Goal: Contribute content

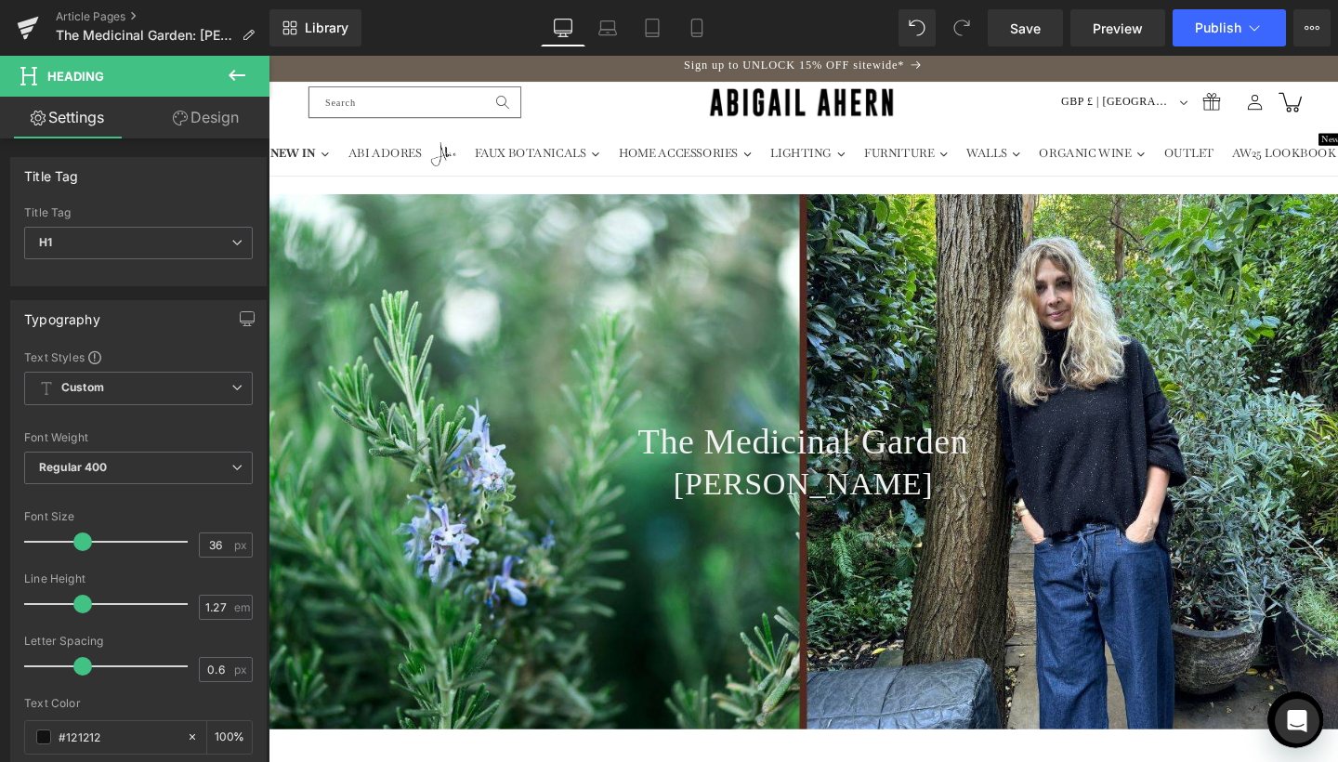
scroll to position [138, 0]
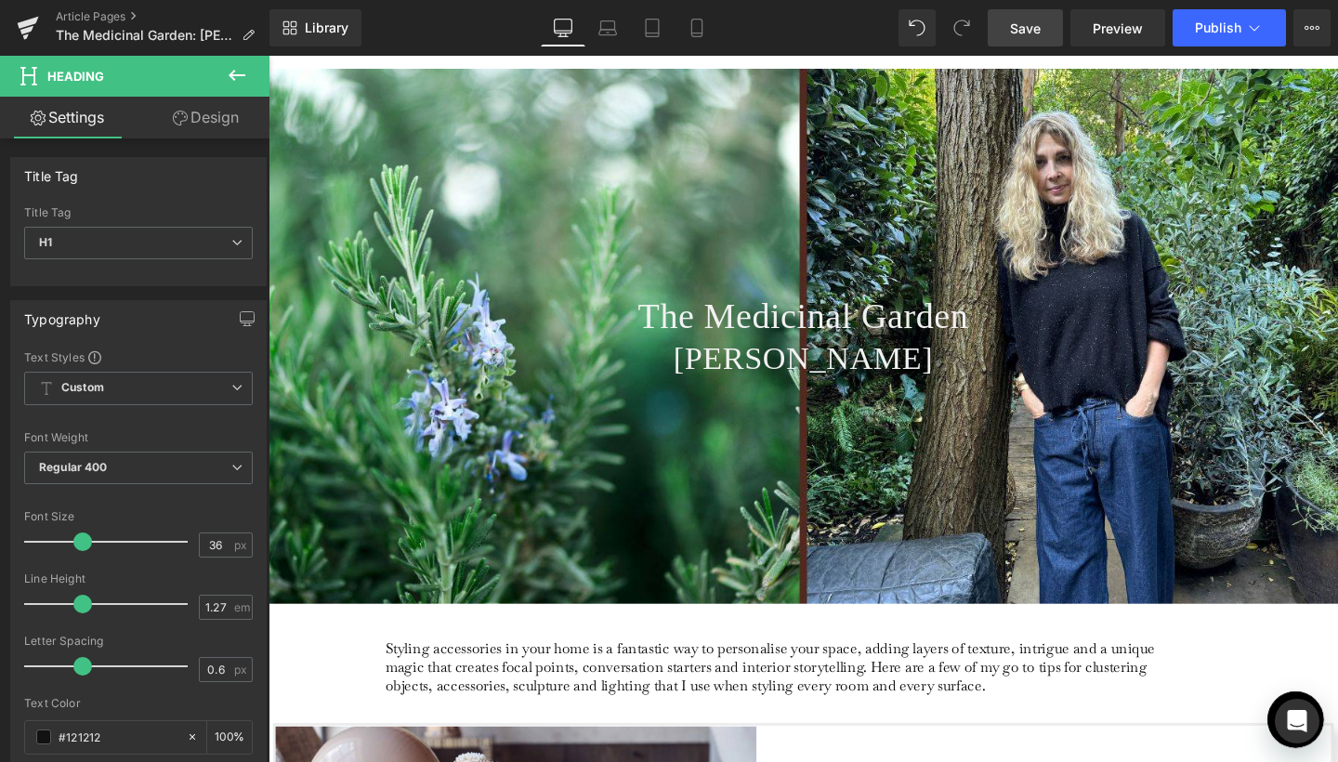
click at [1025, 41] on link "Save" at bounding box center [1025, 27] width 75 height 37
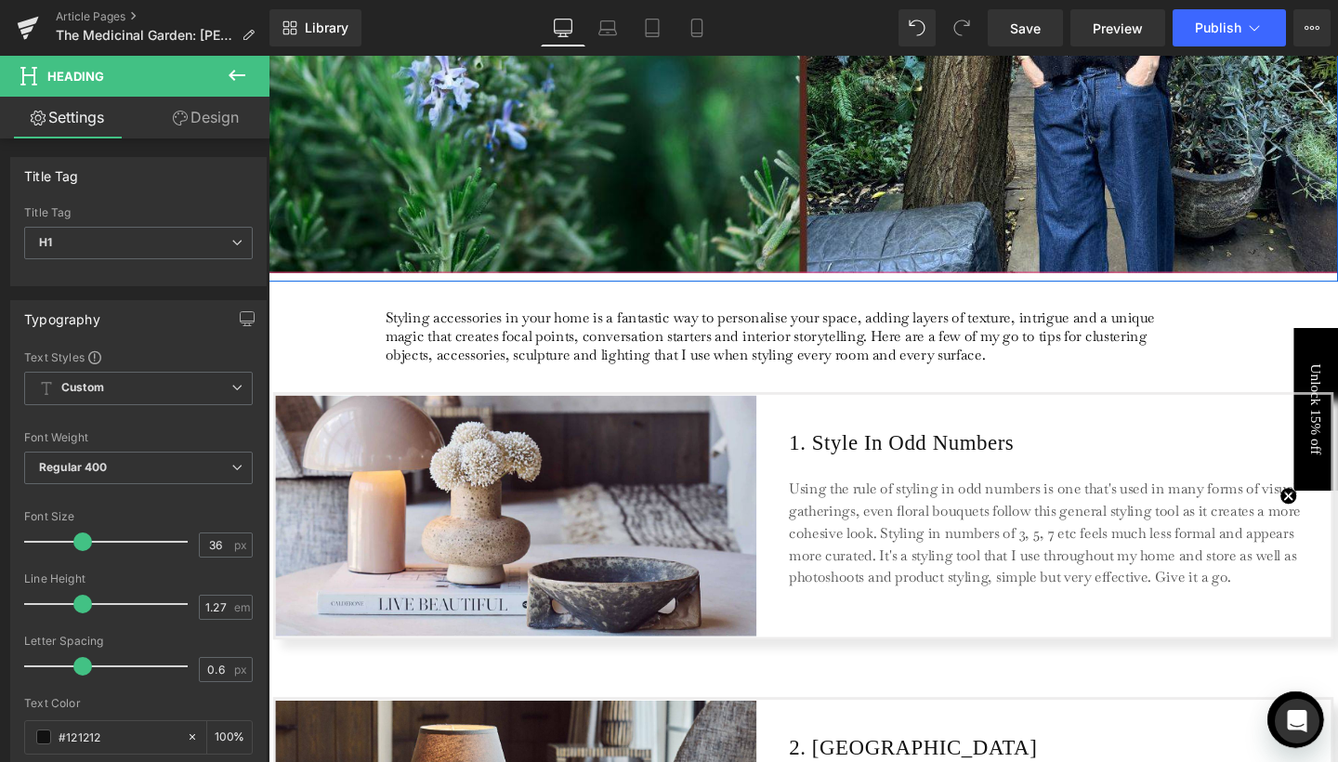
scroll to position [509, 0]
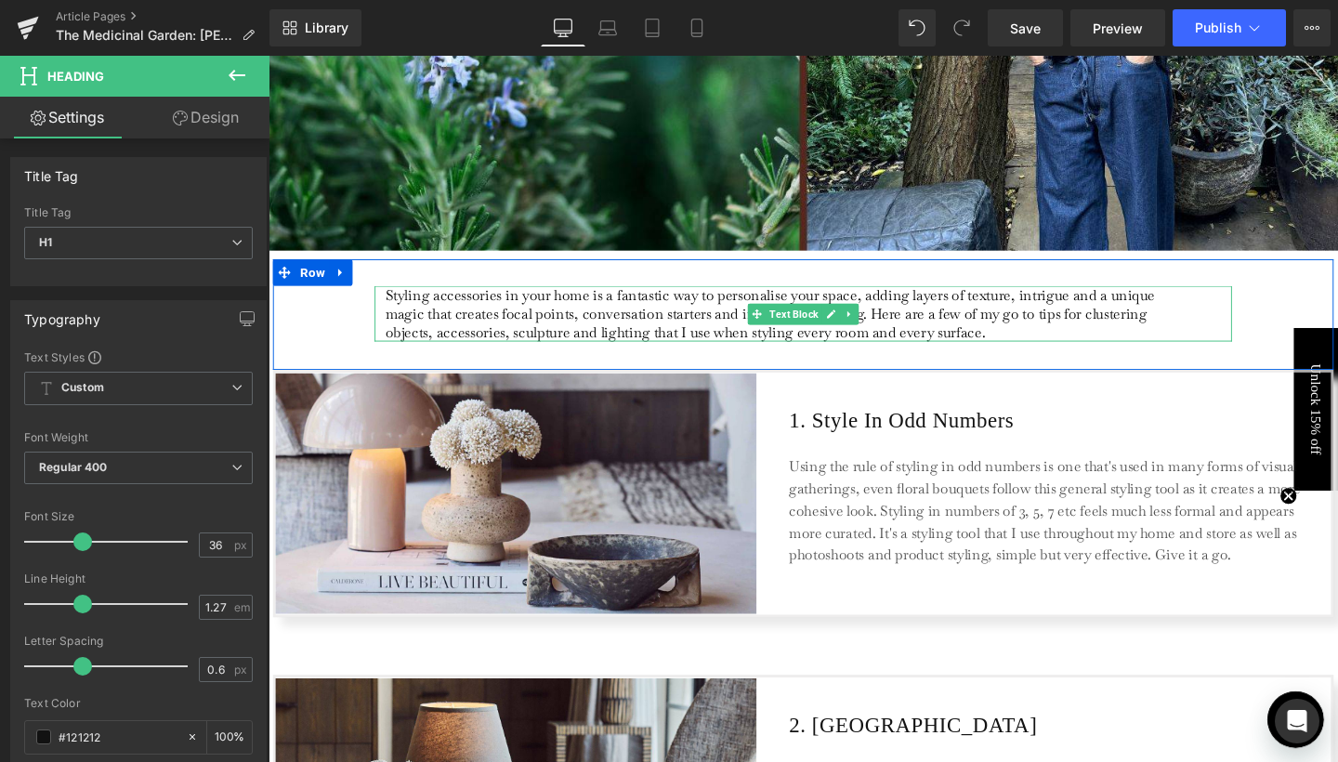
click at [747, 326] on p "Styling accessories in your home is a fantastic way to personalise your space, …" at bounding box center [806, 326] width 830 height 59
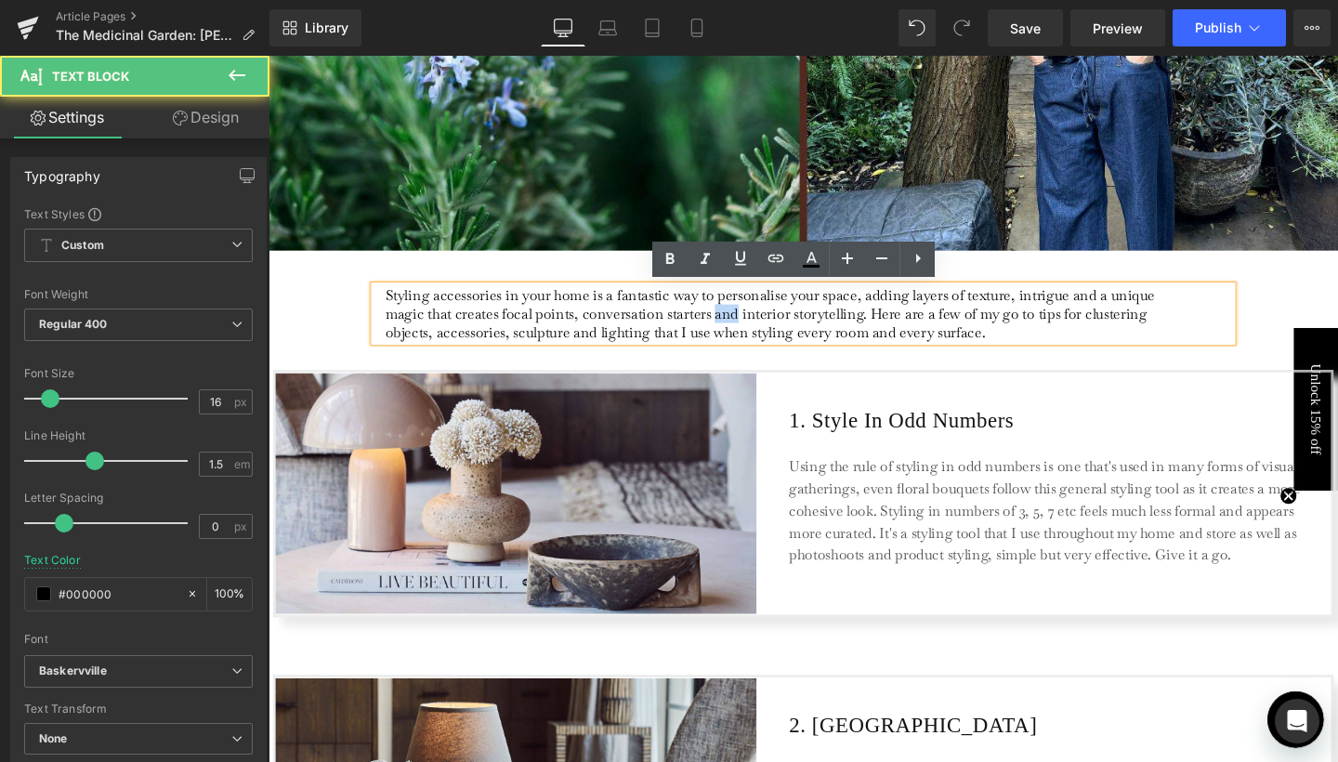
click at [747, 326] on p "Styling accessories in your home is a fantastic way to personalise your space, …" at bounding box center [806, 326] width 830 height 59
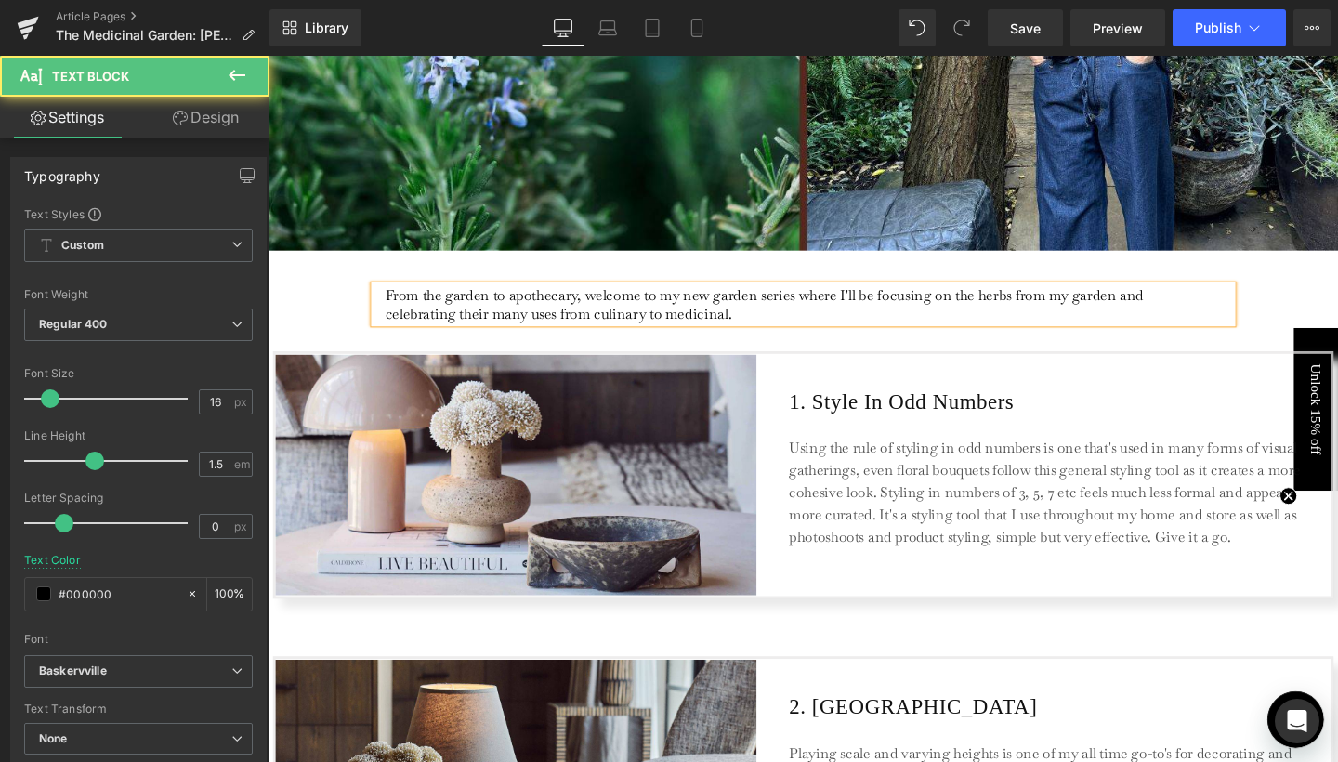
click at [754, 302] on p "From the garden to apothecary, welcome to my new garden series where I'll be fo…" at bounding box center [806, 316] width 830 height 39
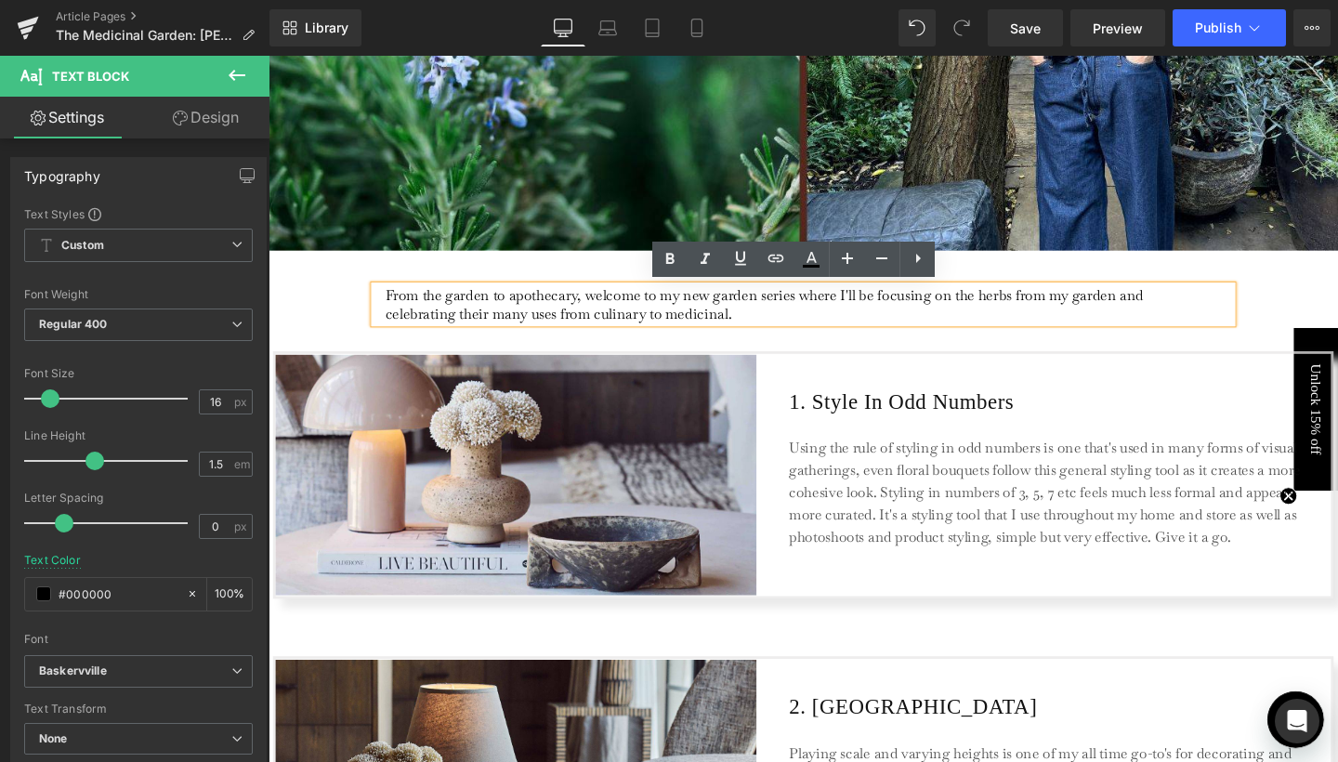
click at [765, 327] on p "From the garden to apothecary, welcome to my new garden series where I'll be fo…" at bounding box center [806, 316] width 830 height 39
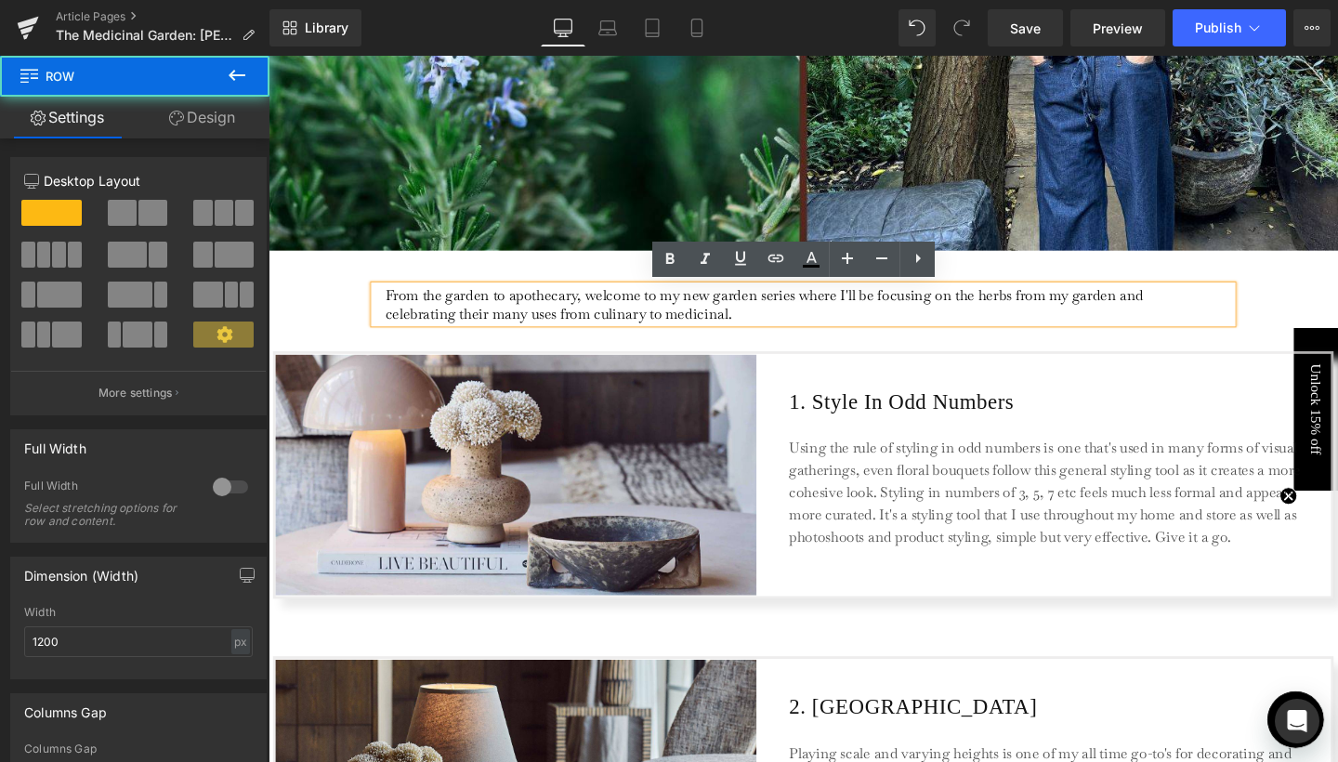
click at [1260, 288] on div "From the garden to apothecary, welcome to my new garden series where I'll be fo…" at bounding box center [830, 317] width 1115 height 97
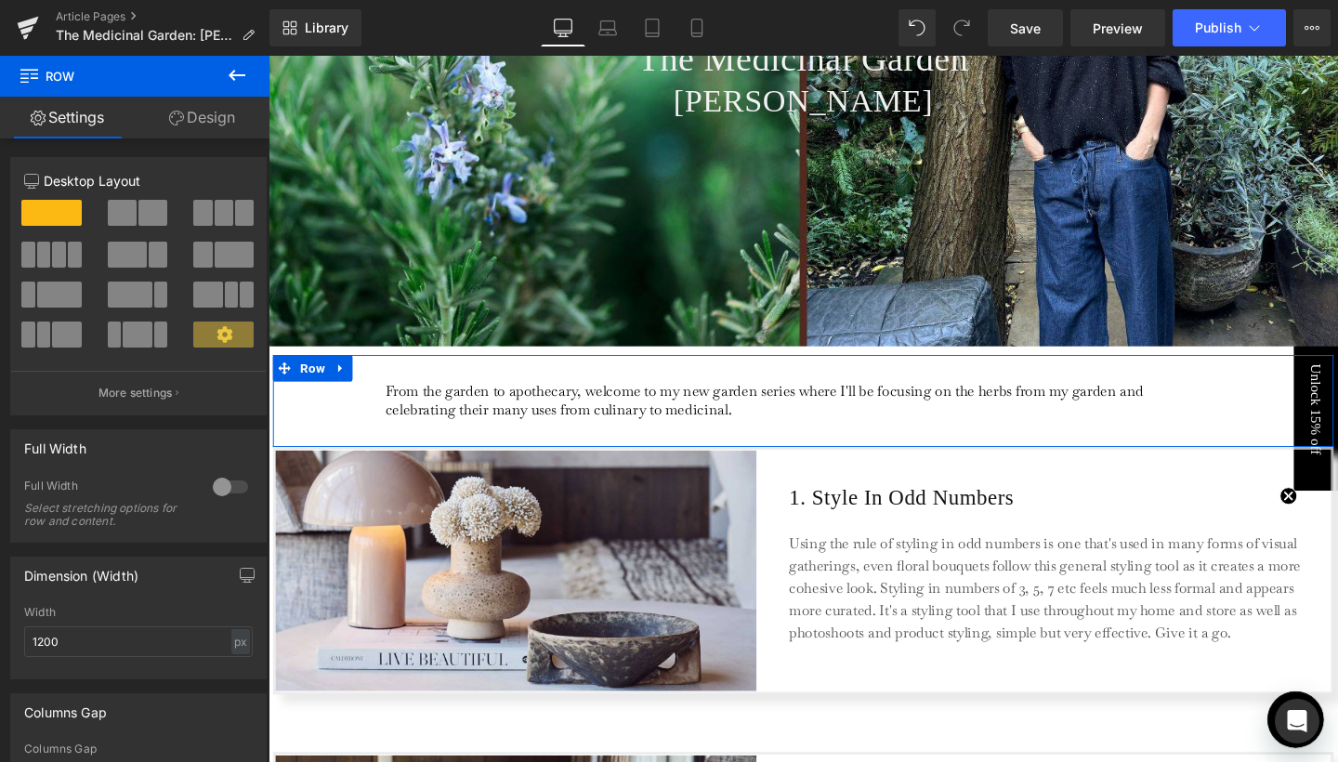
scroll to position [332, 0]
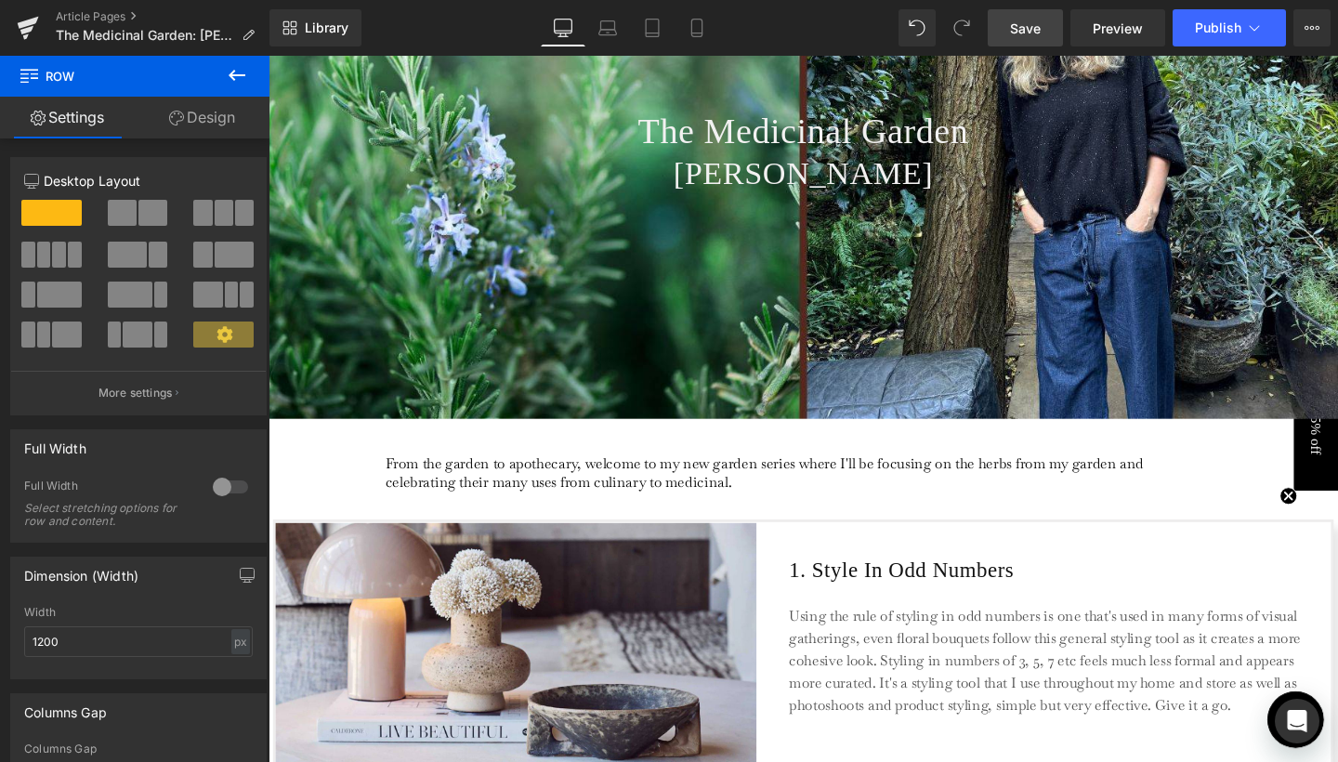
click at [1024, 33] on span "Save" at bounding box center [1025, 29] width 31 height 20
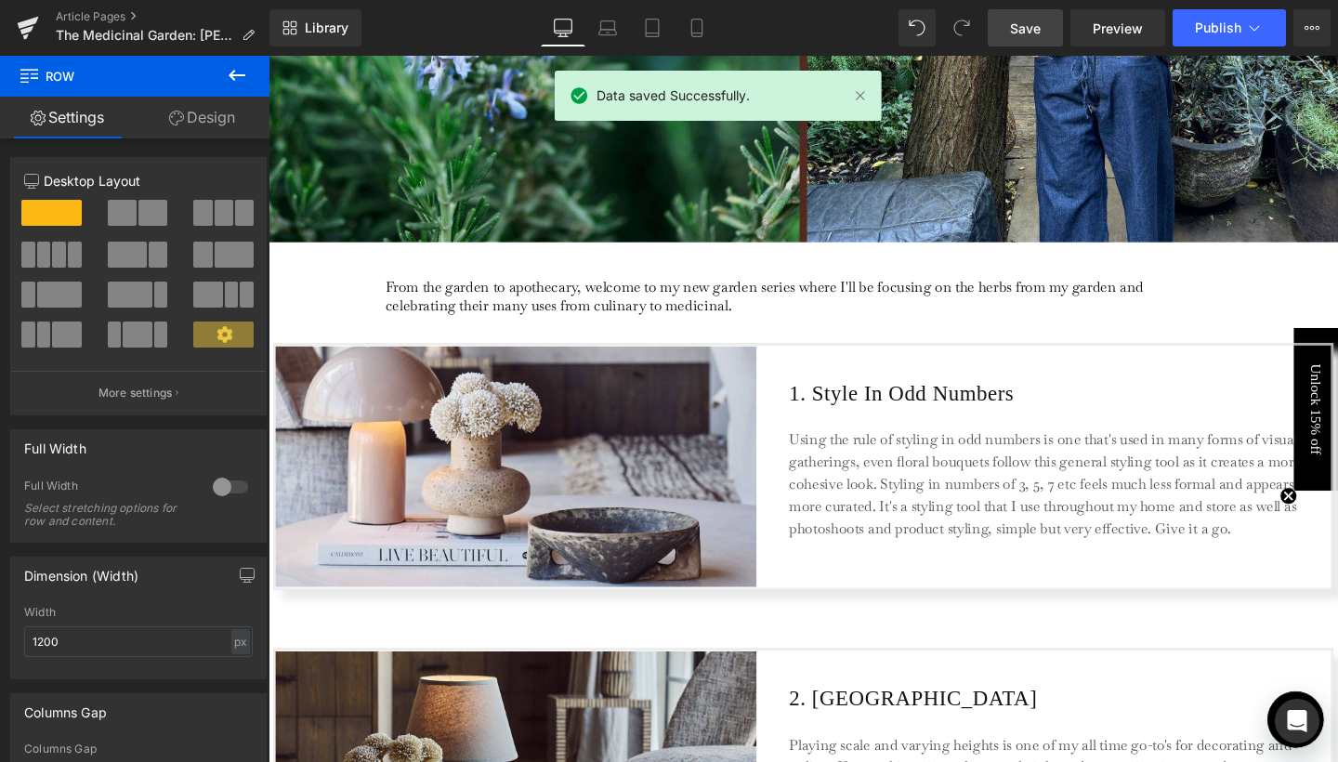
scroll to position [549, 0]
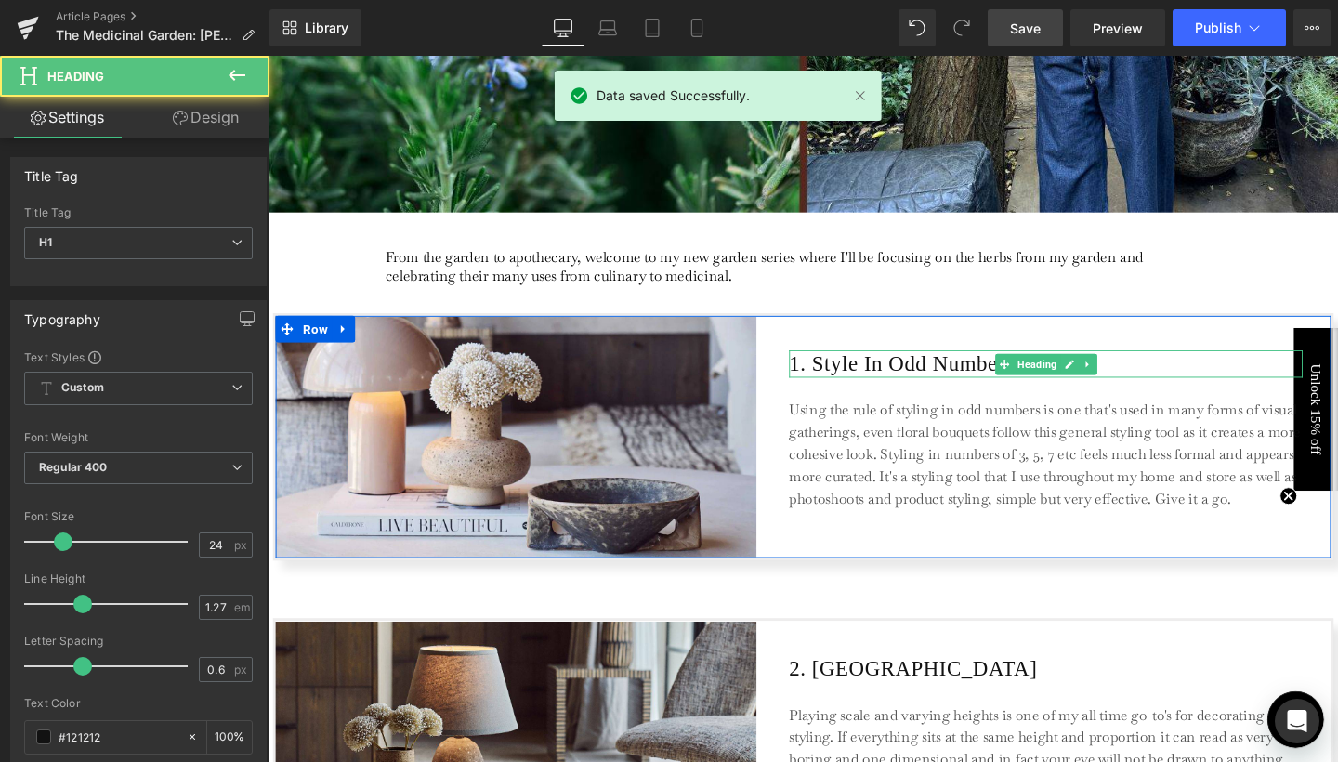
click at [870, 383] on h1 "1. Style In Odd Numbers" at bounding box center [1086, 379] width 540 height 28
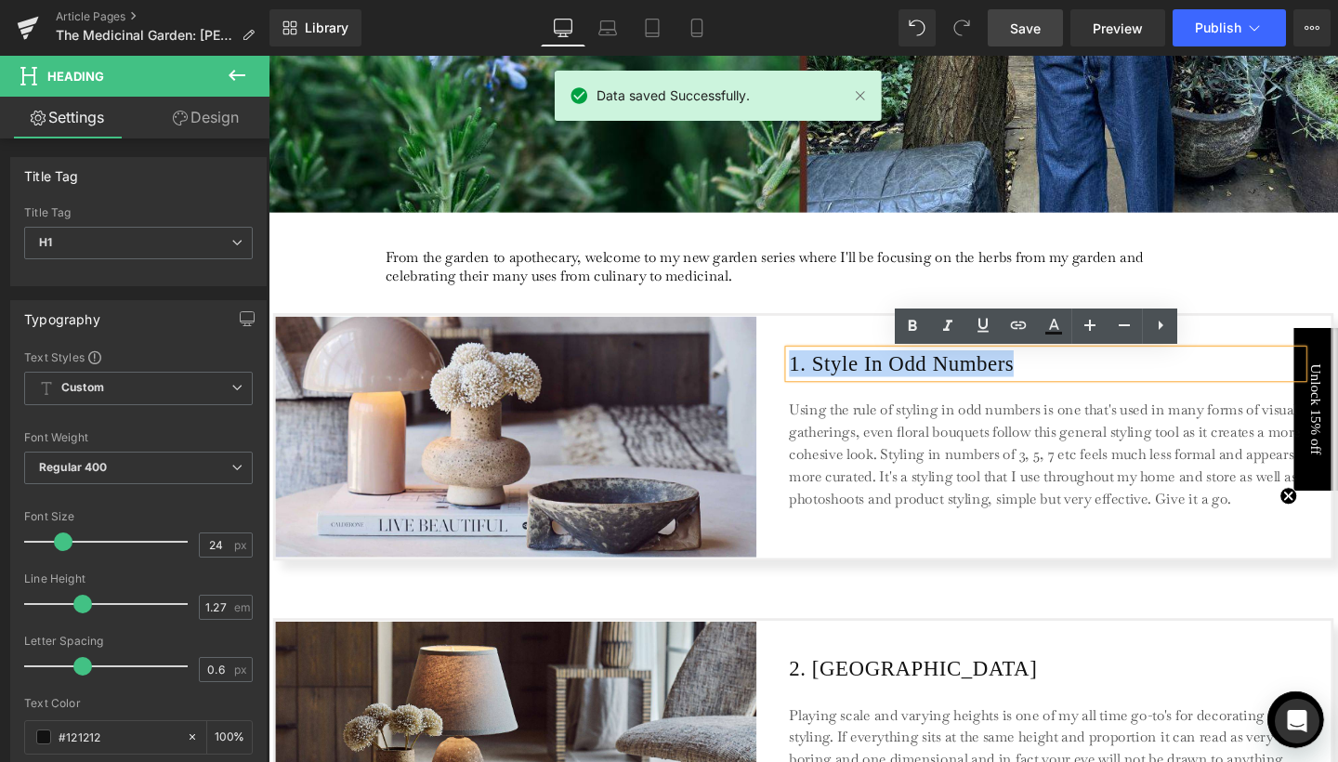
click at [870, 383] on h1 "1. Style In Odd Numbers" at bounding box center [1086, 379] width 540 height 28
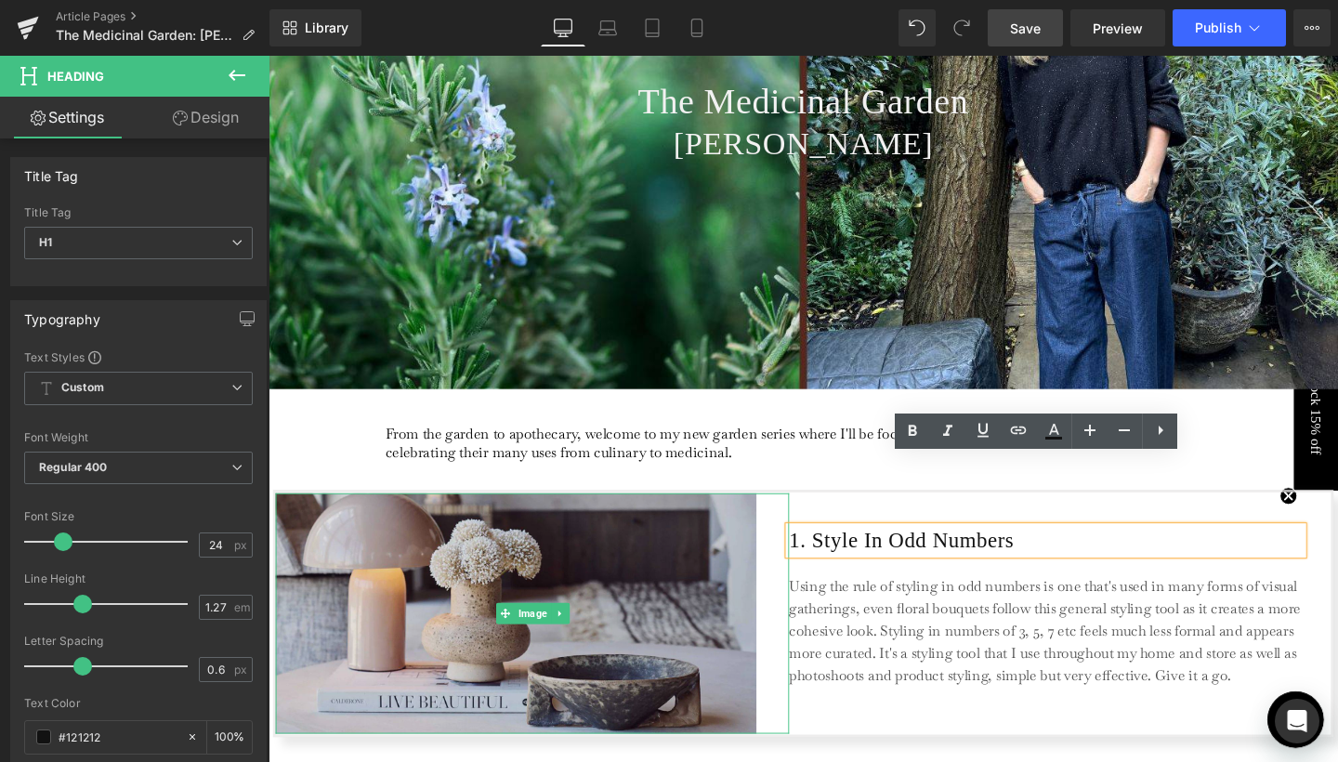
scroll to position [641, 0]
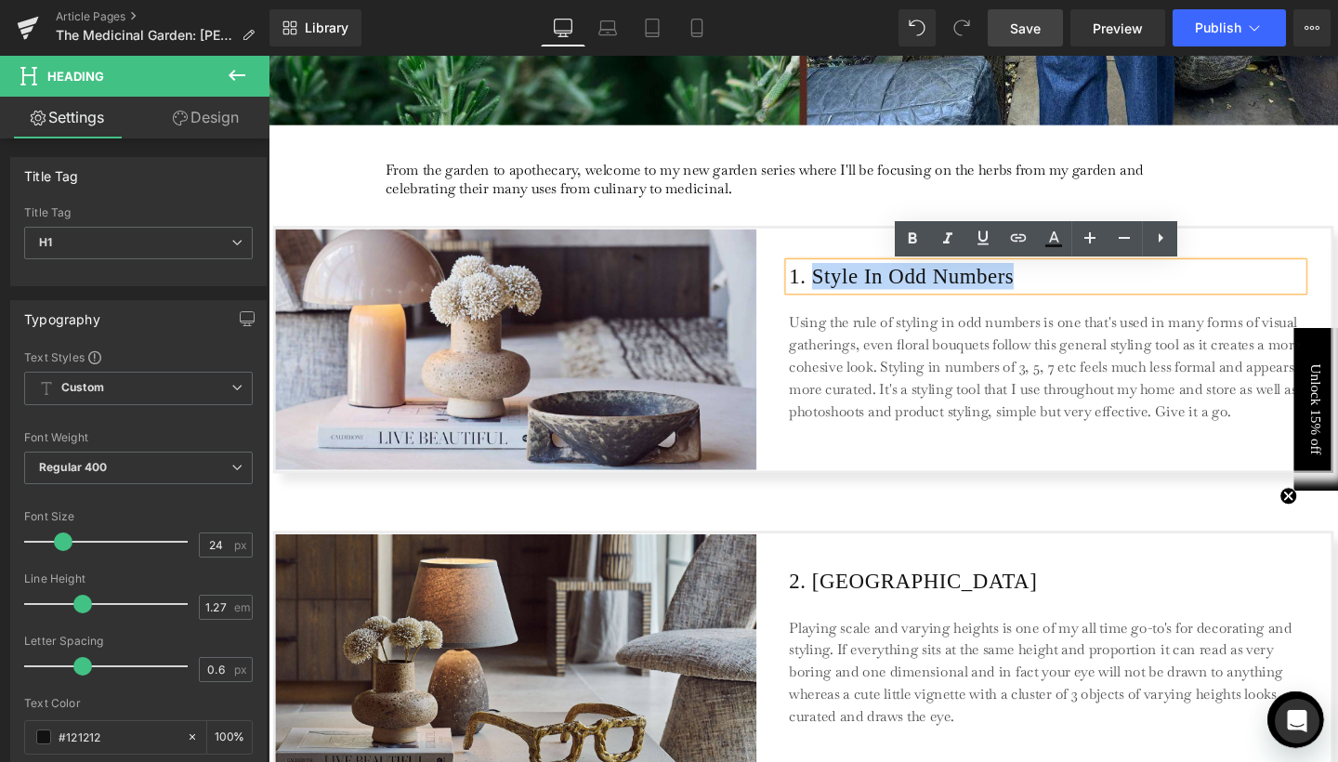
drag, startPoint x: 839, startPoint y: 286, endPoint x: 1072, endPoint y: 297, distance: 233.5
click at [1072, 297] on h1 "1. Style In Odd Numbers" at bounding box center [1086, 287] width 540 height 28
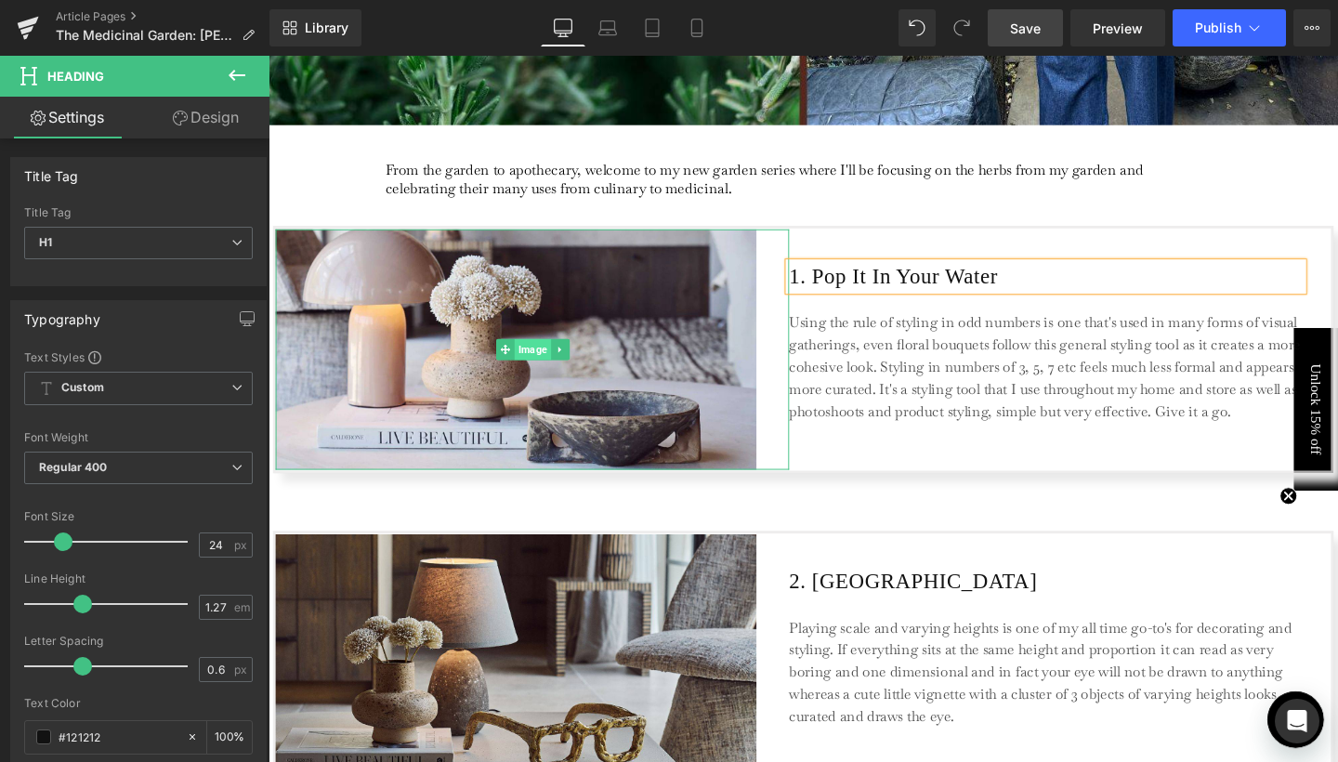
click at [547, 371] on span "Image" at bounding box center [546, 364] width 38 height 22
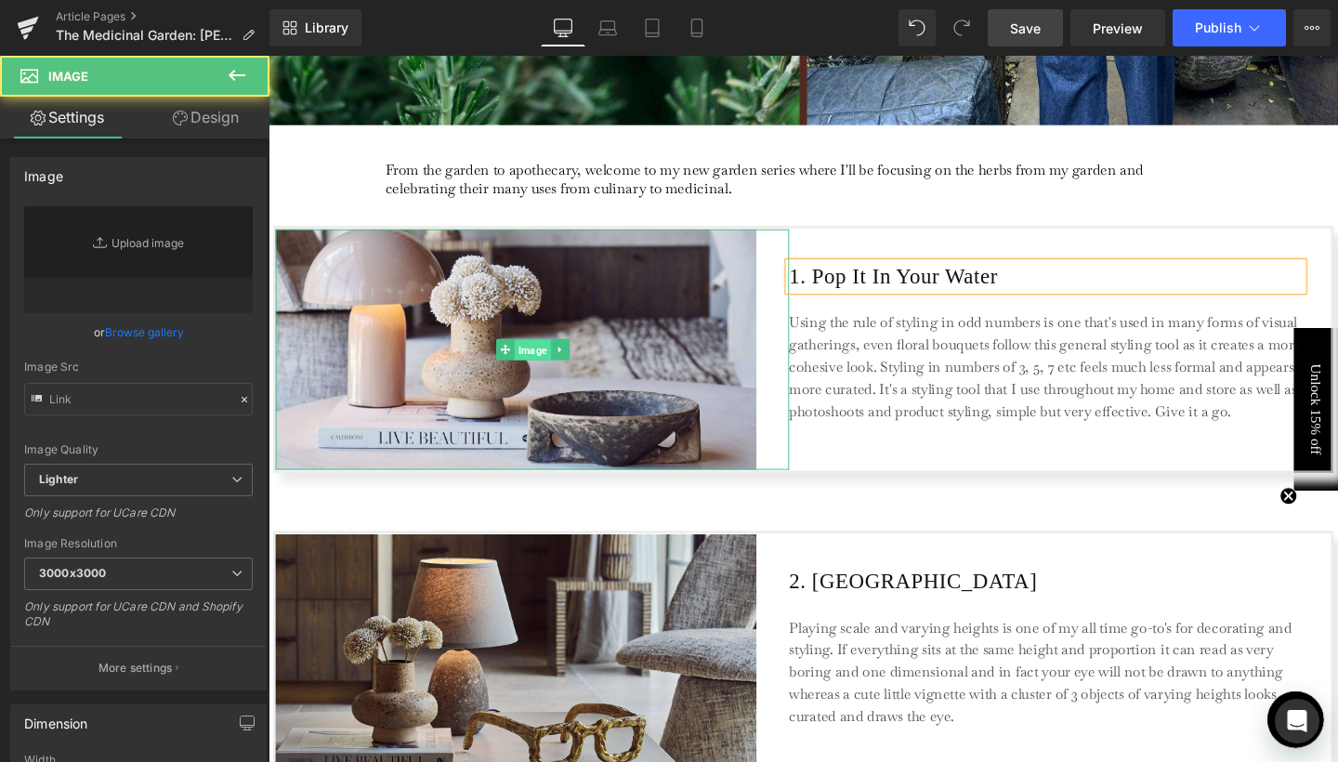
type input "[URL][DOMAIN_NAME]"
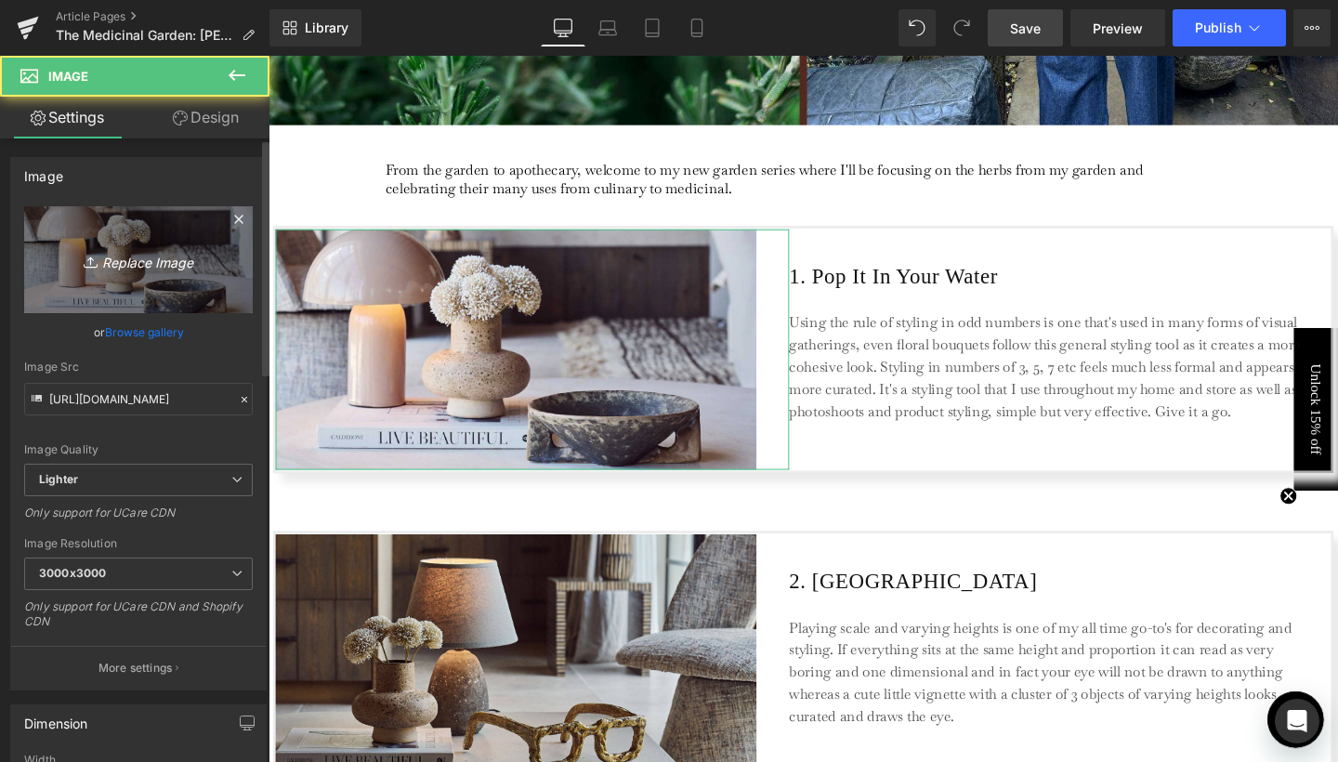
click at [108, 244] on link "Replace Image" at bounding box center [138, 259] width 229 height 107
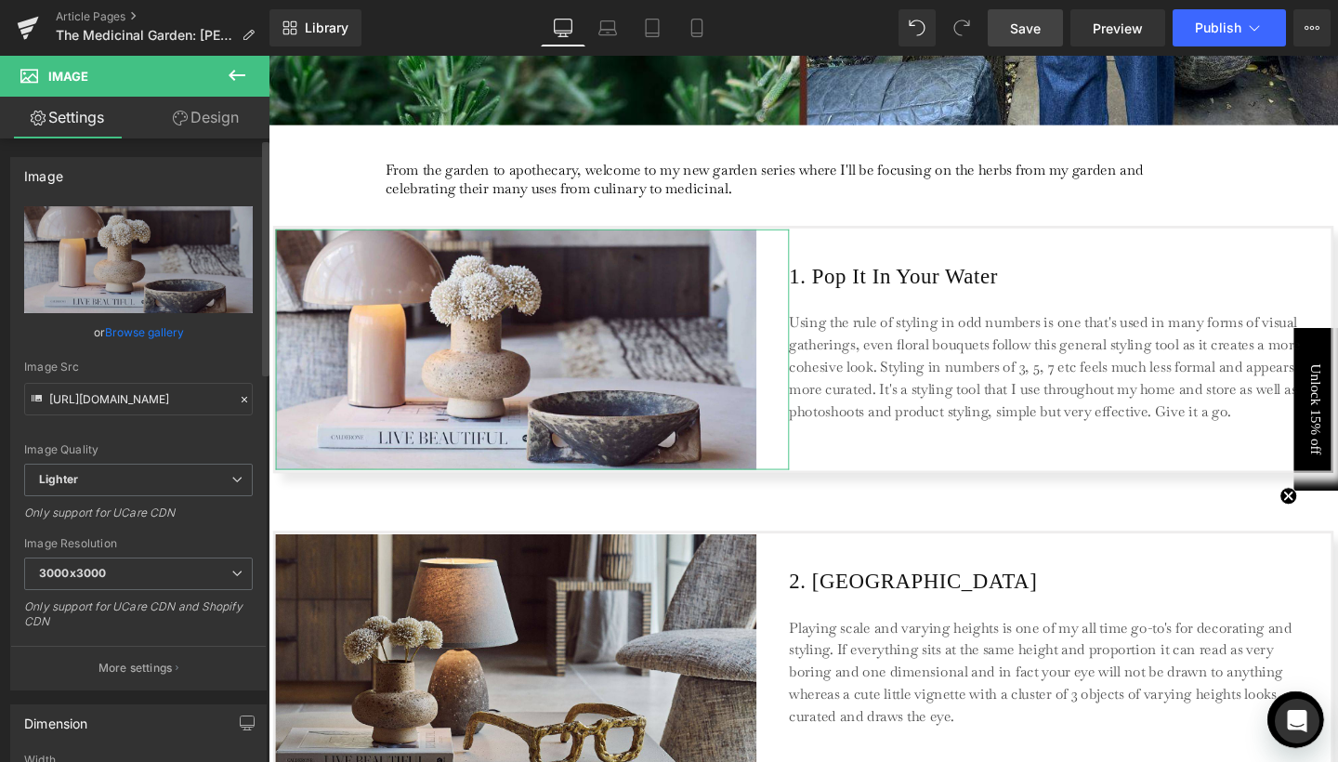
type input "C:\fakepath\1.jpg"
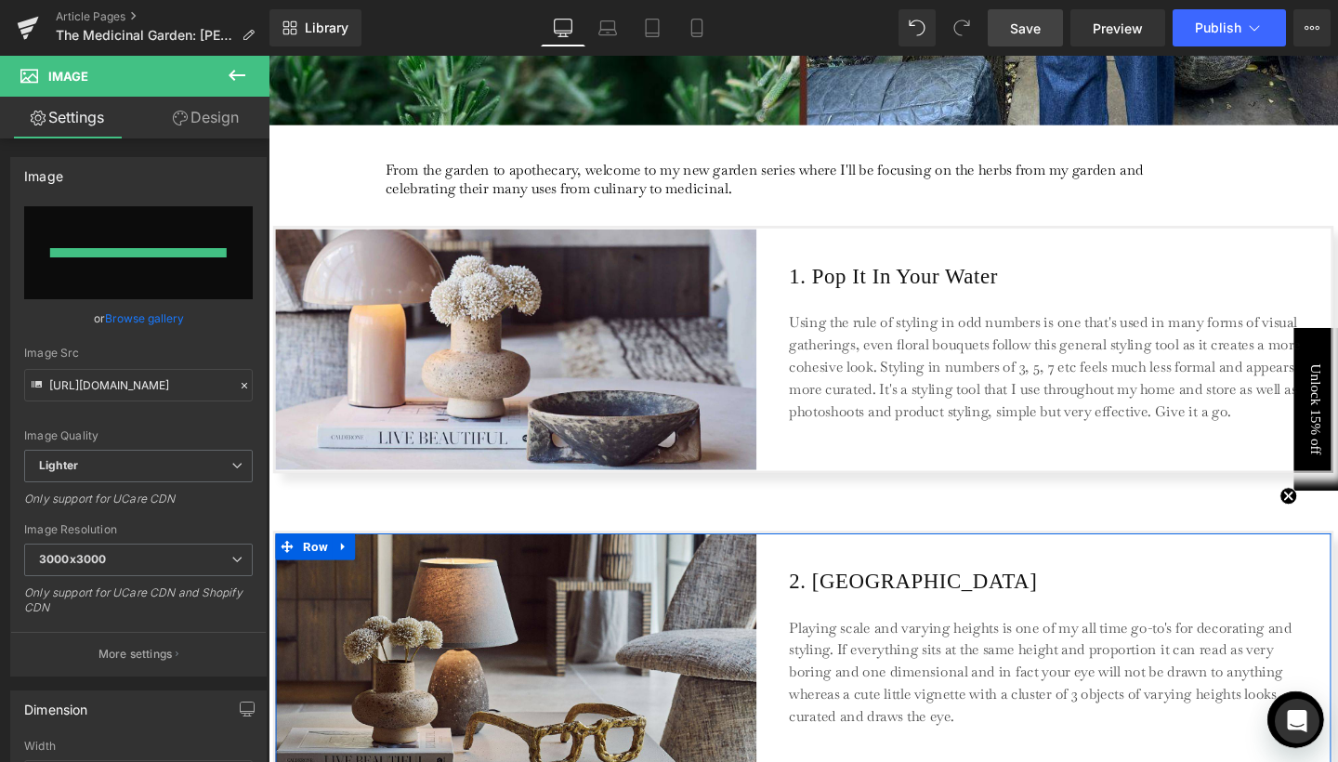
type input "[URL][DOMAIN_NAME]"
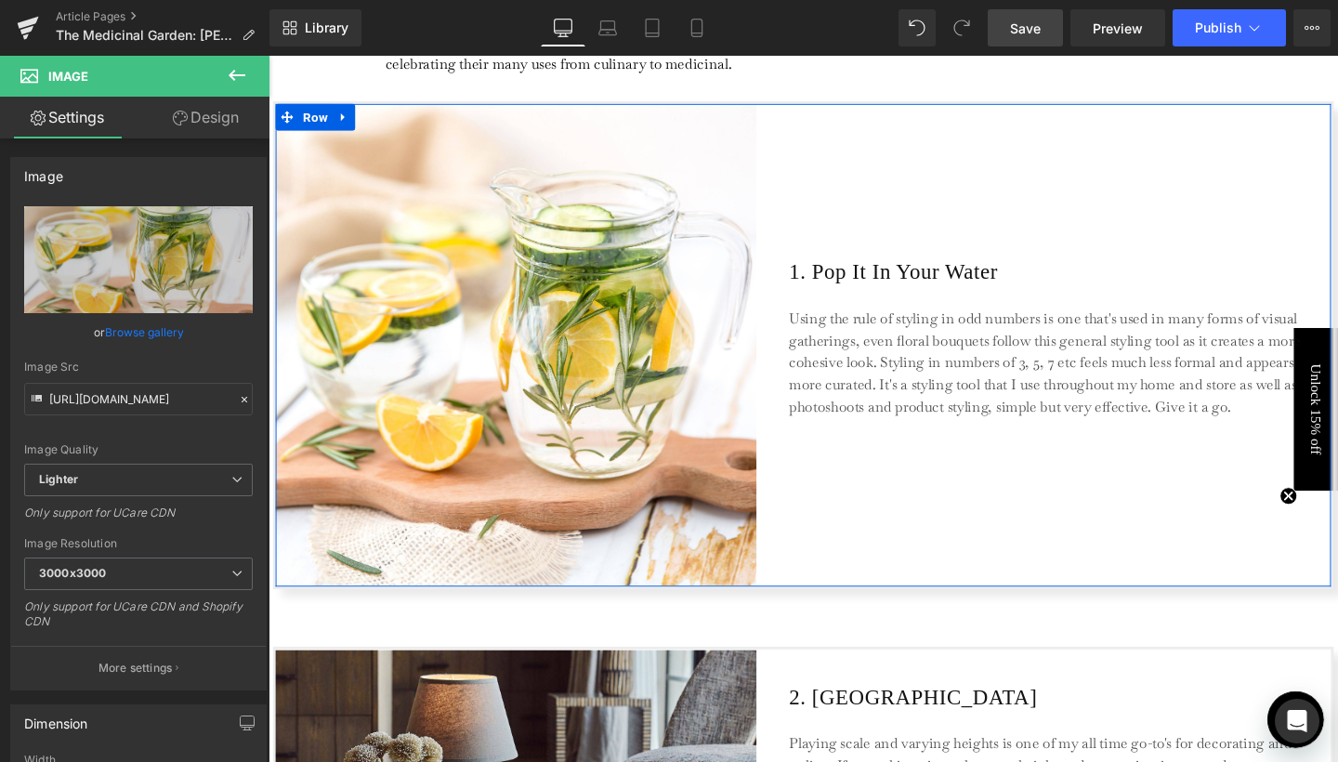
scroll to position [827, 0]
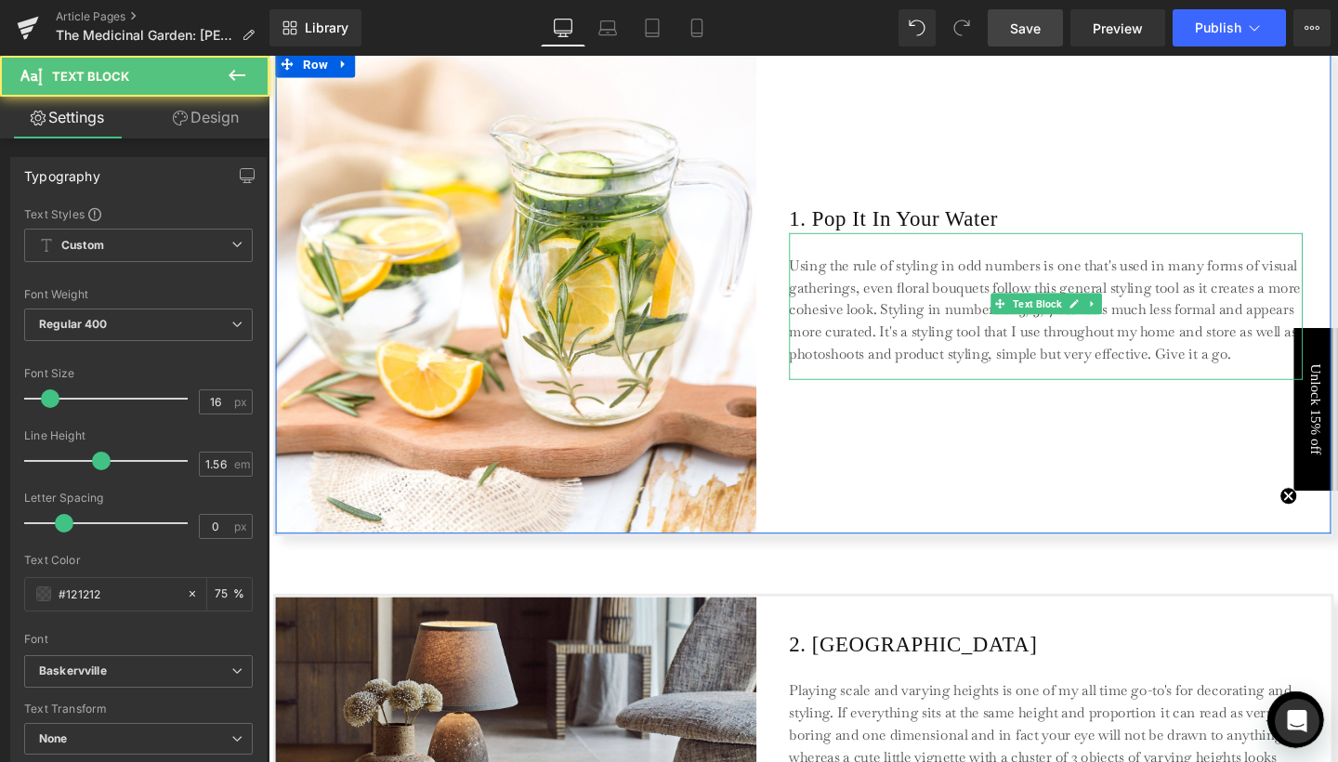
click at [906, 342] on p "Using the rule of styling in odd numbers is one that's used in many forms of vi…" at bounding box center [1085, 324] width 539 height 116
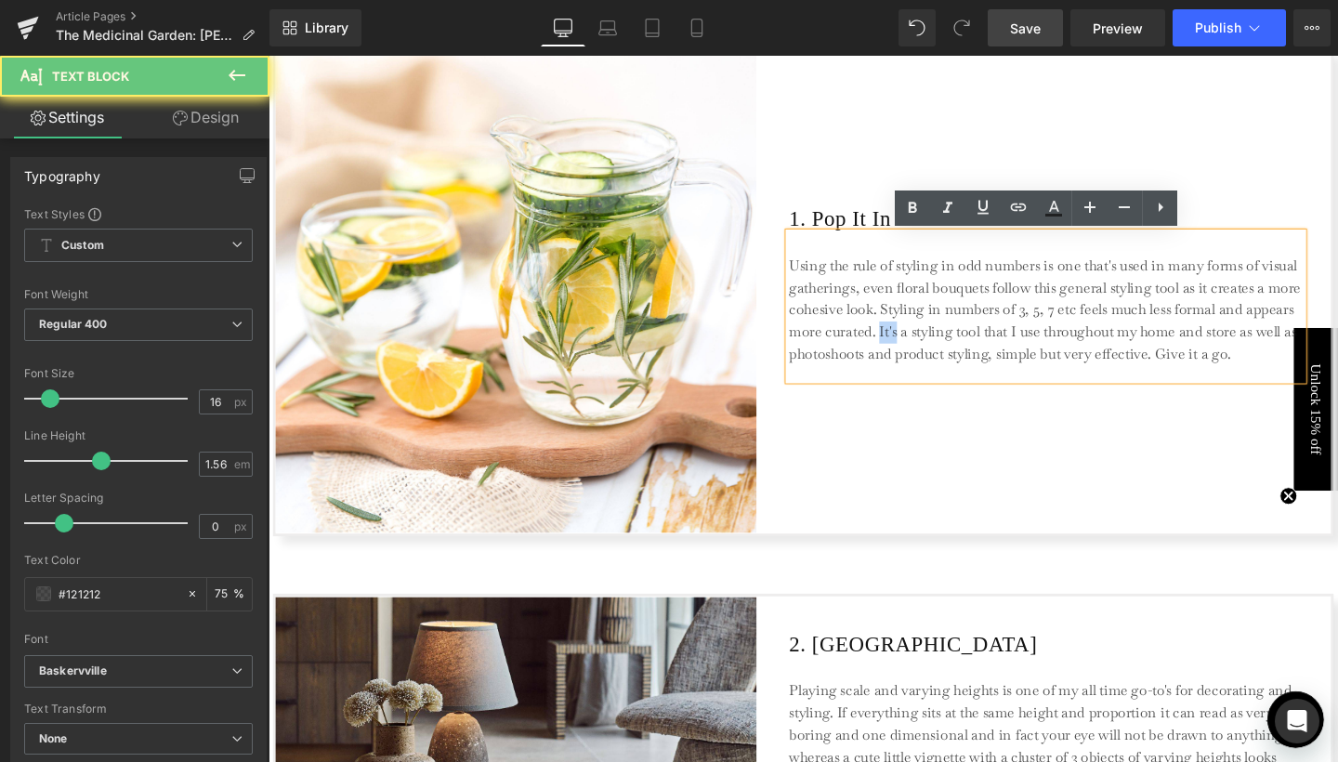
click at [906, 342] on p "Using the rule of styling in odd numbers is one that's used in many forms of vi…" at bounding box center [1085, 324] width 539 height 116
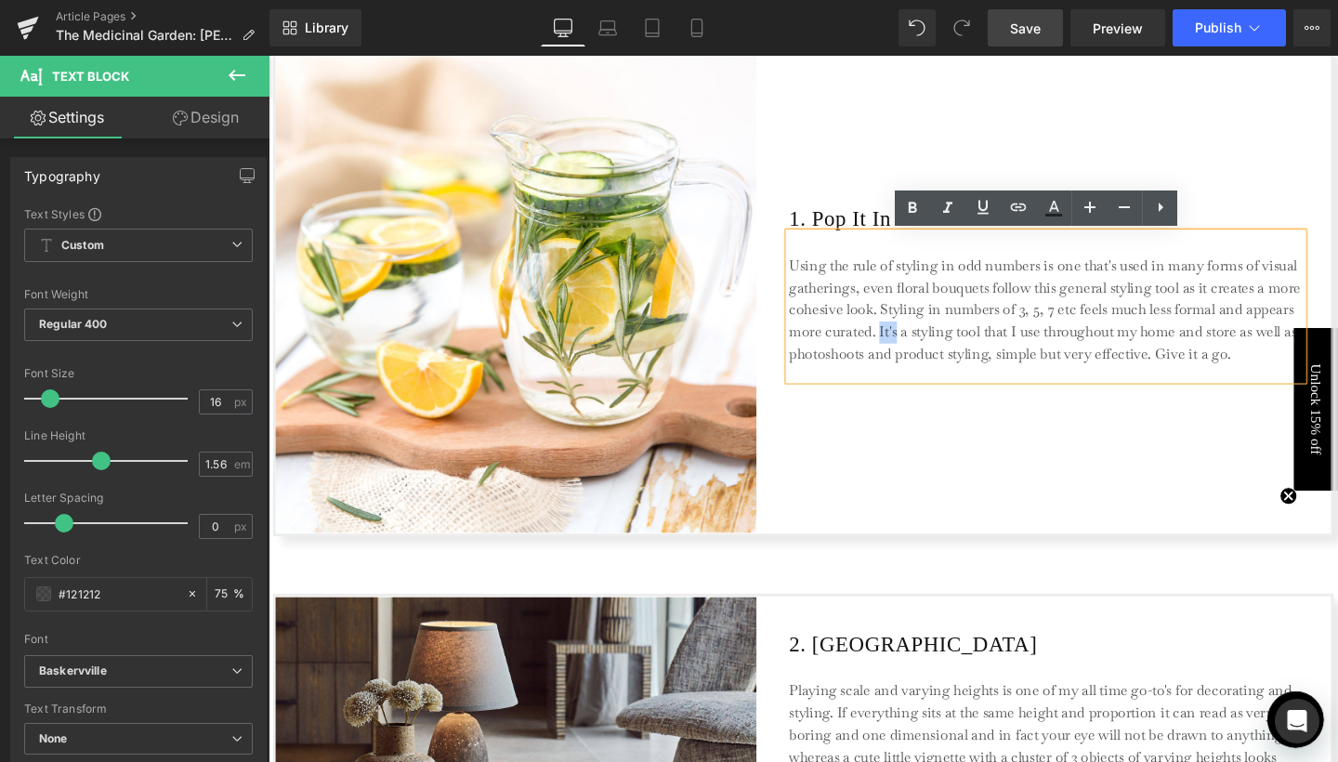
click at [906, 342] on p "Using the rule of styling in odd numbers is one that's used in many forms of vi…" at bounding box center [1085, 324] width 539 height 116
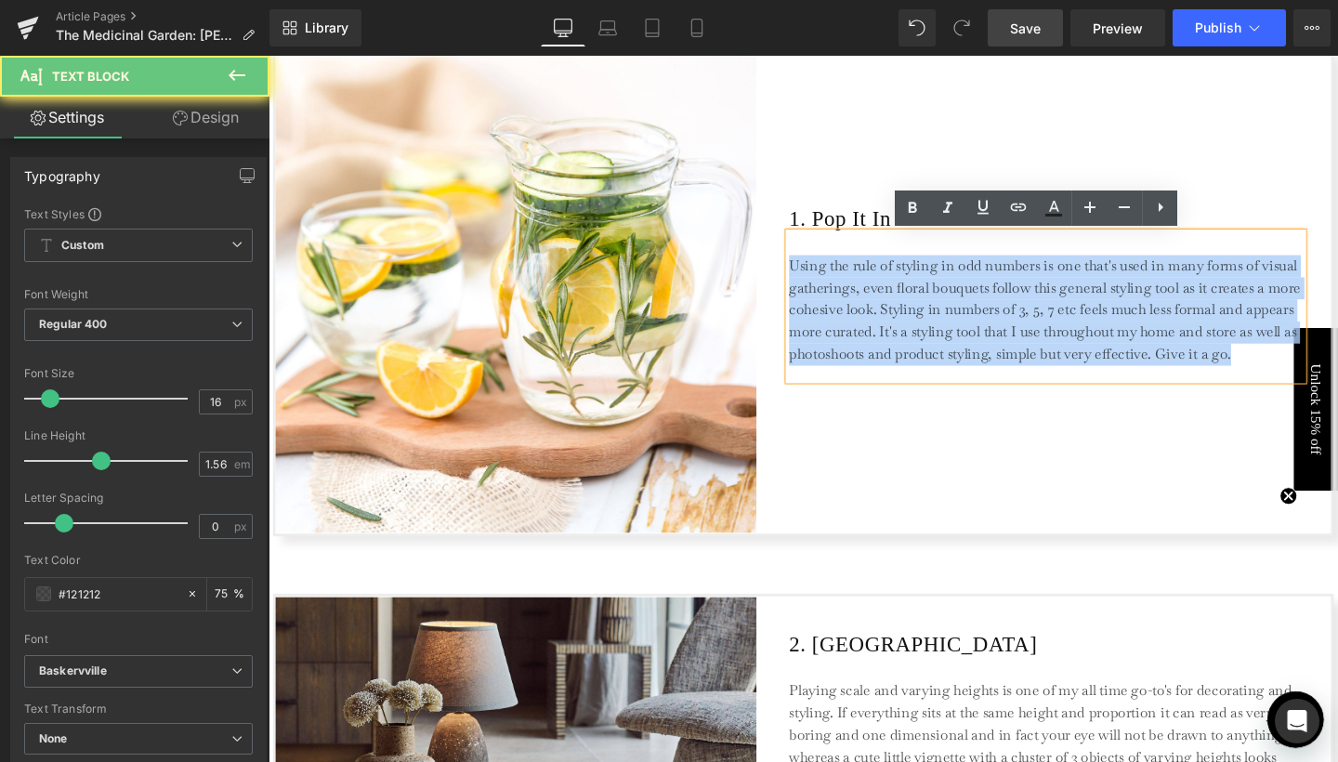
click at [906, 342] on p "Using the rule of styling in odd numbers is one that's used in many forms of vi…" at bounding box center [1085, 324] width 539 height 116
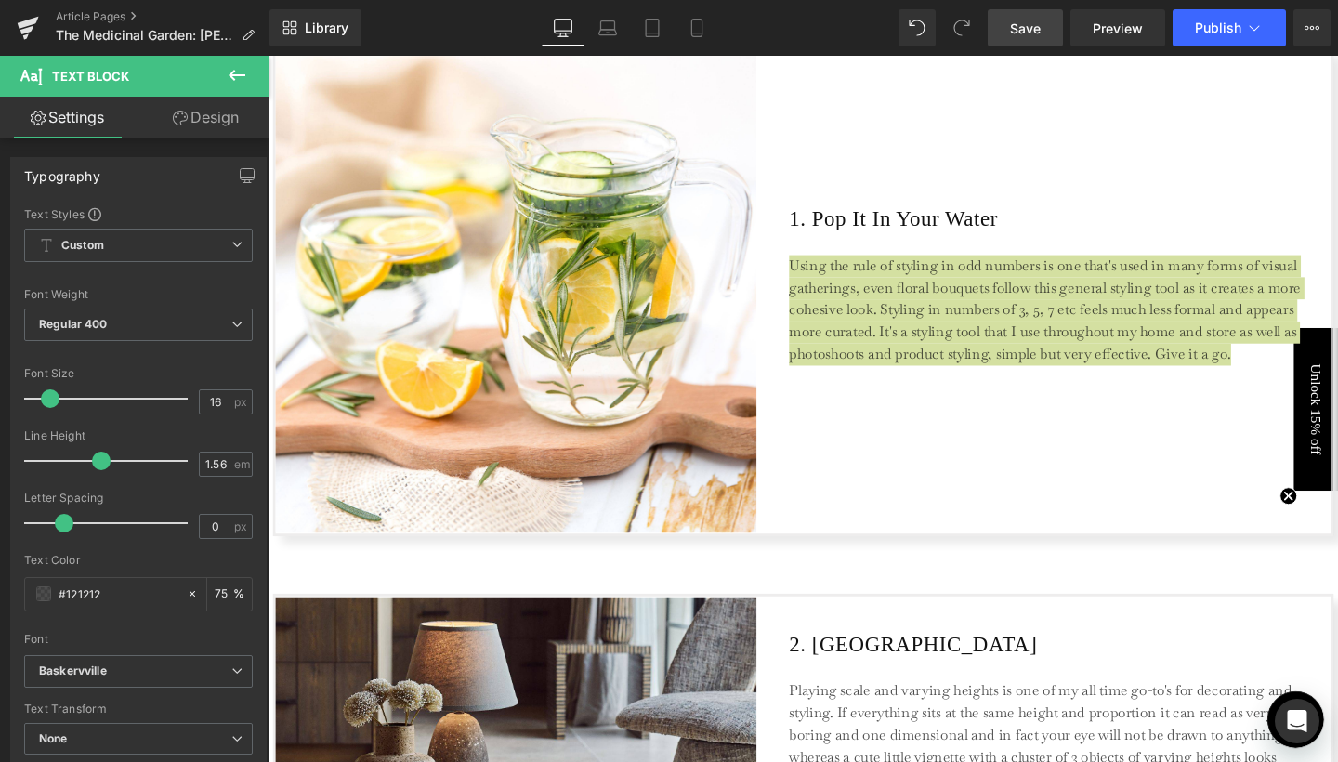
click at [1012, 34] on span "Save" at bounding box center [1025, 29] width 31 height 20
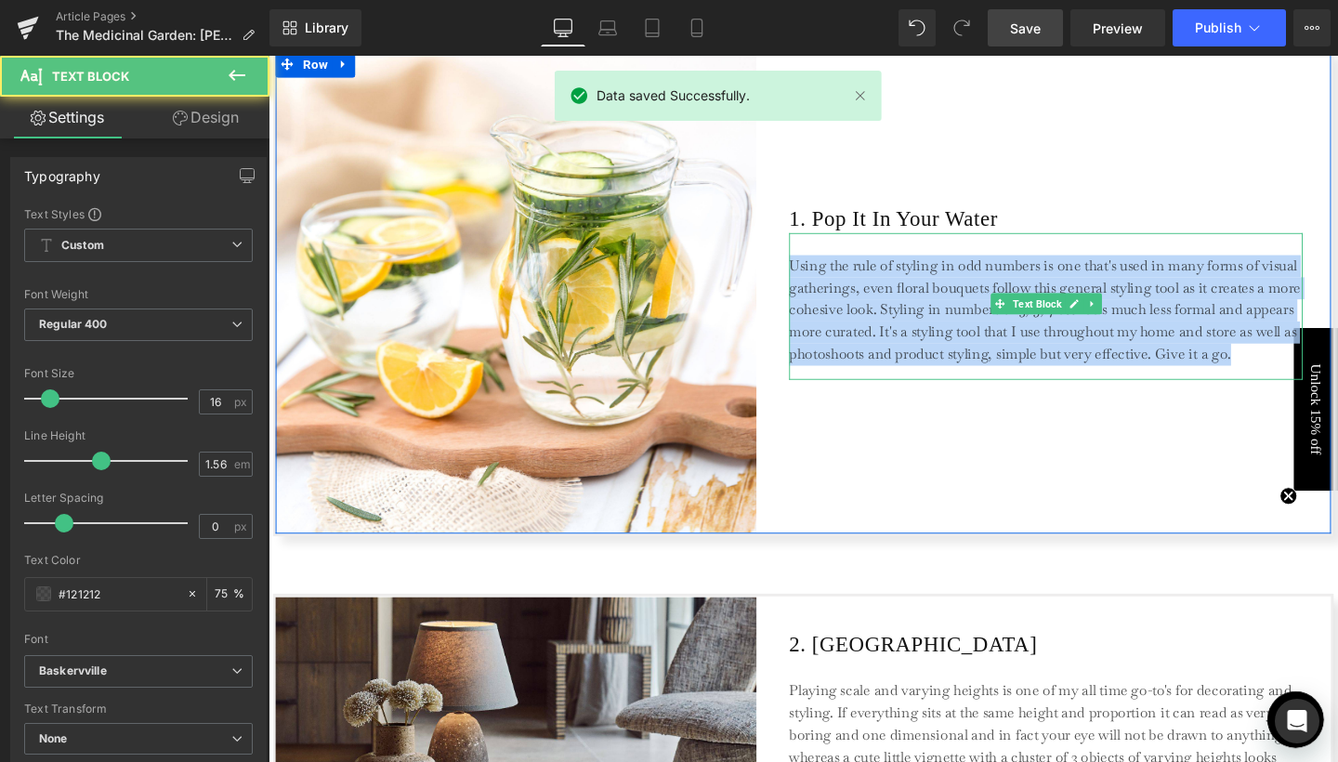
click at [887, 312] on p "Using the rule of styling in odd numbers is one that's used in many forms of vi…" at bounding box center [1085, 324] width 539 height 116
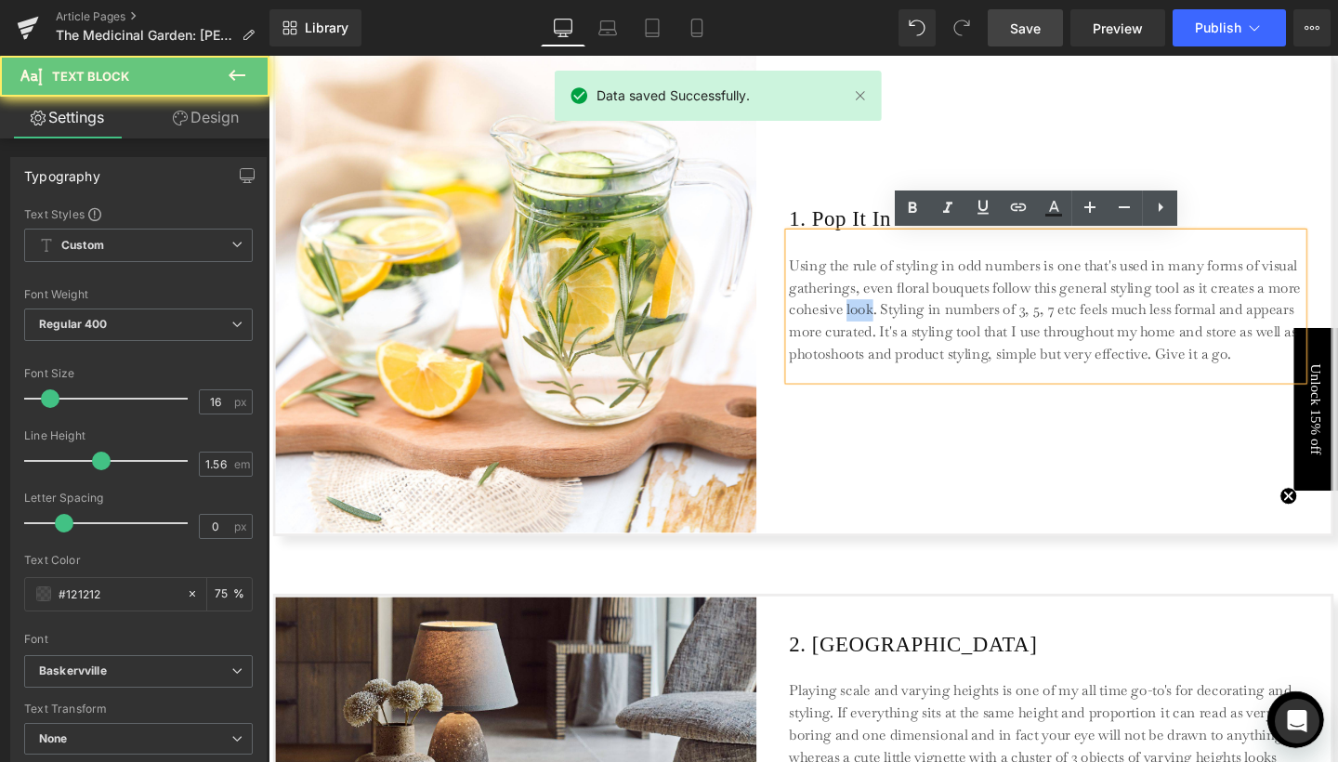
click at [887, 312] on p "Using the rule of styling in odd numbers is one that's used in many forms of vi…" at bounding box center [1085, 324] width 539 height 116
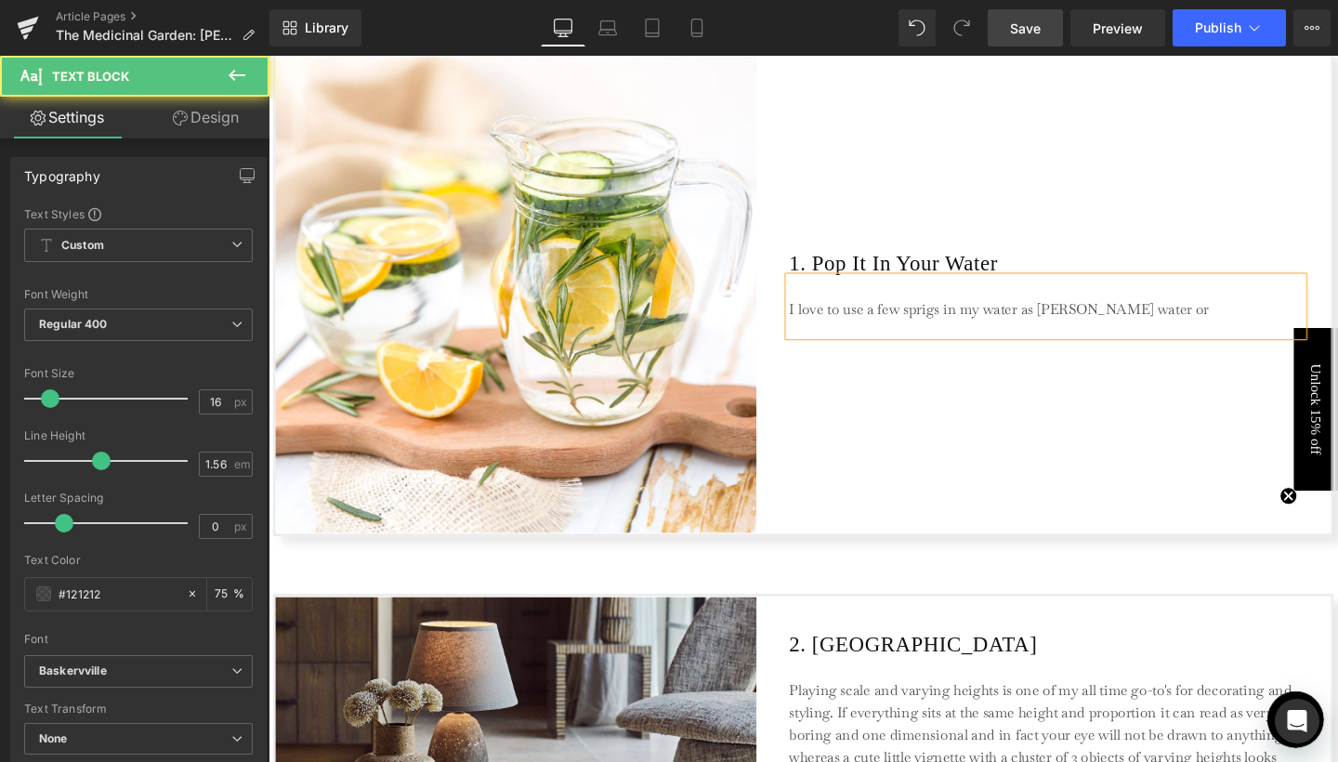
click at [1078, 320] on p "I love to use a few sprigs in my water as [PERSON_NAME] water or" at bounding box center [1085, 323] width 539 height 23
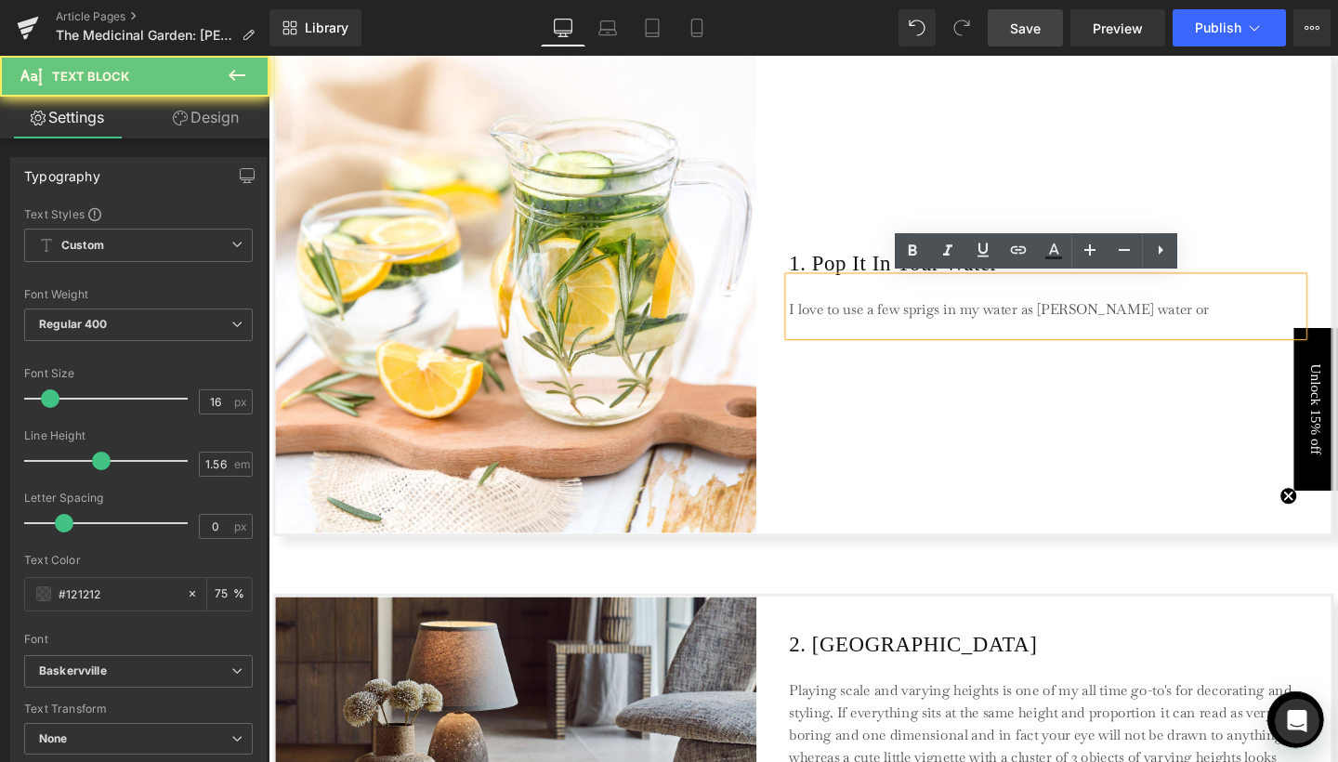
click at [1082, 320] on p "I love to use a few sprigs in my water as [PERSON_NAME] water or" at bounding box center [1085, 323] width 539 height 23
click at [1044, 323] on p "I love to use a few sprigs in my water as [PERSON_NAME] water or" at bounding box center [1085, 323] width 539 height 23
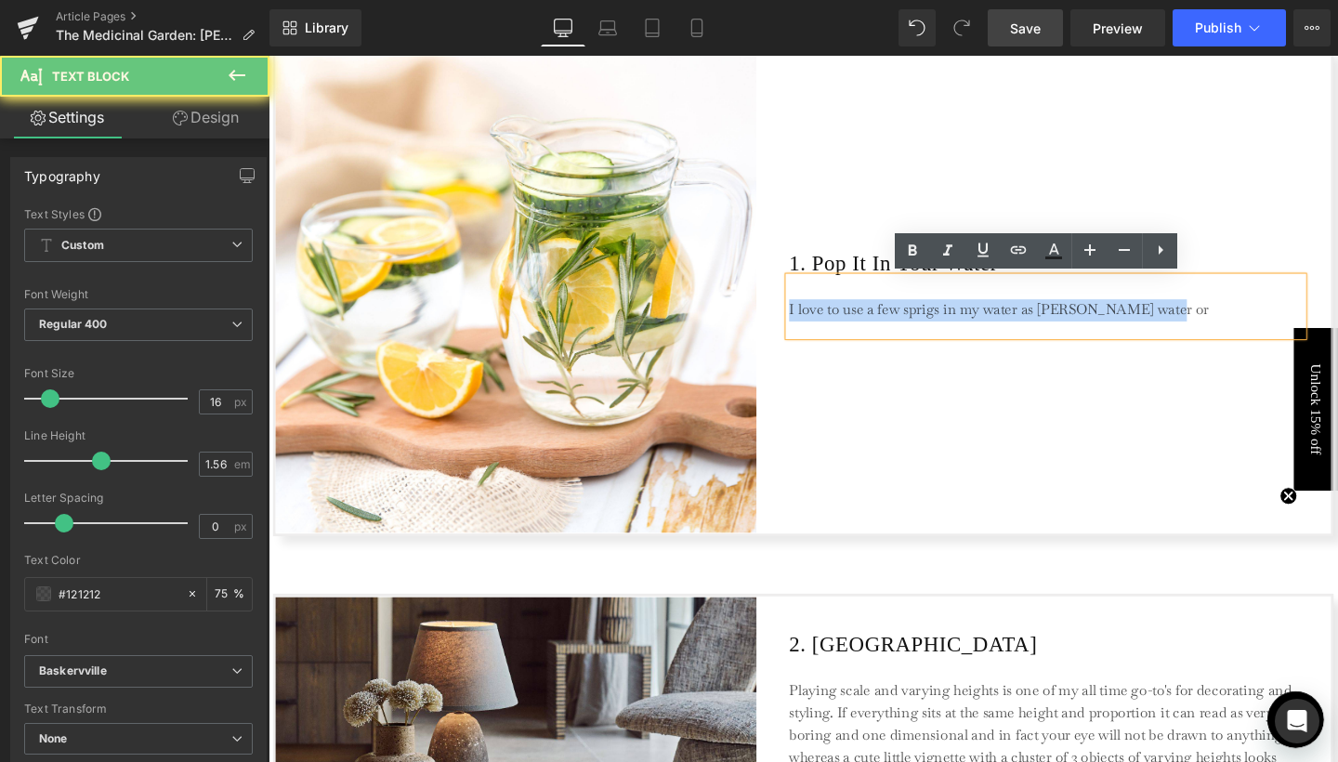
click at [1044, 323] on p "I love to use a few sprigs in my water as [PERSON_NAME] water or" at bounding box center [1085, 323] width 539 height 23
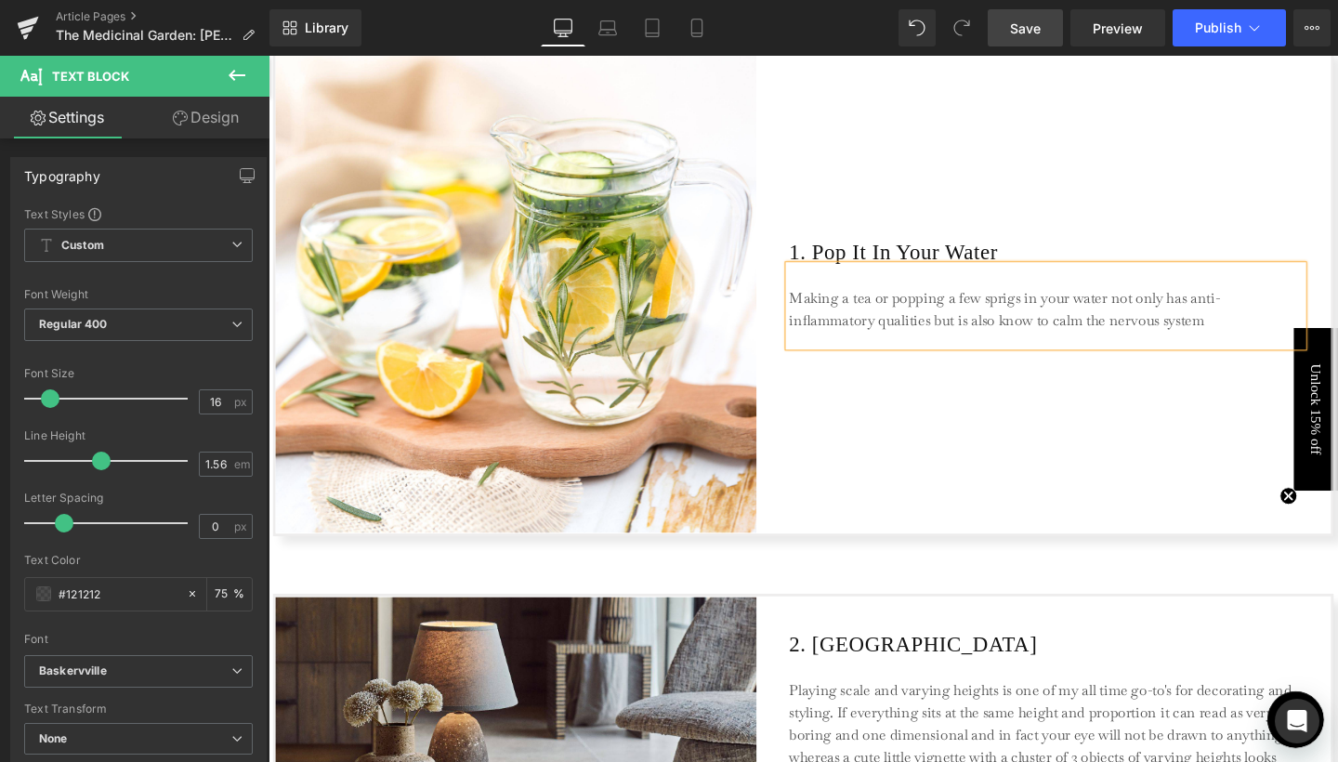
click at [1068, 335] on p "Making a tea or popping a few sprigs in your water not only has anti-inflammato…" at bounding box center [1085, 323] width 539 height 46
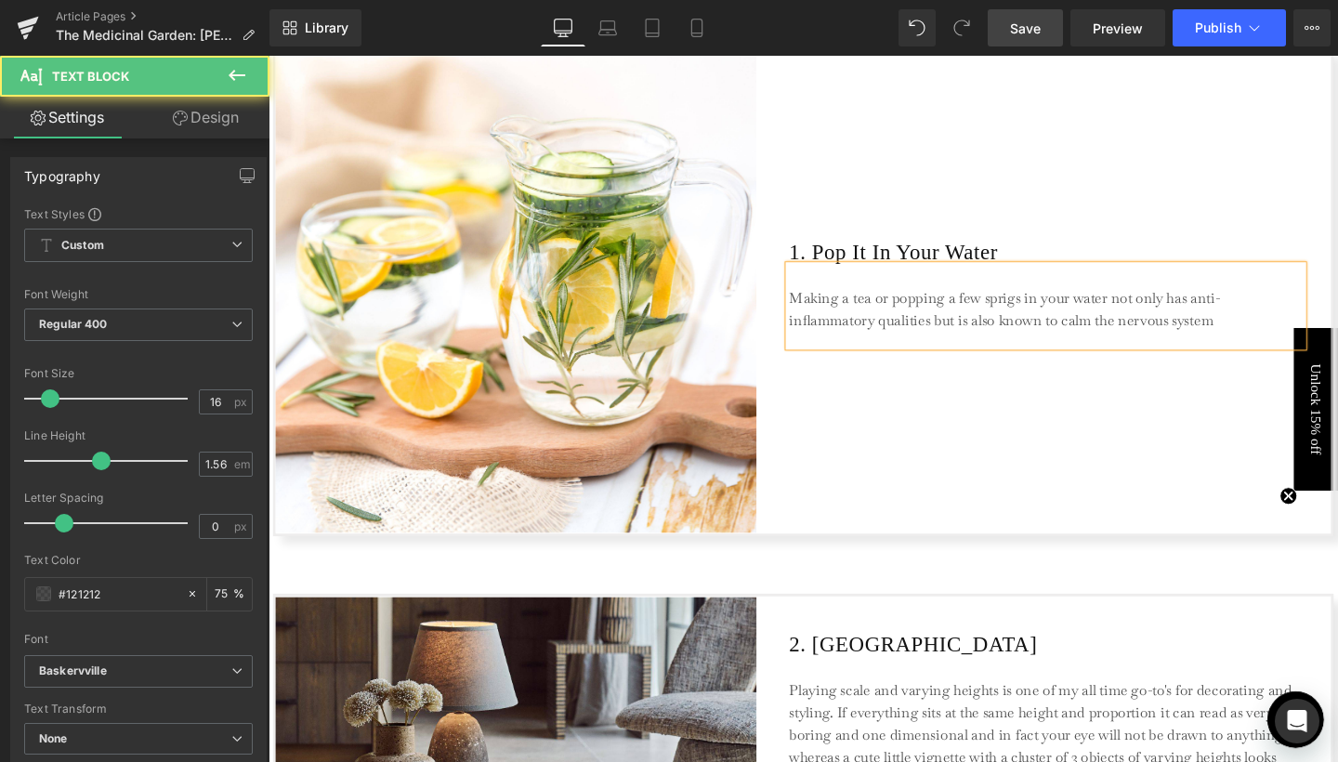
click at [1286, 331] on p "Making a tea or popping a few sprigs in your water not only has anti-inflammato…" at bounding box center [1085, 323] width 539 height 46
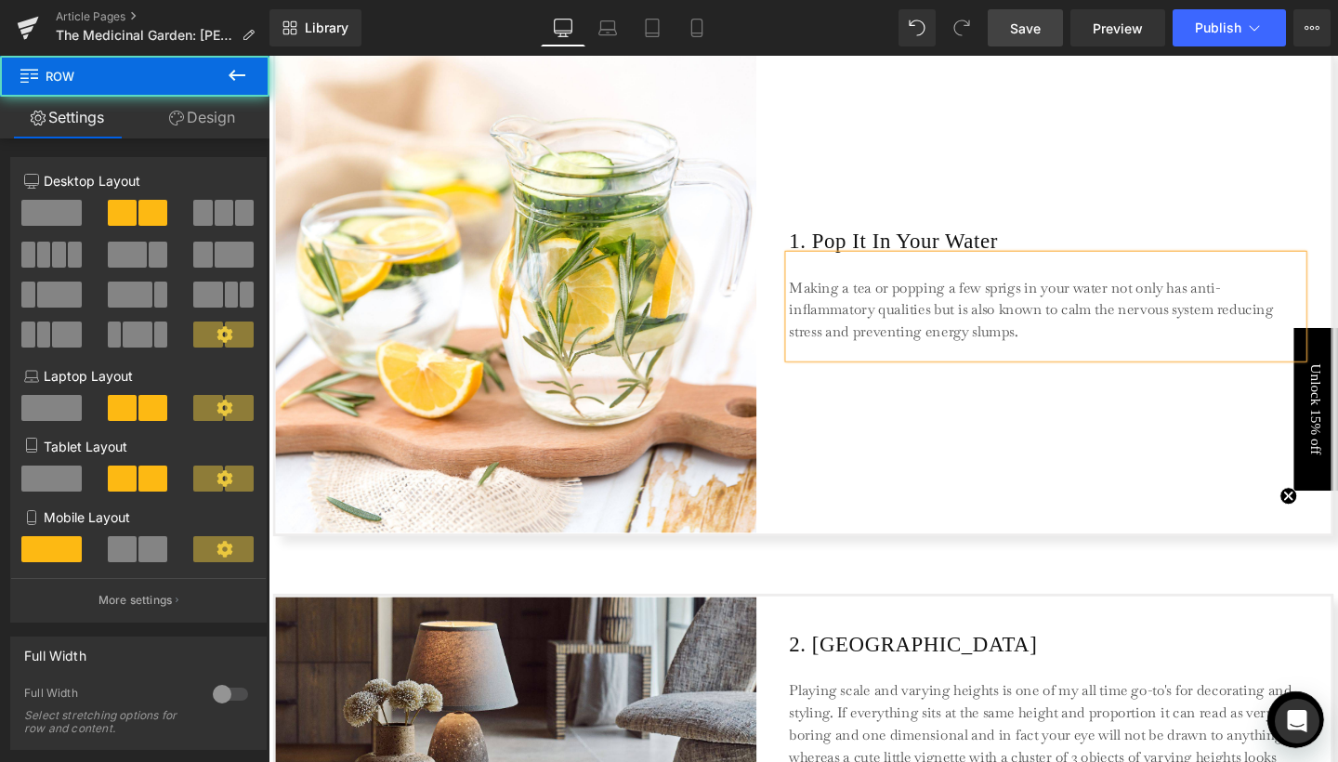
click at [898, 455] on div "1. Pop It In Your Water Heading Making a tea or popping a few sprigs in your wa…" at bounding box center [1086, 304] width 540 height 505
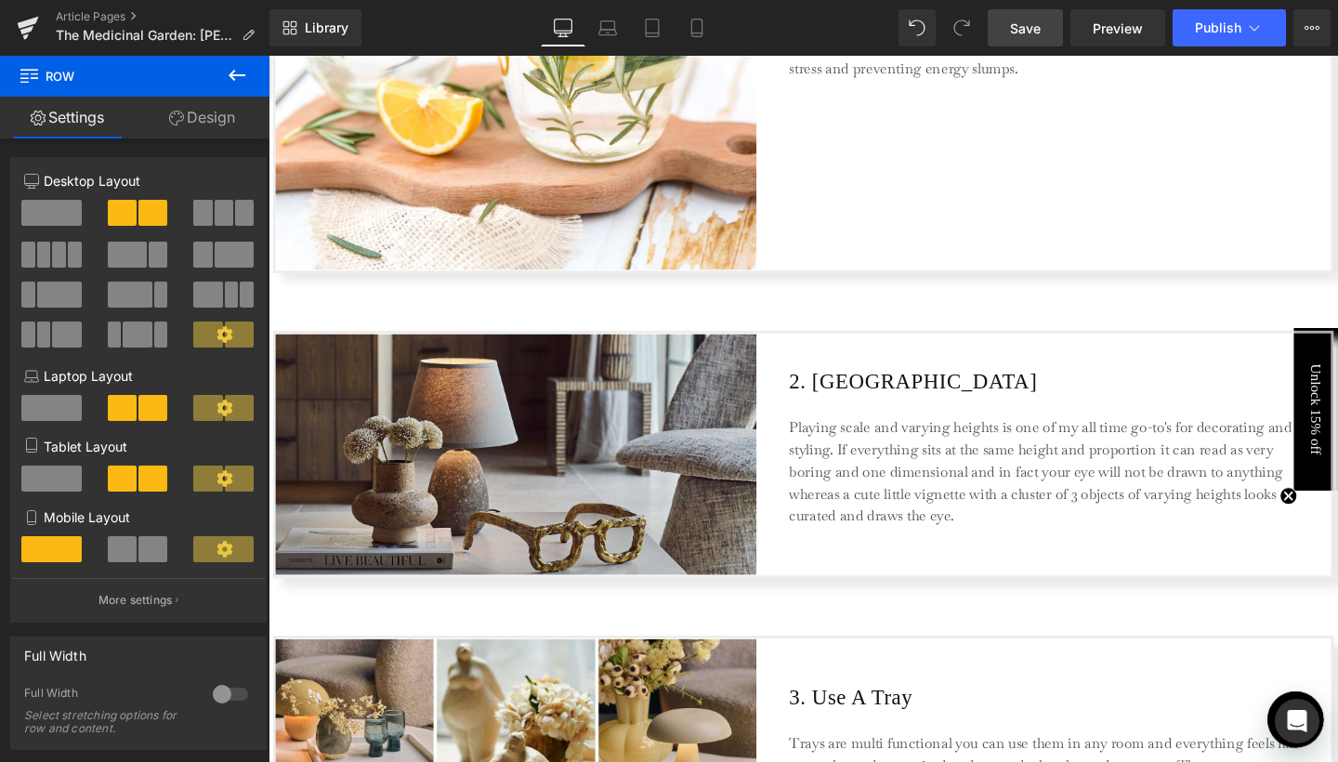
scroll to position [1115, 0]
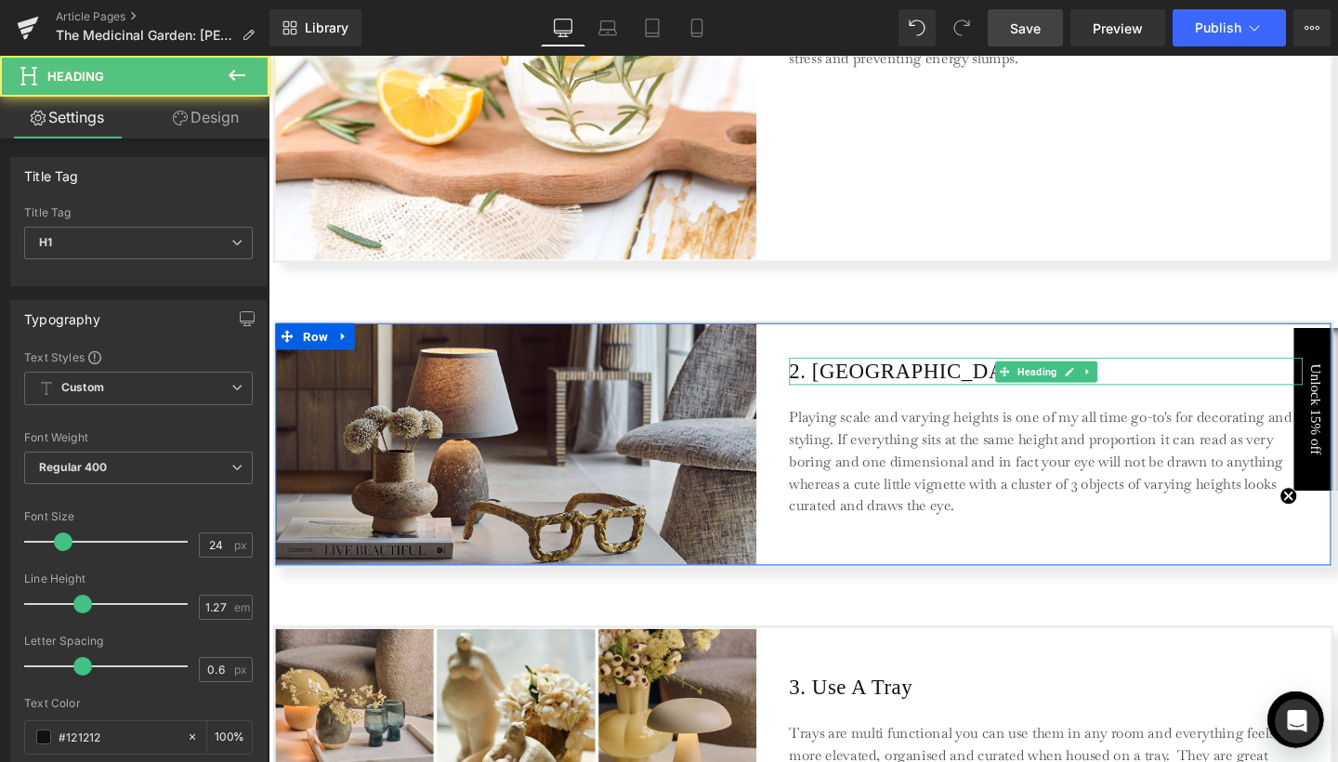
click at [893, 391] on h1 "2. [GEOGRAPHIC_DATA]" at bounding box center [1086, 387] width 540 height 28
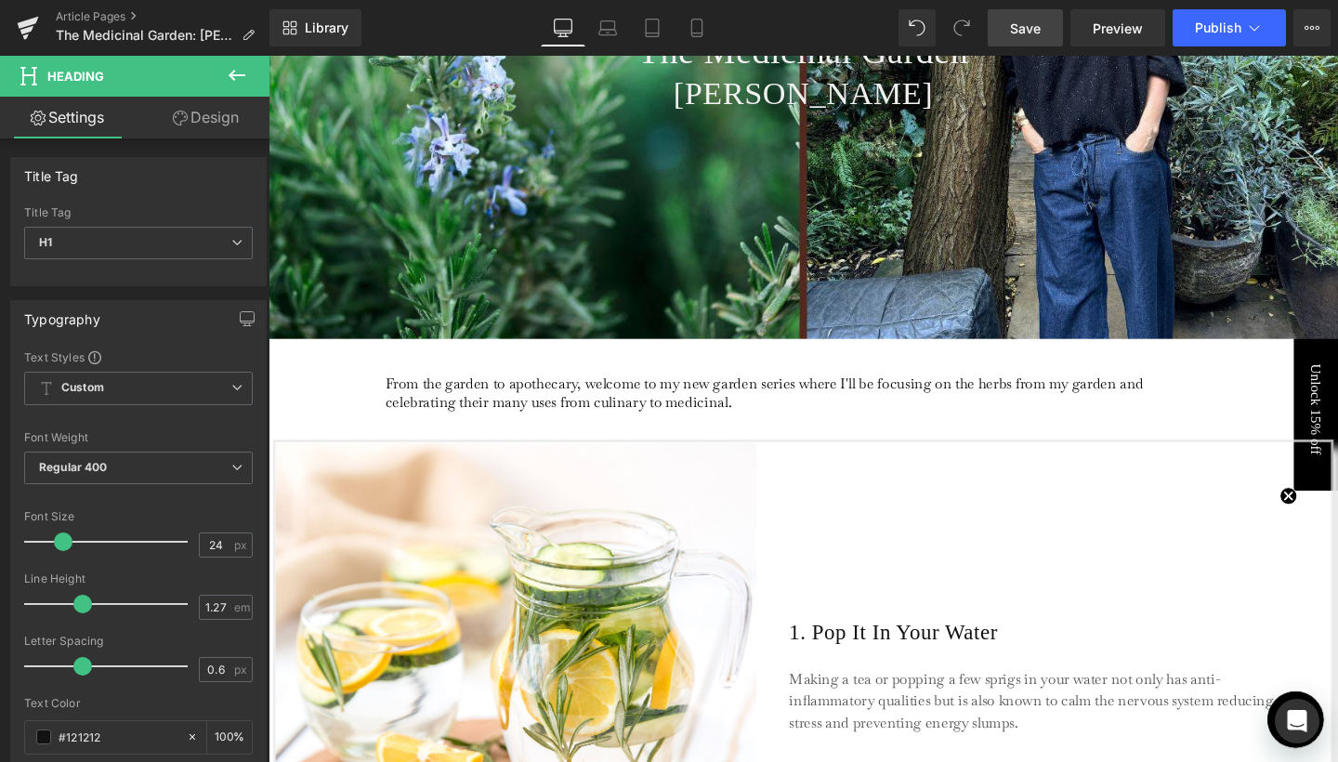
scroll to position [394, 0]
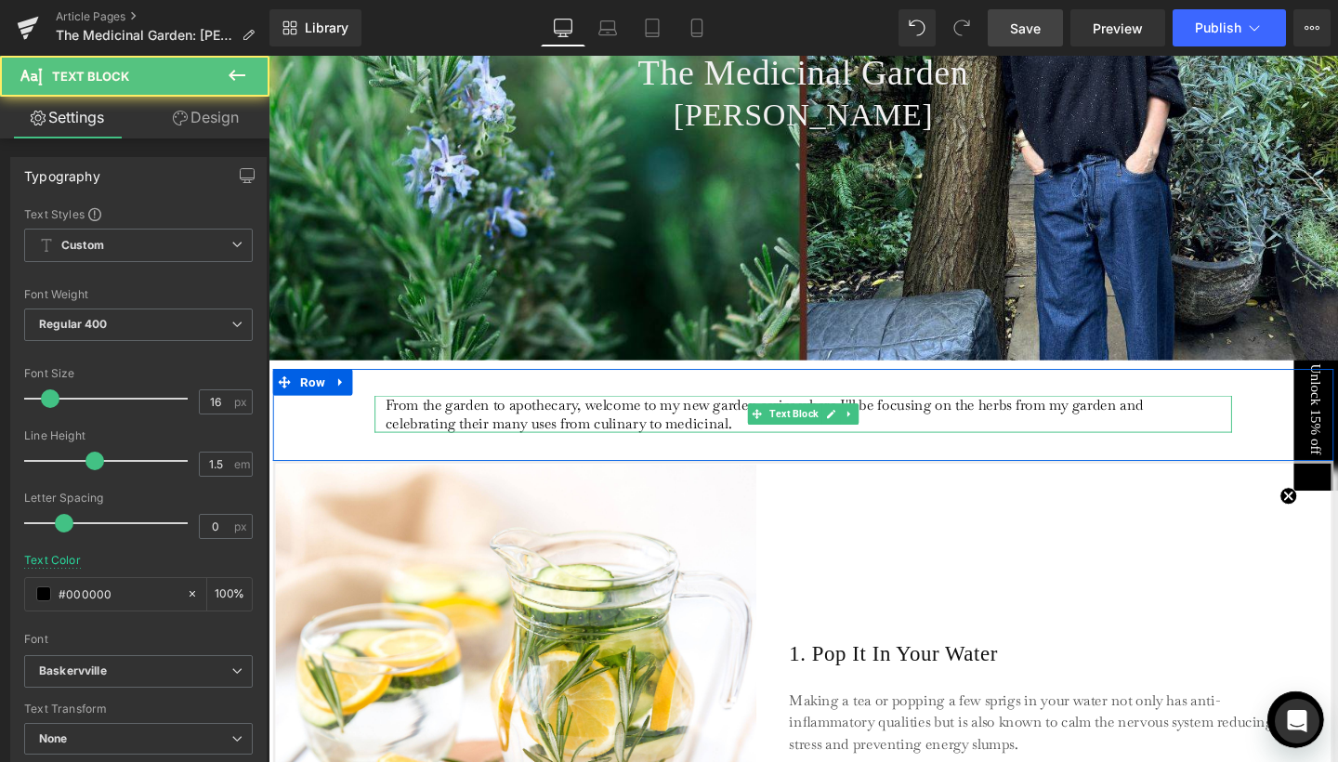
click at [756, 440] on p "From the garden to apothecary, welcome to my new garden series where I'll be fo…" at bounding box center [806, 432] width 830 height 39
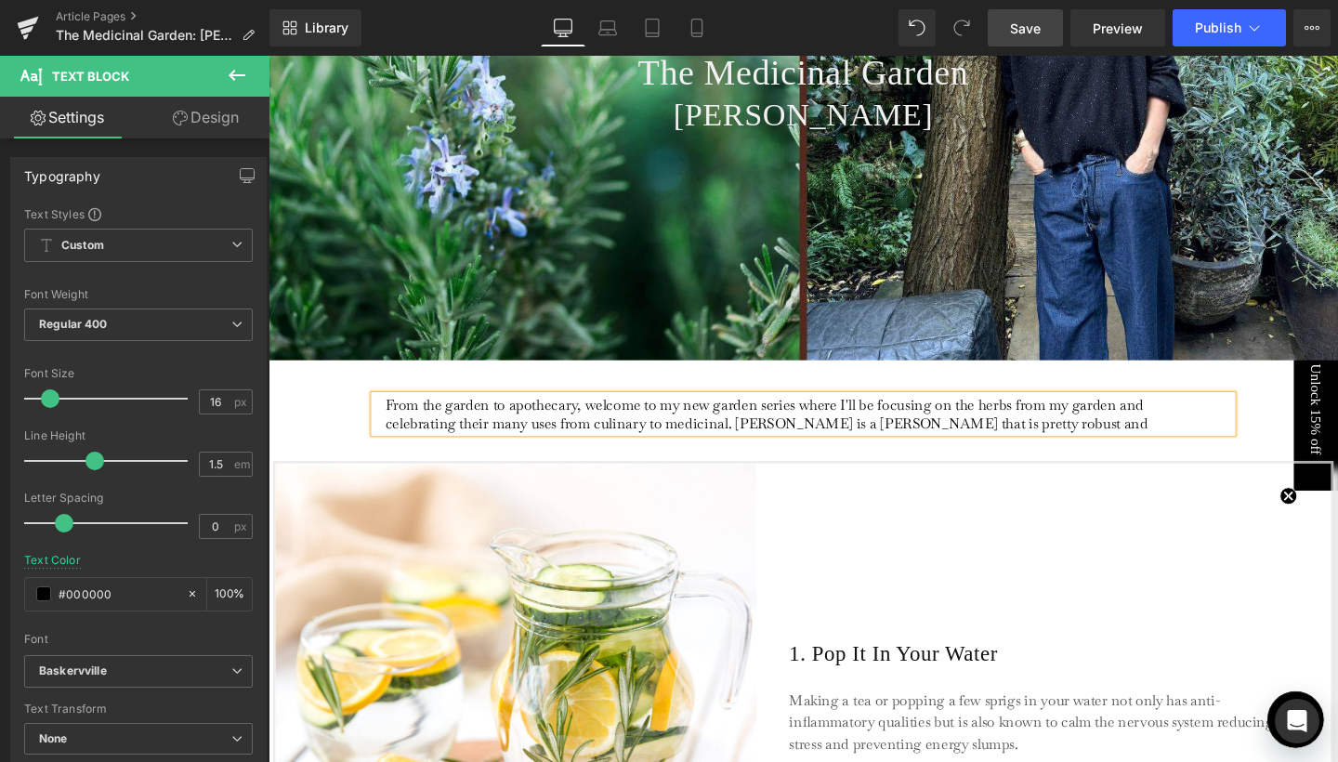
click at [840, 439] on p "From the garden to apothecary, welcome to my new garden series where I'll be fo…" at bounding box center [806, 432] width 830 height 39
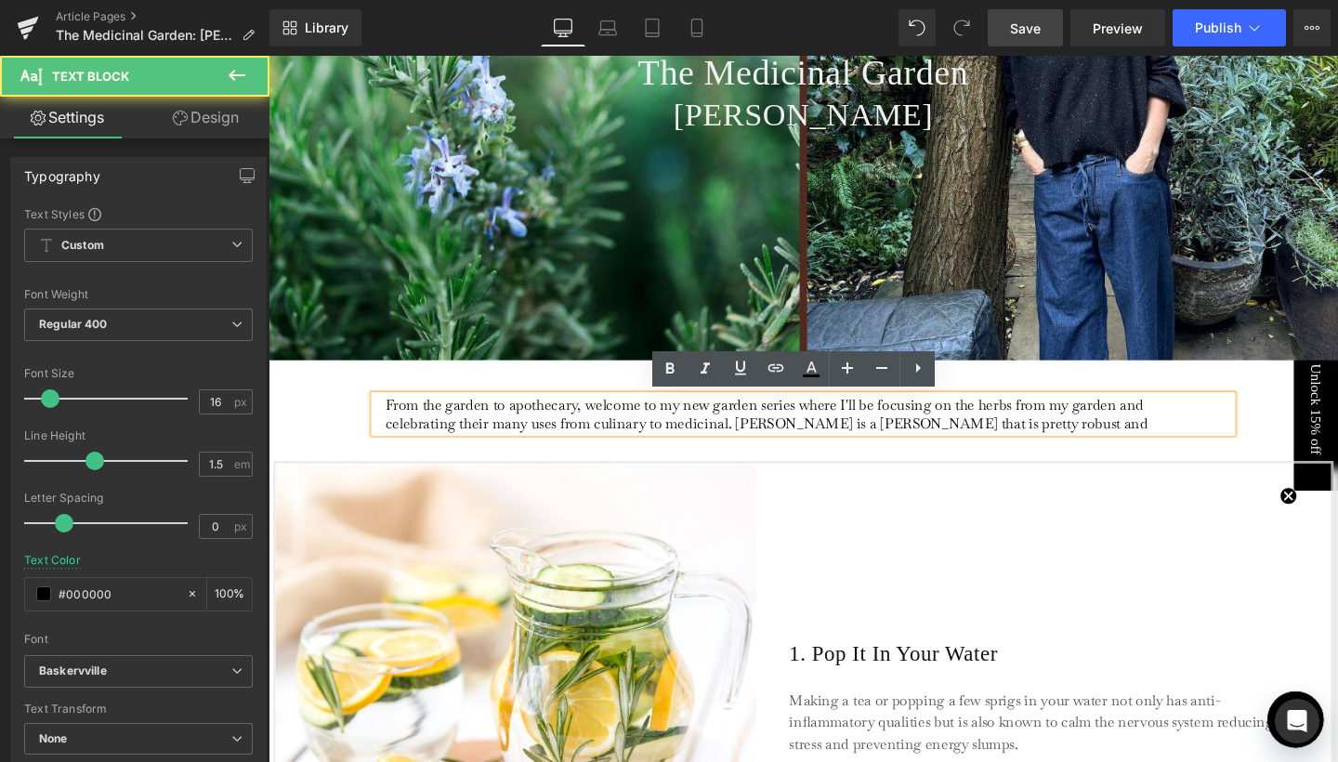
click at [840, 433] on p "From the garden to apothecary, welcome to my new garden series where I'll be fo…" at bounding box center [806, 432] width 830 height 39
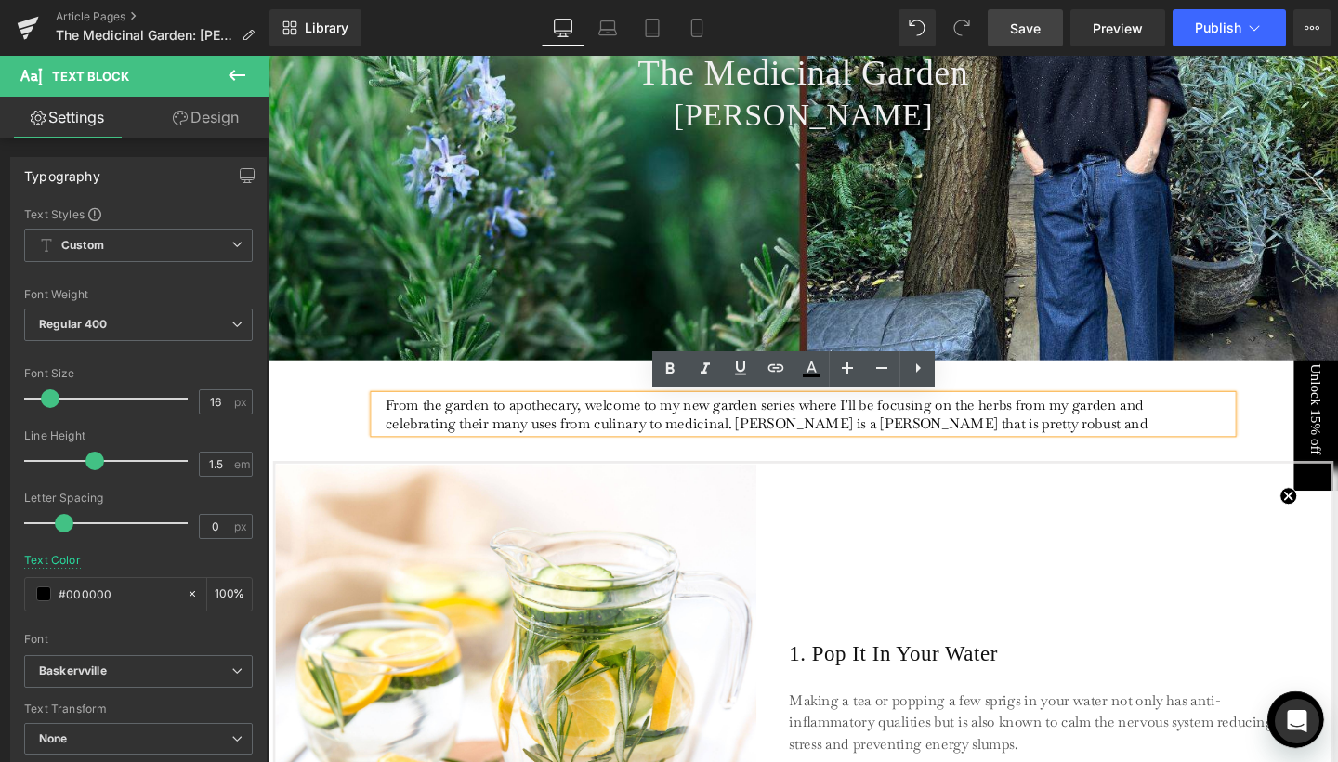
click at [843, 437] on p "From the garden to apothecary, welcome to my new garden series where I'll be fo…" at bounding box center [806, 432] width 830 height 39
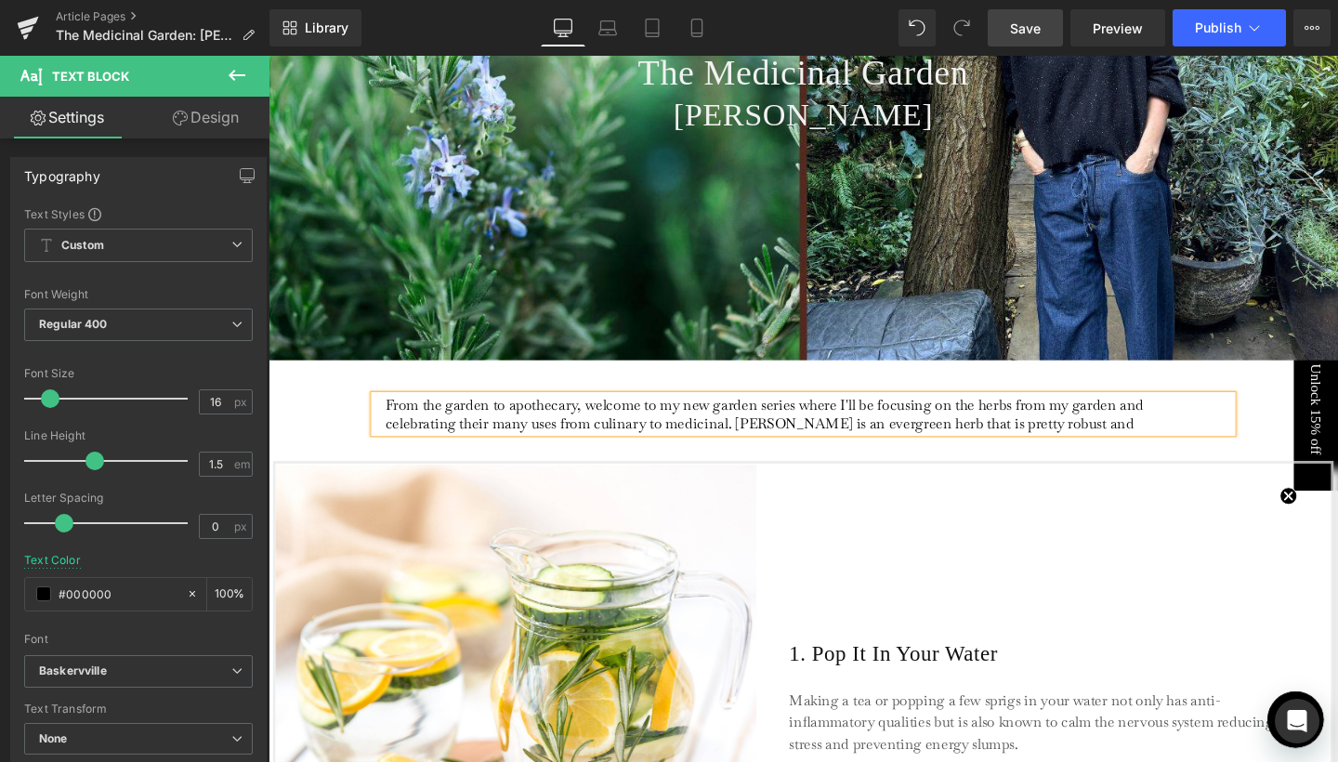
click at [1131, 441] on p "From the garden to apothecary, welcome to my new garden series where I'll be fo…" at bounding box center [806, 432] width 830 height 39
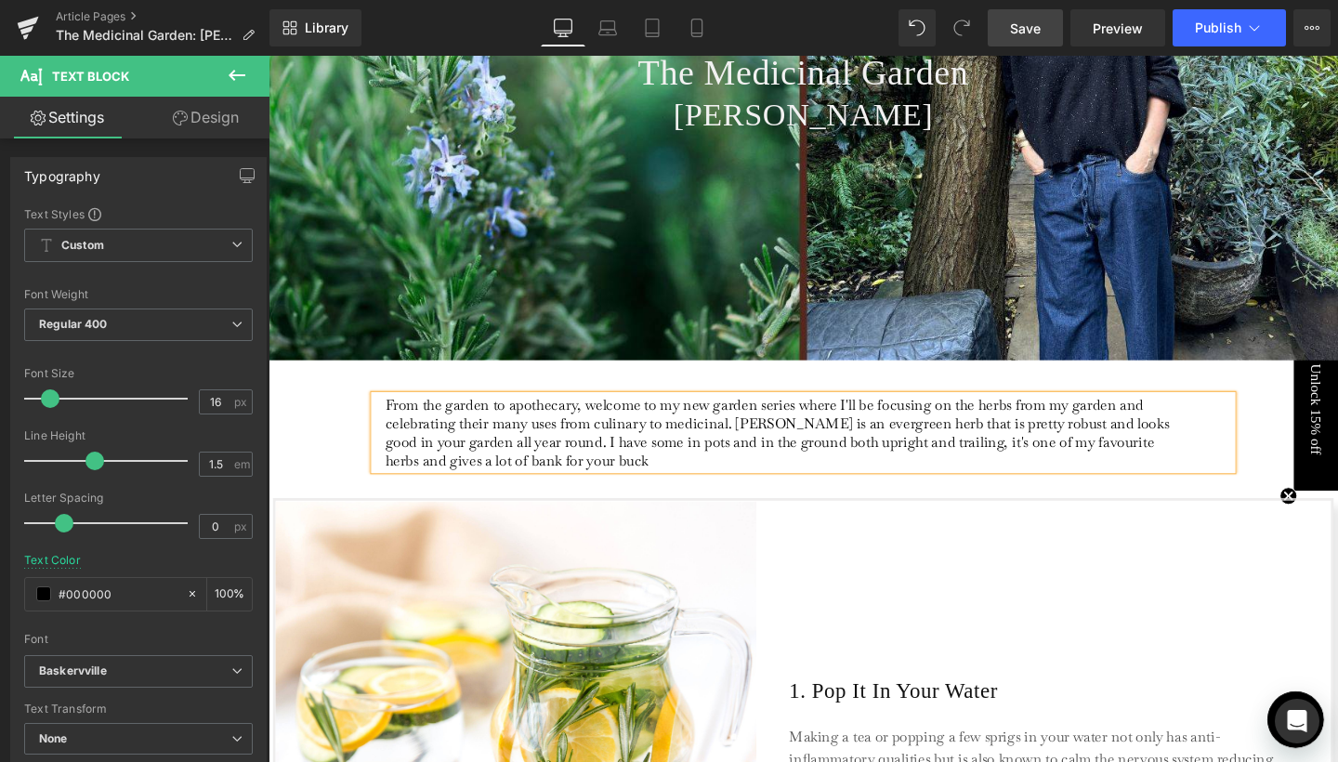
click at [507, 478] on p "From the garden to apothecary, welcome to my new garden series where I'll be fo…" at bounding box center [806, 452] width 830 height 78
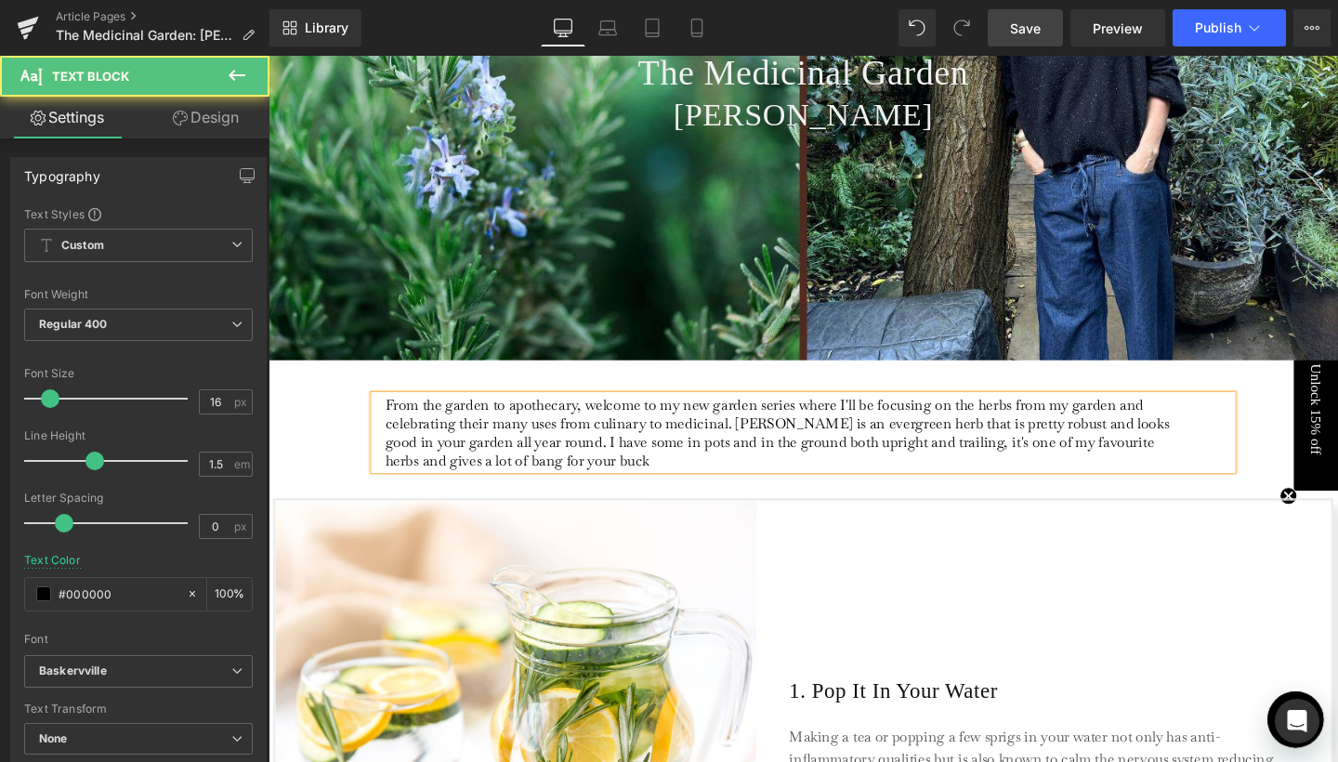
click at [603, 486] on p "From the garden to apothecary, welcome to my new garden series where I'll be fo…" at bounding box center [806, 452] width 830 height 78
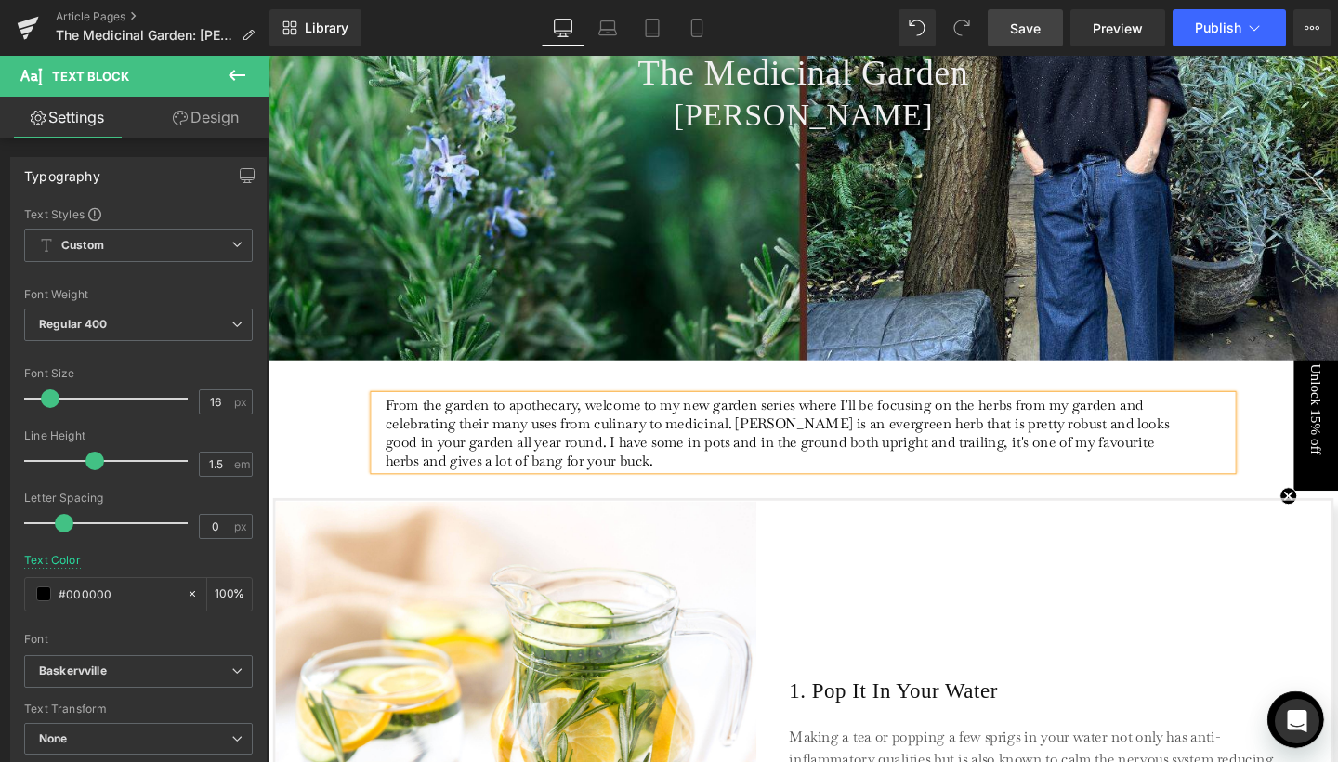
click at [1025, 35] on span "Save" at bounding box center [1025, 29] width 31 height 20
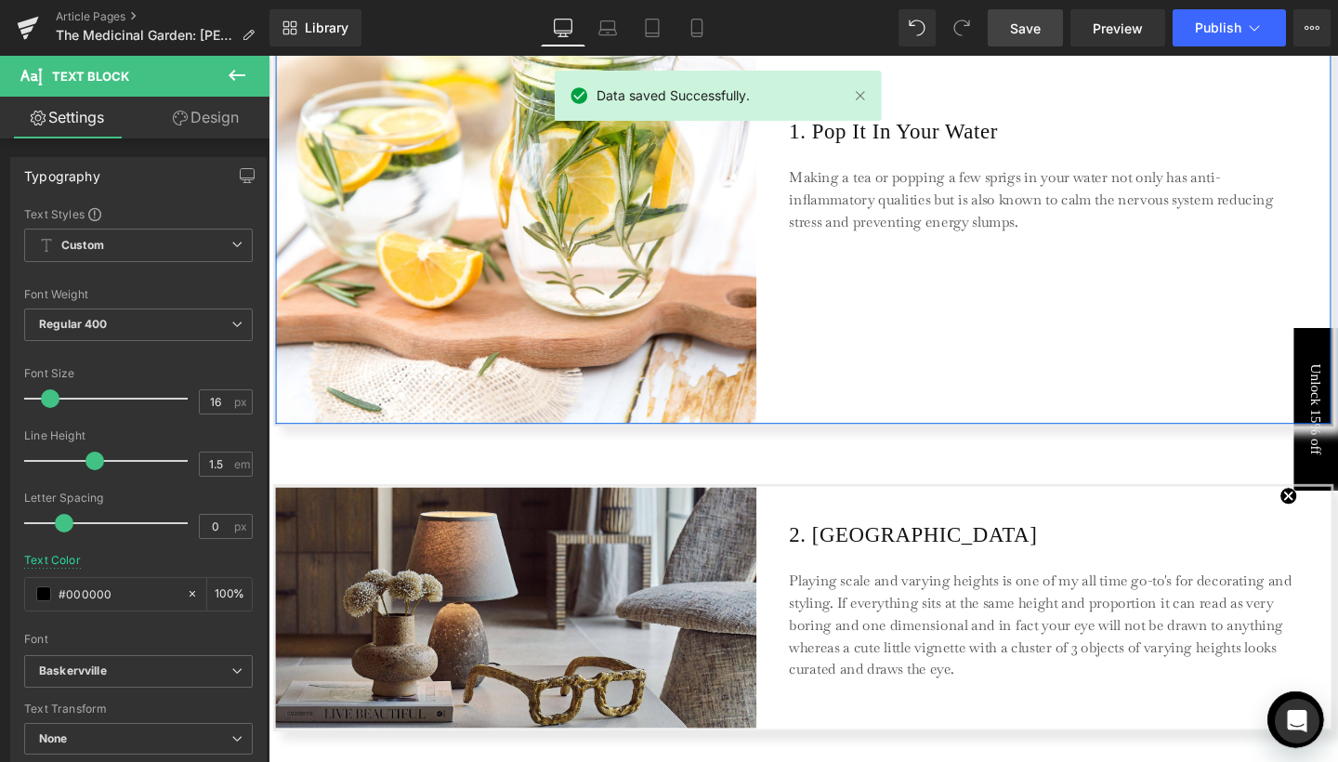
scroll to position [1095, 0]
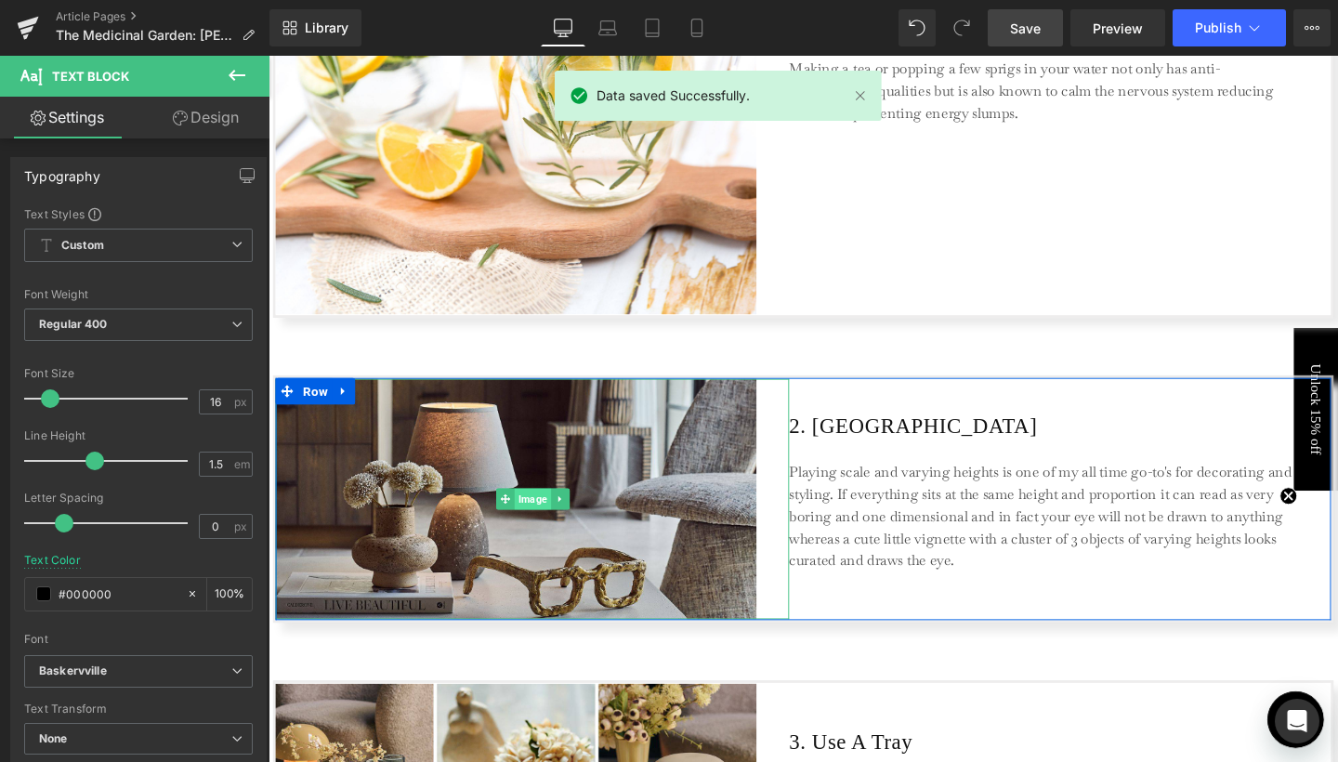
click at [542, 531] on span "Image" at bounding box center [546, 522] width 38 height 22
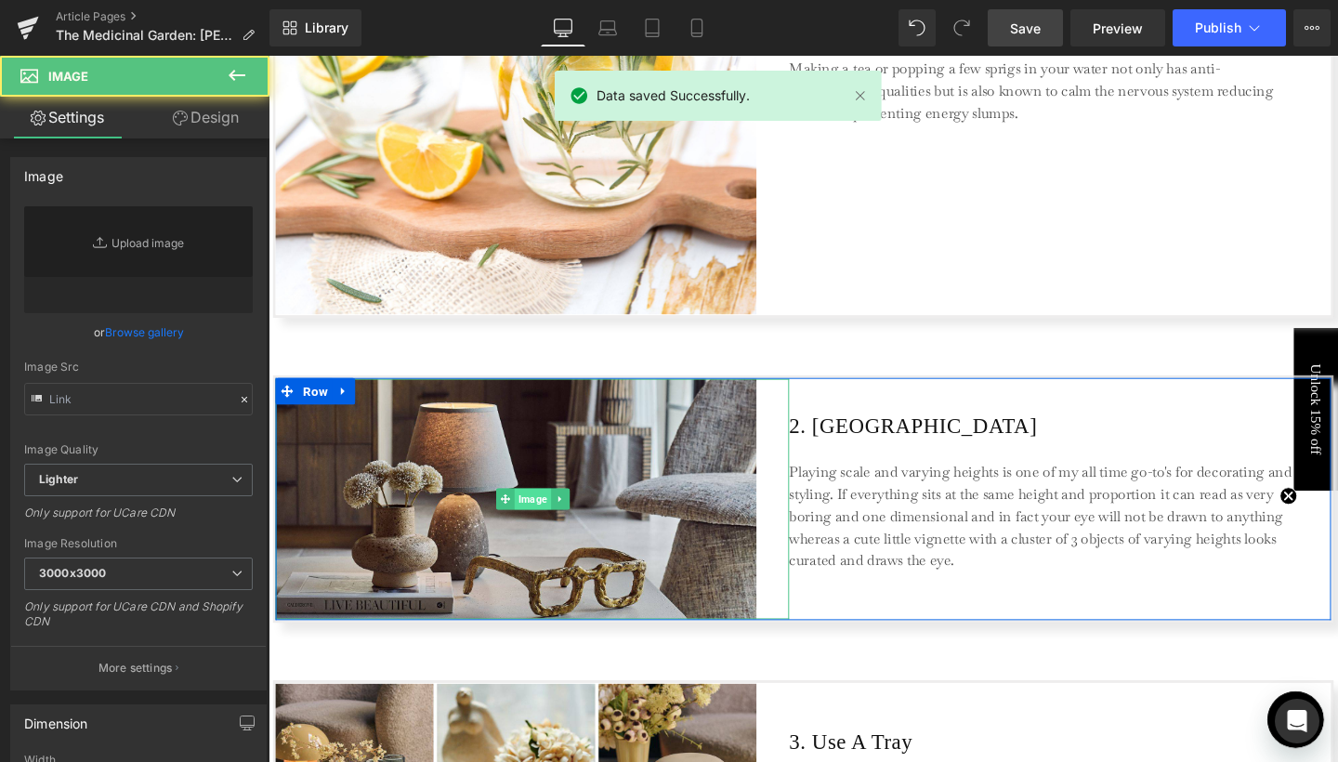
type input "[URL][DOMAIN_NAME]"
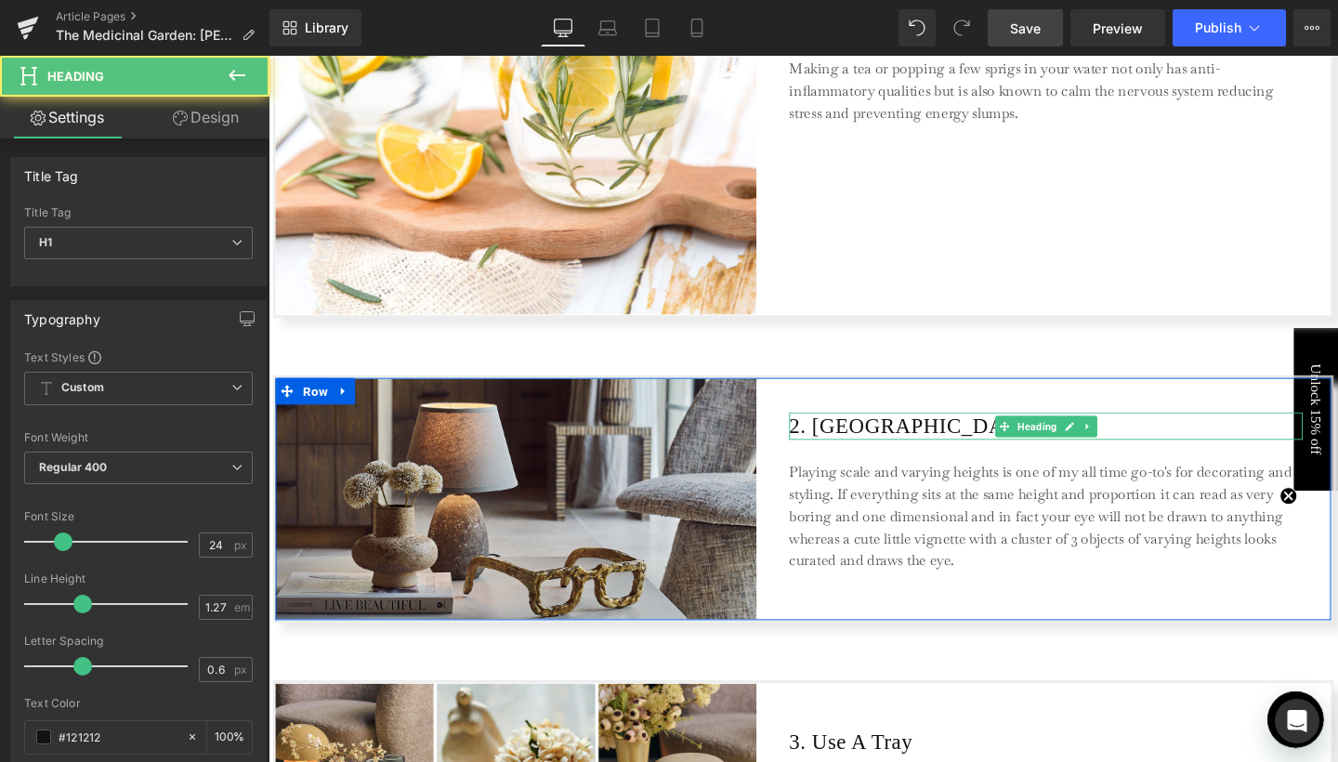
click at [895, 447] on h1 "2. [GEOGRAPHIC_DATA]" at bounding box center [1086, 445] width 540 height 28
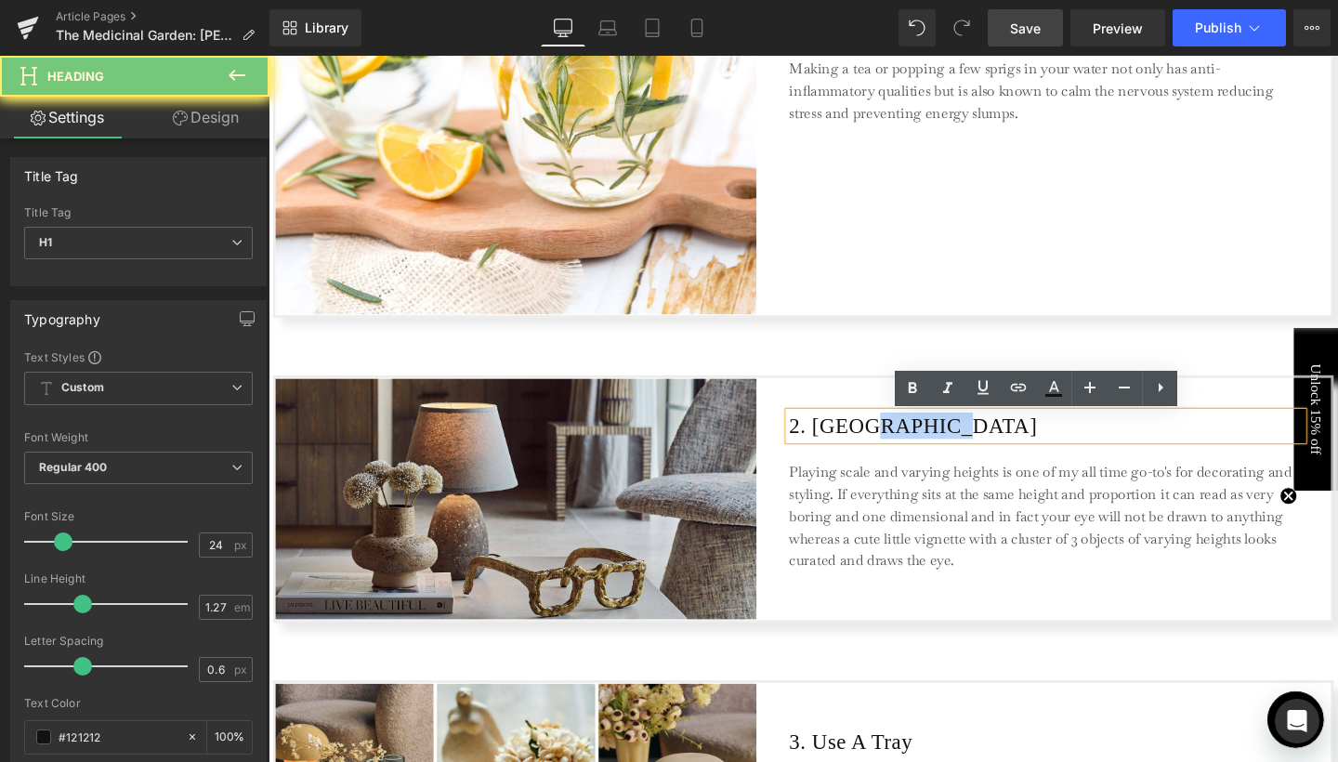
click at [895, 447] on h1 "2. [GEOGRAPHIC_DATA]" at bounding box center [1086, 445] width 540 height 28
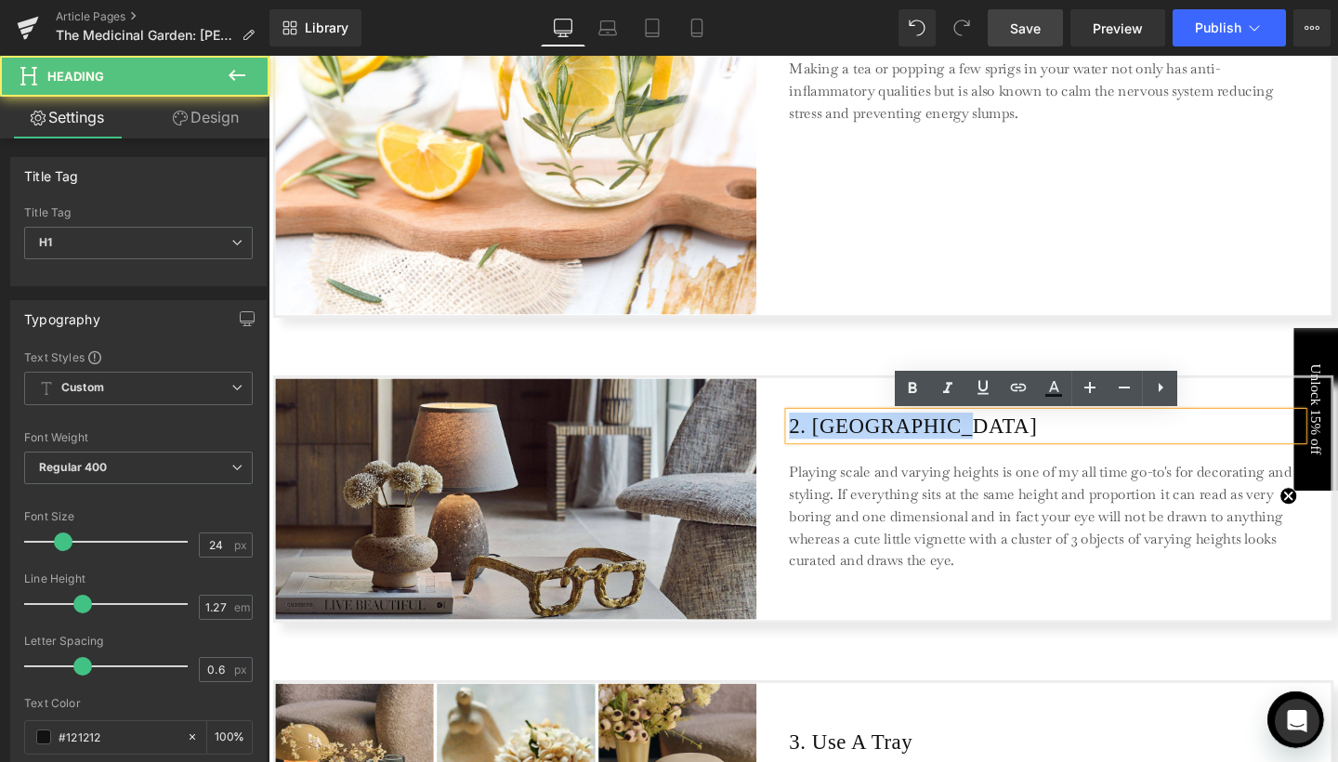
click at [852, 448] on h1 "2. [GEOGRAPHIC_DATA]" at bounding box center [1086, 445] width 540 height 28
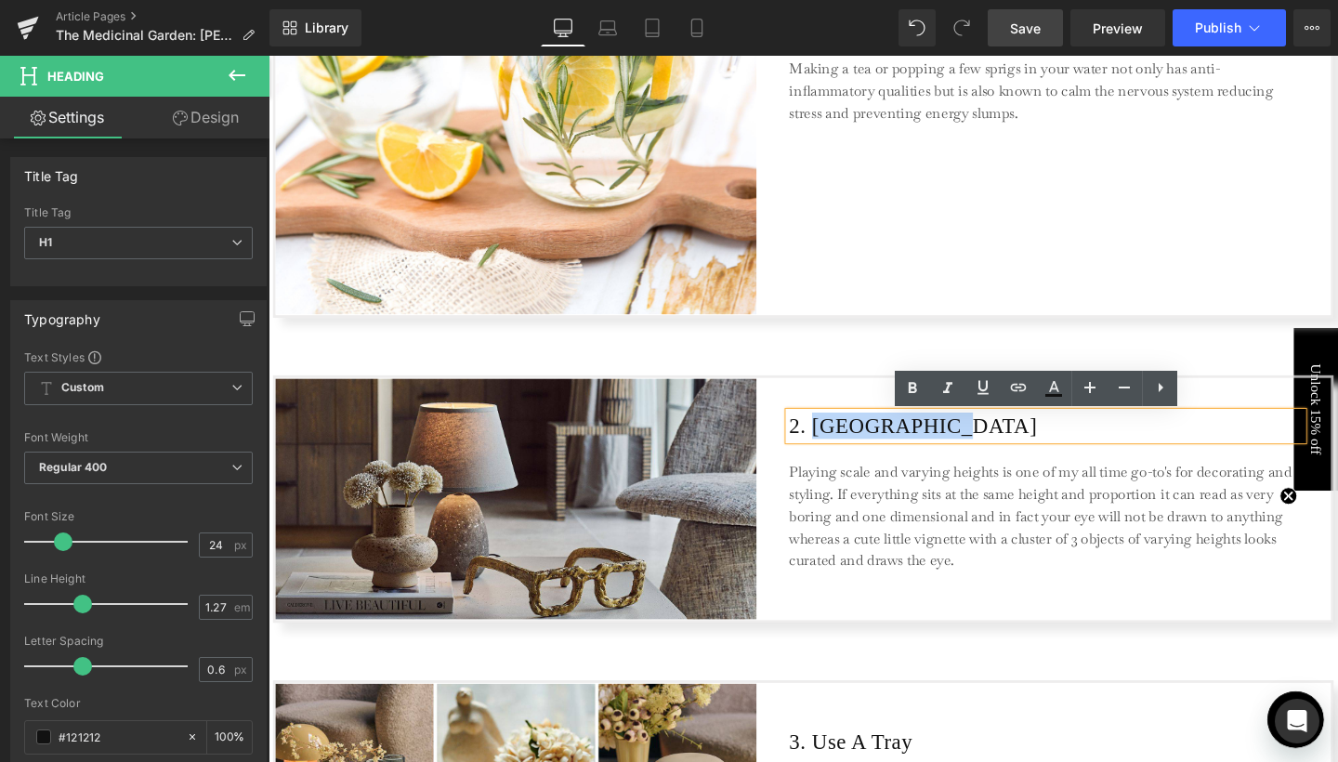
drag, startPoint x: 842, startPoint y: 443, endPoint x: 970, endPoint y: 449, distance: 128.3
click at [970, 449] on h1 "2. [GEOGRAPHIC_DATA]" at bounding box center [1086, 445] width 540 height 28
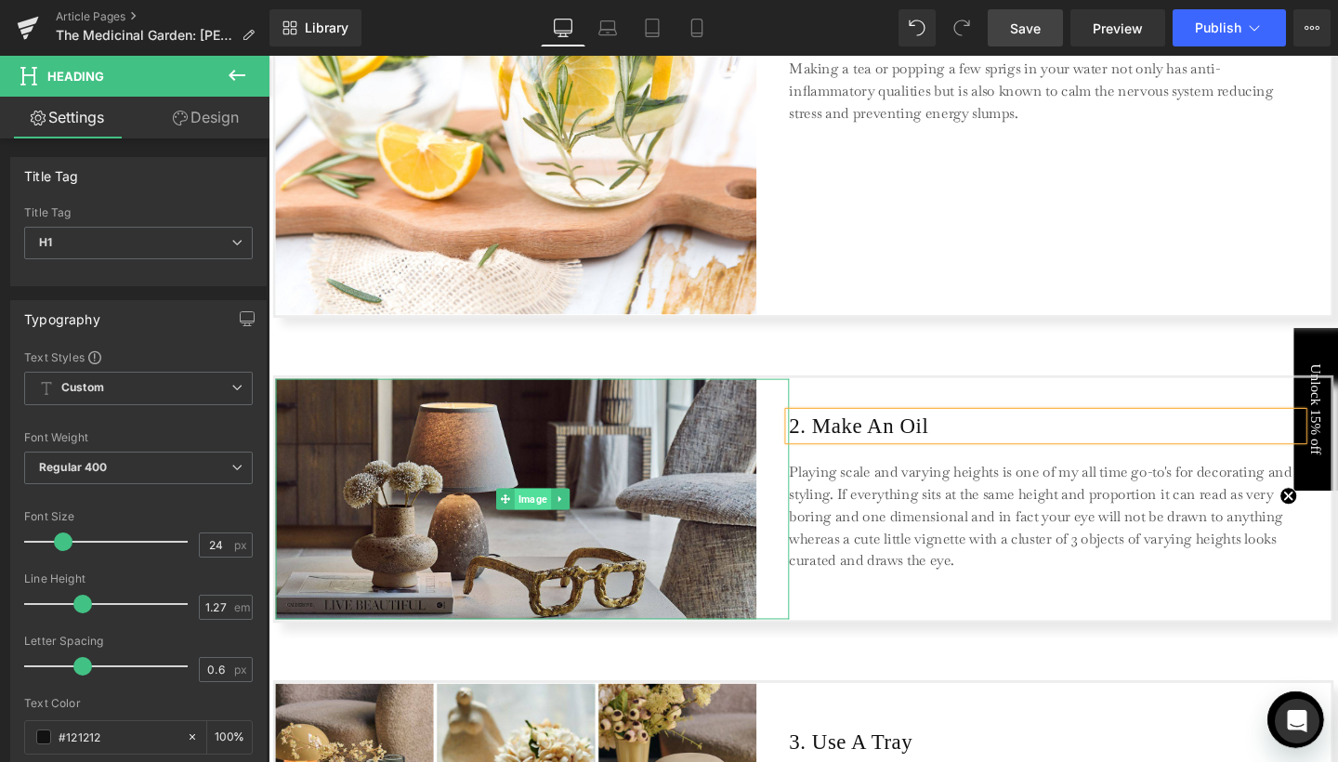
click at [543, 519] on span "Image" at bounding box center [546, 522] width 38 height 22
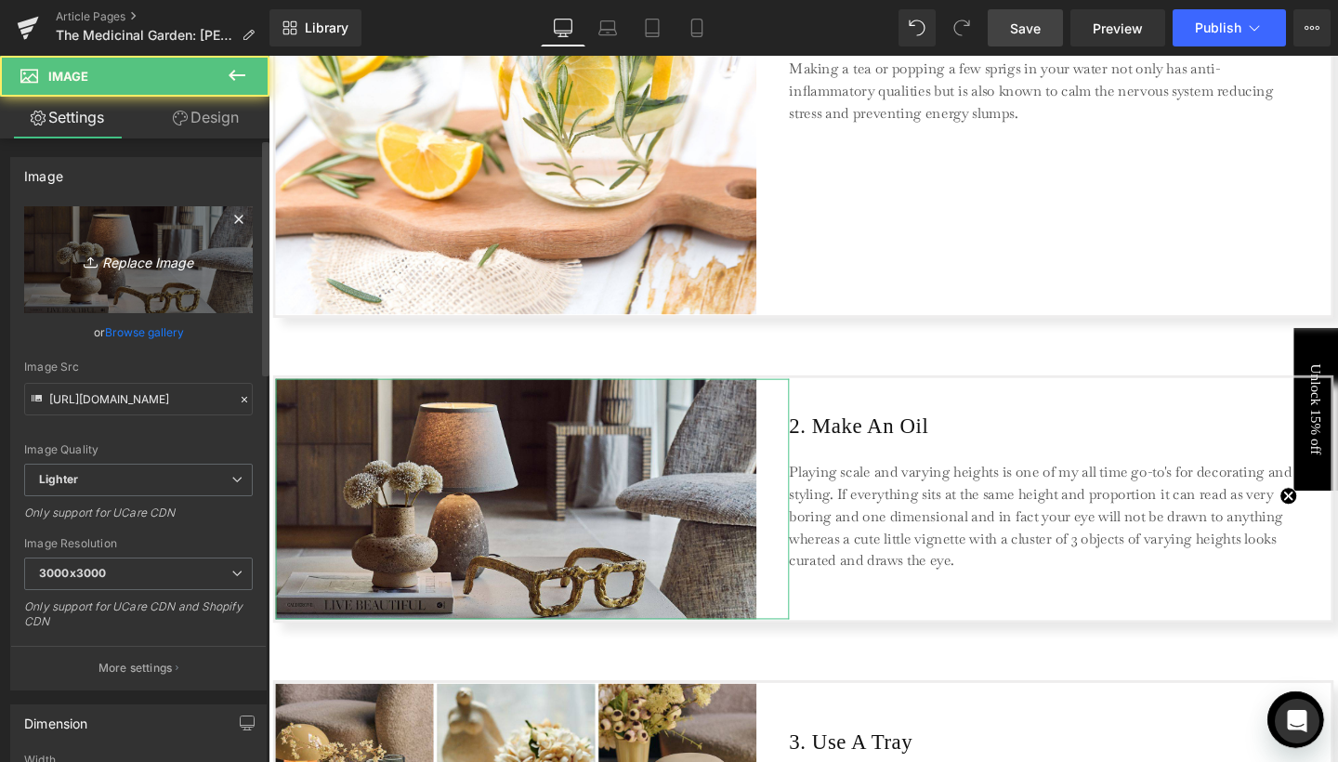
click at [147, 247] on link "Replace Image" at bounding box center [138, 259] width 229 height 107
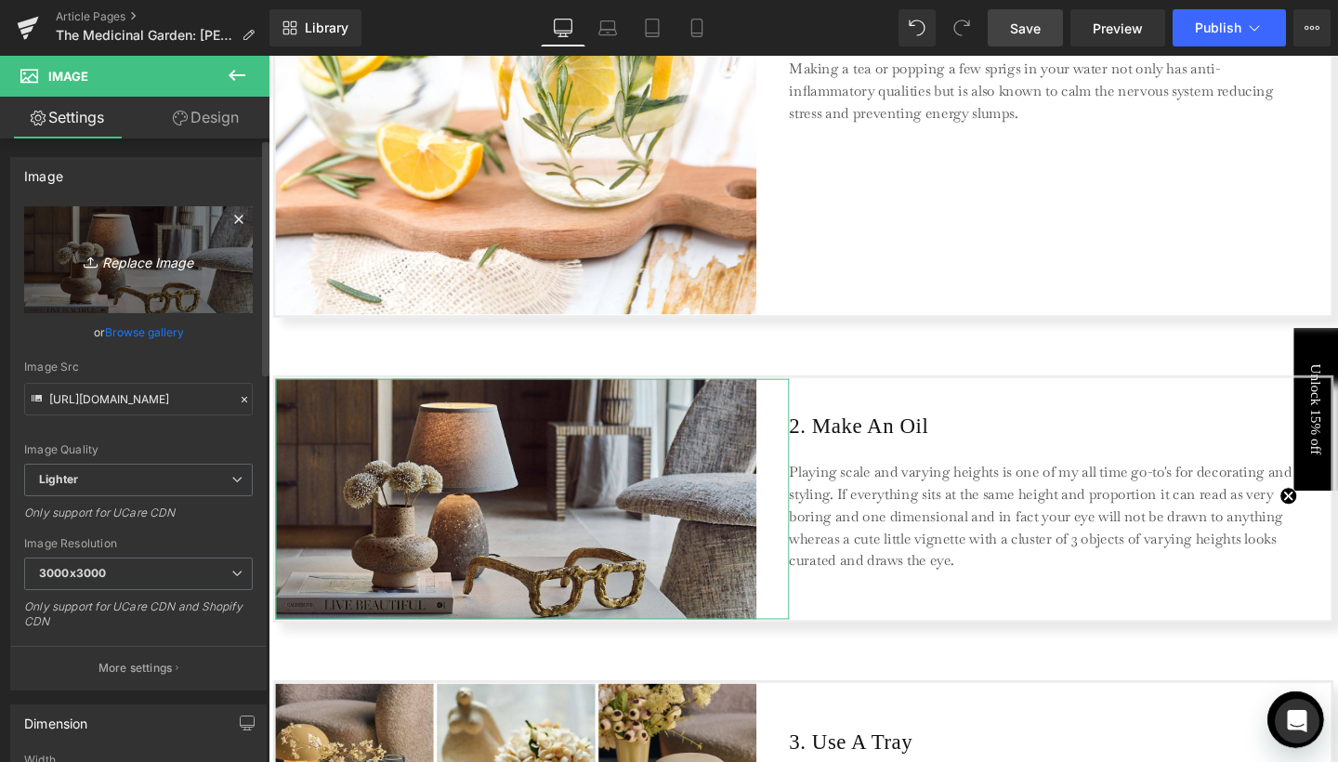
type input "C:\fakepath\2.jpg"
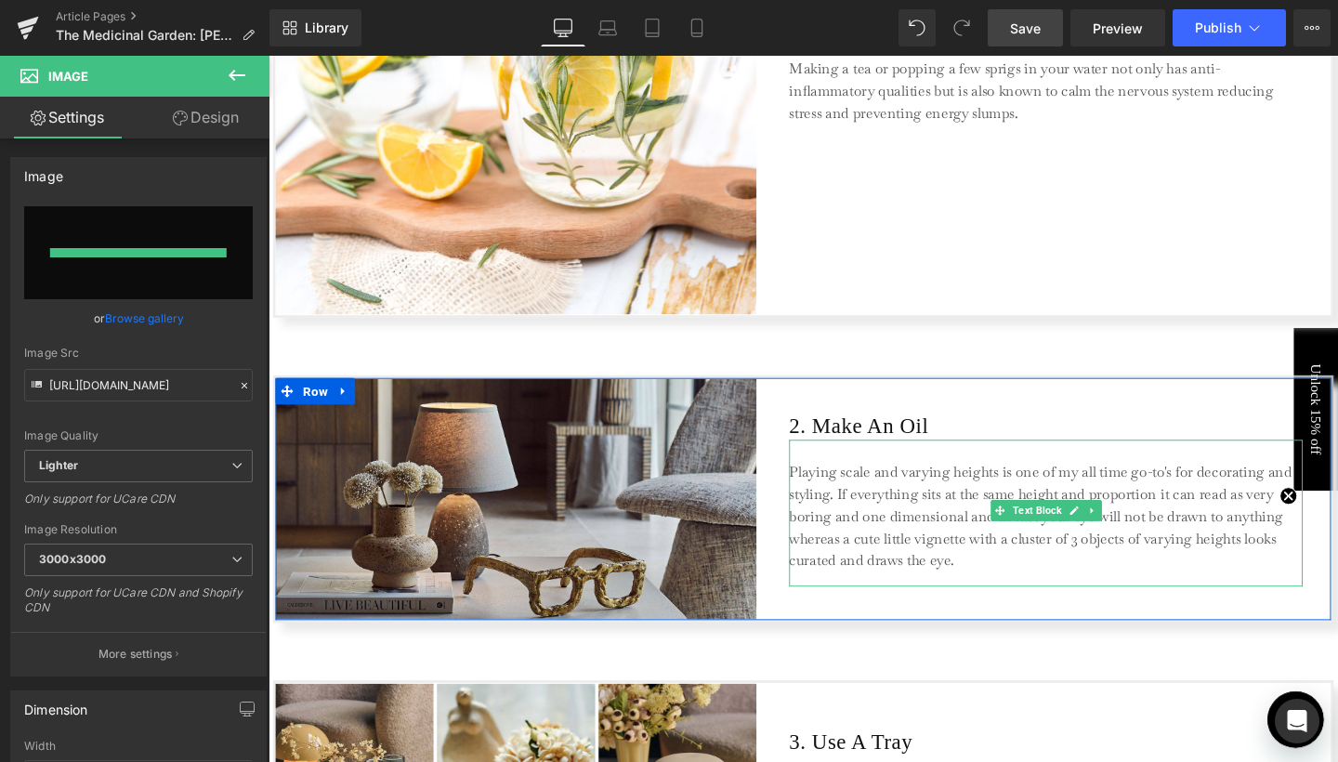
type input "[URL][DOMAIN_NAME]"
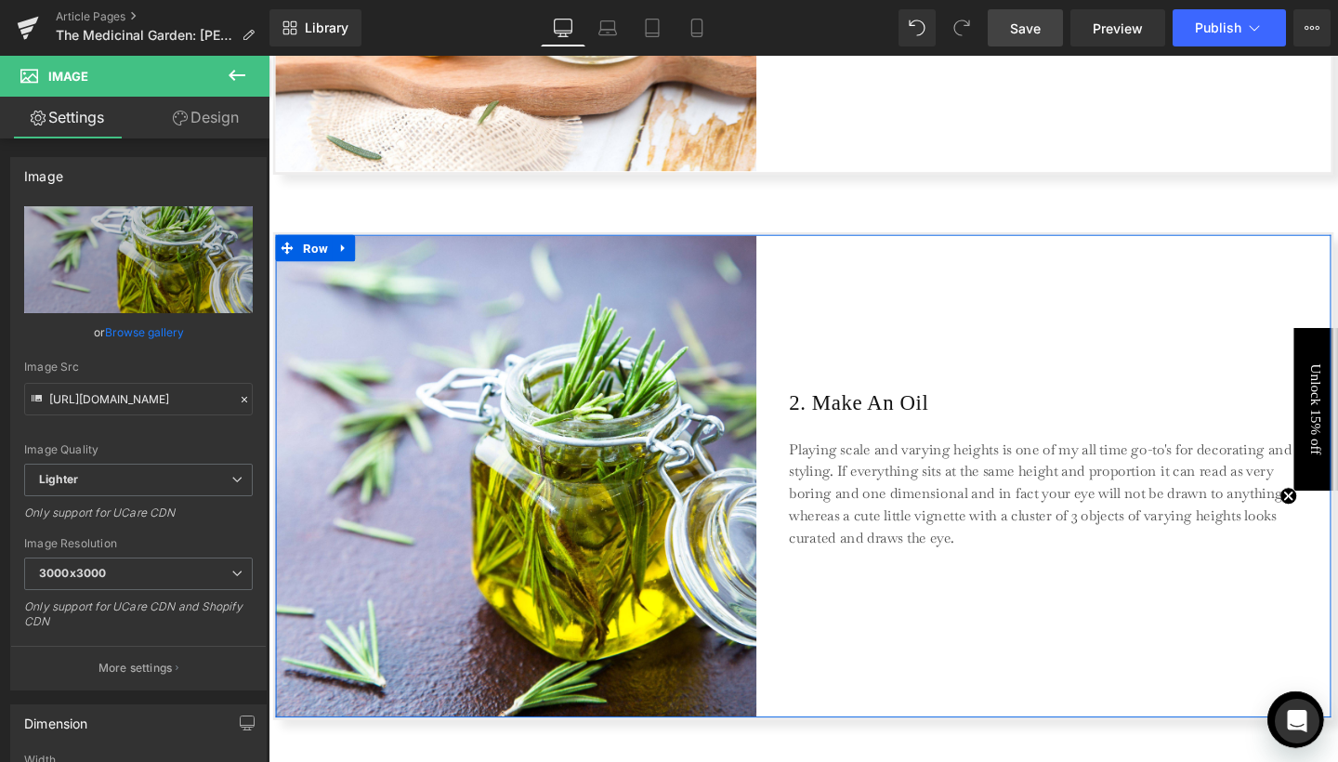
scroll to position [1277, 0]
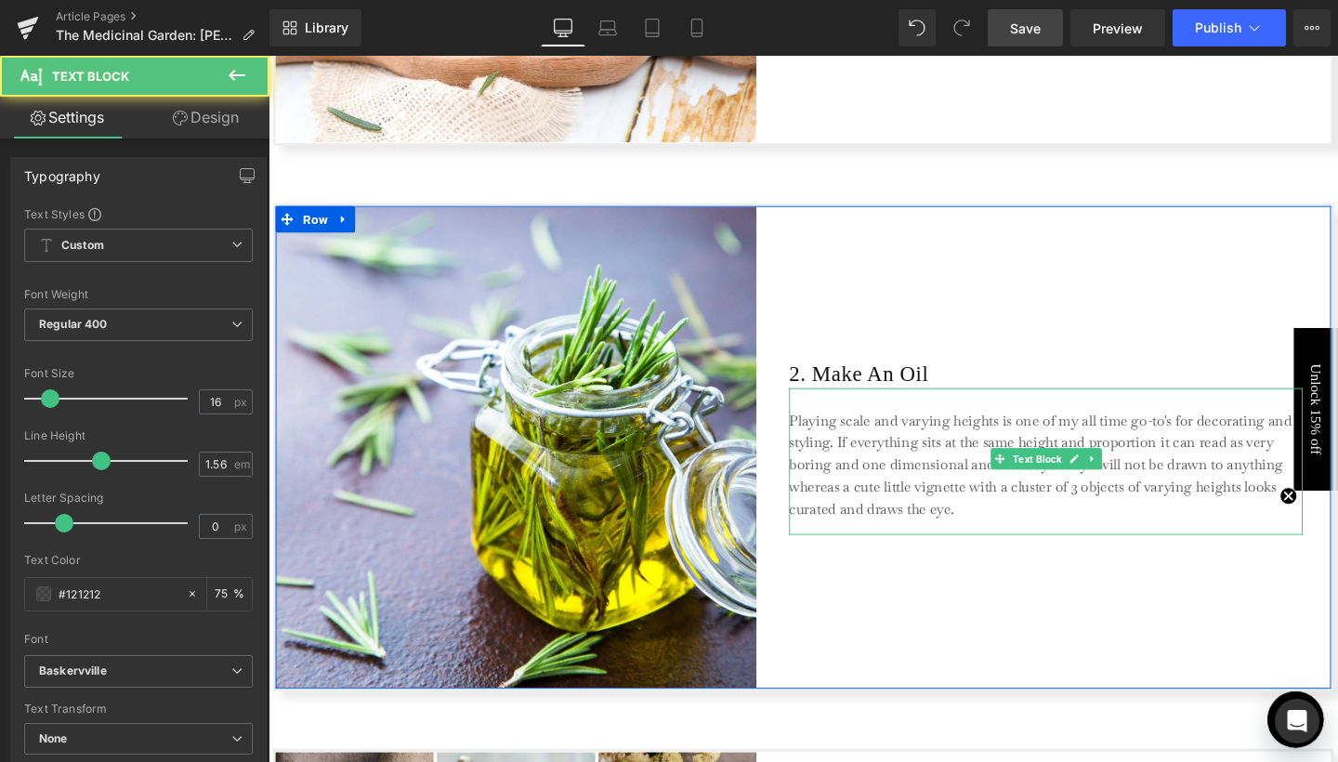
click at [858, 481] on p "Playing scale and varying heights is one of my all time go-to's for decorating …" at bounding box center [1085, 486] width 539 height 116
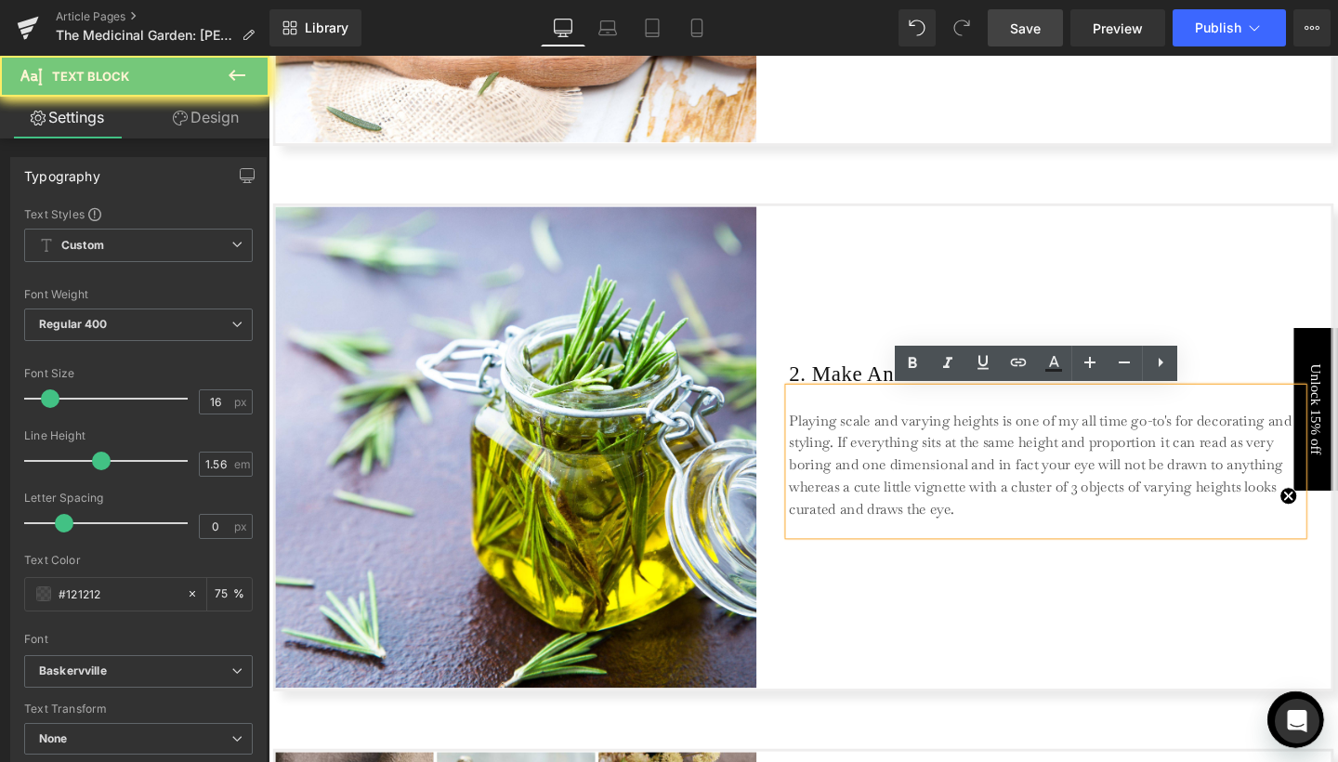
click at [858, 481] on p "Playing scale and varying heights is one of my all time go-to's for decorating …" at bounding box center [1085, 486] width 539 height 116
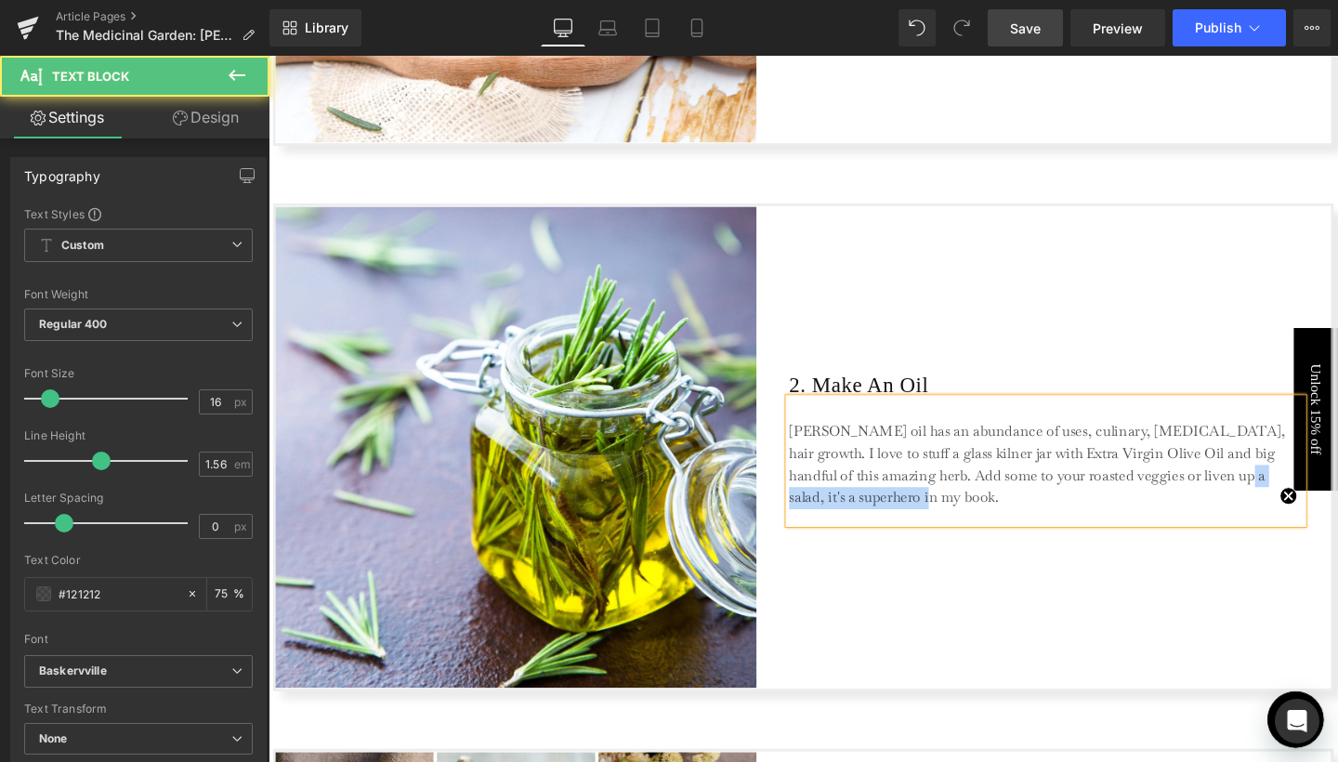
drag, startPoint x: 1199, startPoint y: 490, endPoint x: 1229, endPoint y: 514, distance: 39.0
click at [1229, 514] on p "[PERSON_NAME] oil has an abundance of uses, culinary, [MEDICAL_DATA], hair grow…" at bounding box center [1085, 485] width 539 height 93
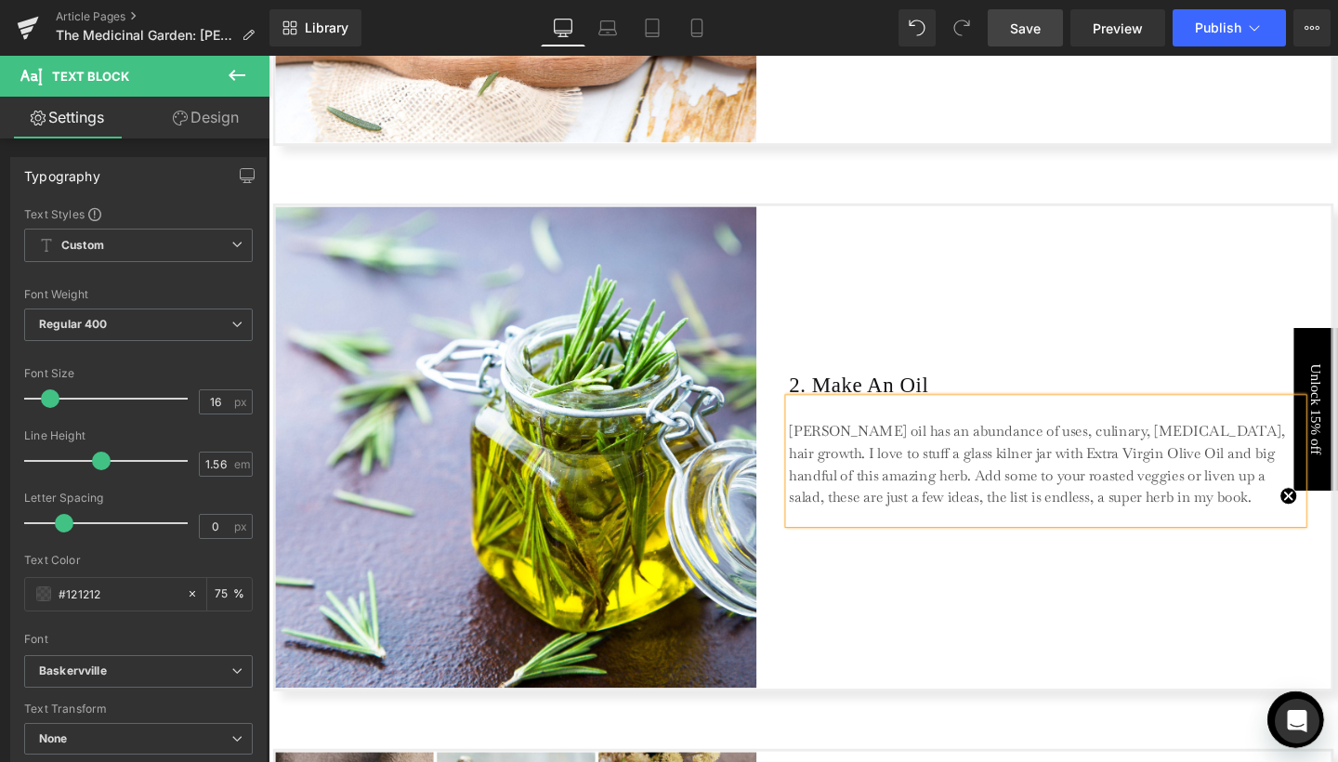
click at [968, 517] on p "[PERSON_NAME] oil has an abundance of uses, culinary, [MEDICAL_DATA], hair grow…" at bounding box center [1085, 485] width 539 height 93
click at [1156, 514] on p "[PERSON_NAME] oil has an abundance of uses, culinary, [MEDICAL_DATA], hair grow…" at bounding box center [1085, 485] width 539 height 93
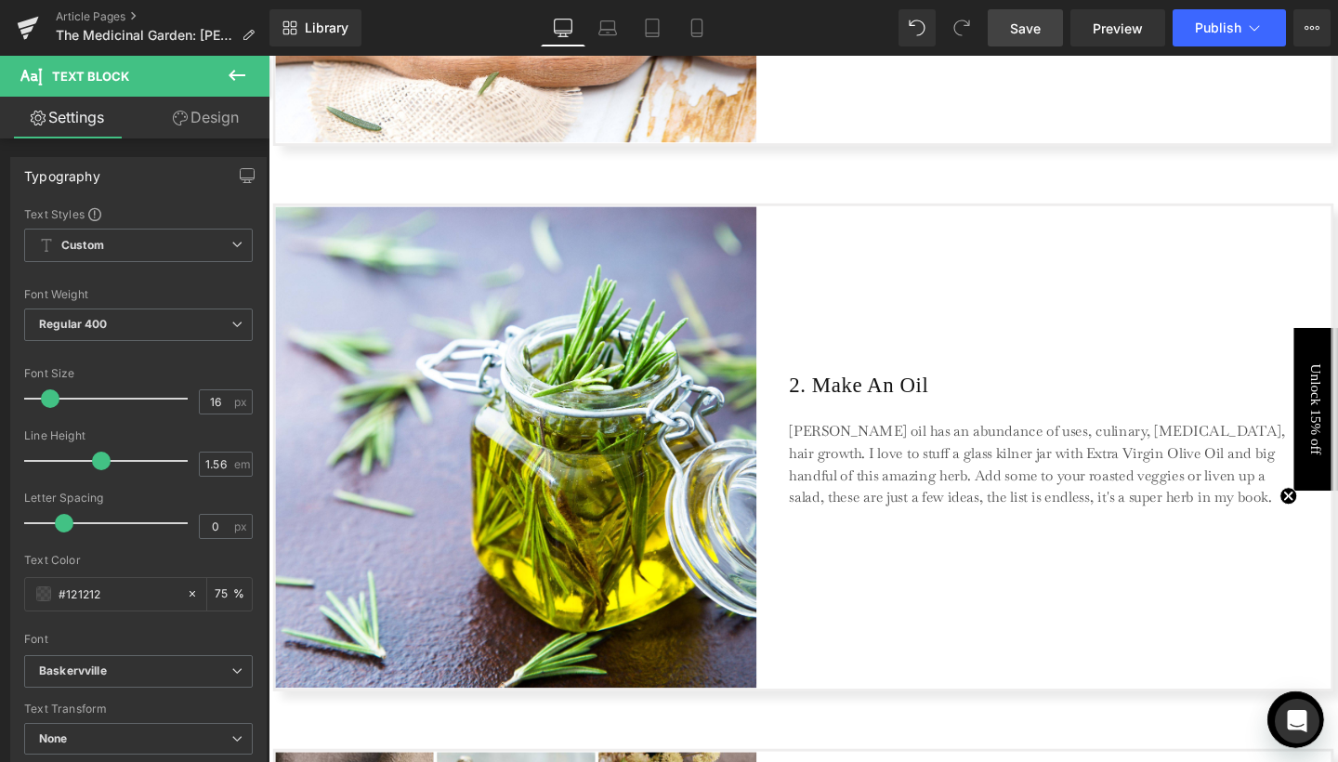
click at [1021, 33] on span "Save" at bounding box center [1025, 29] width 31 height 20
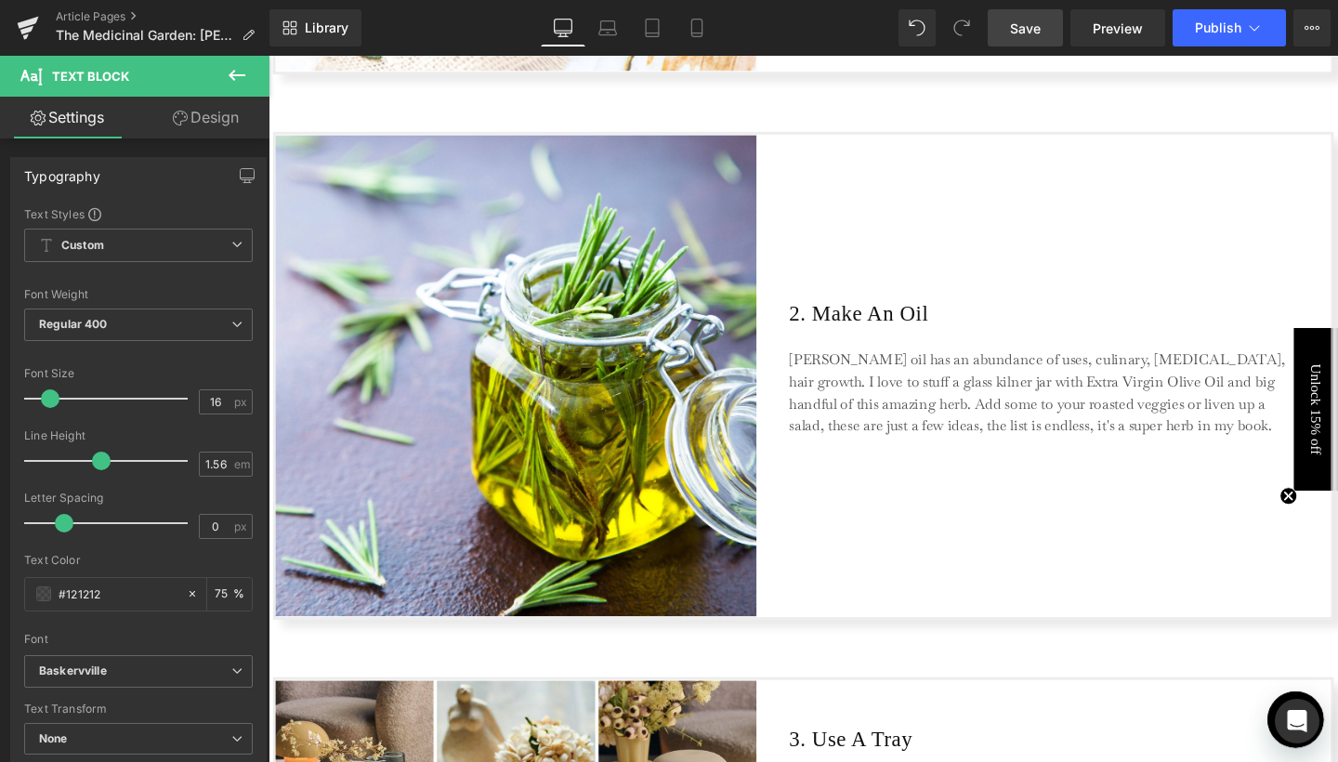
scroll to position [1043, 0]
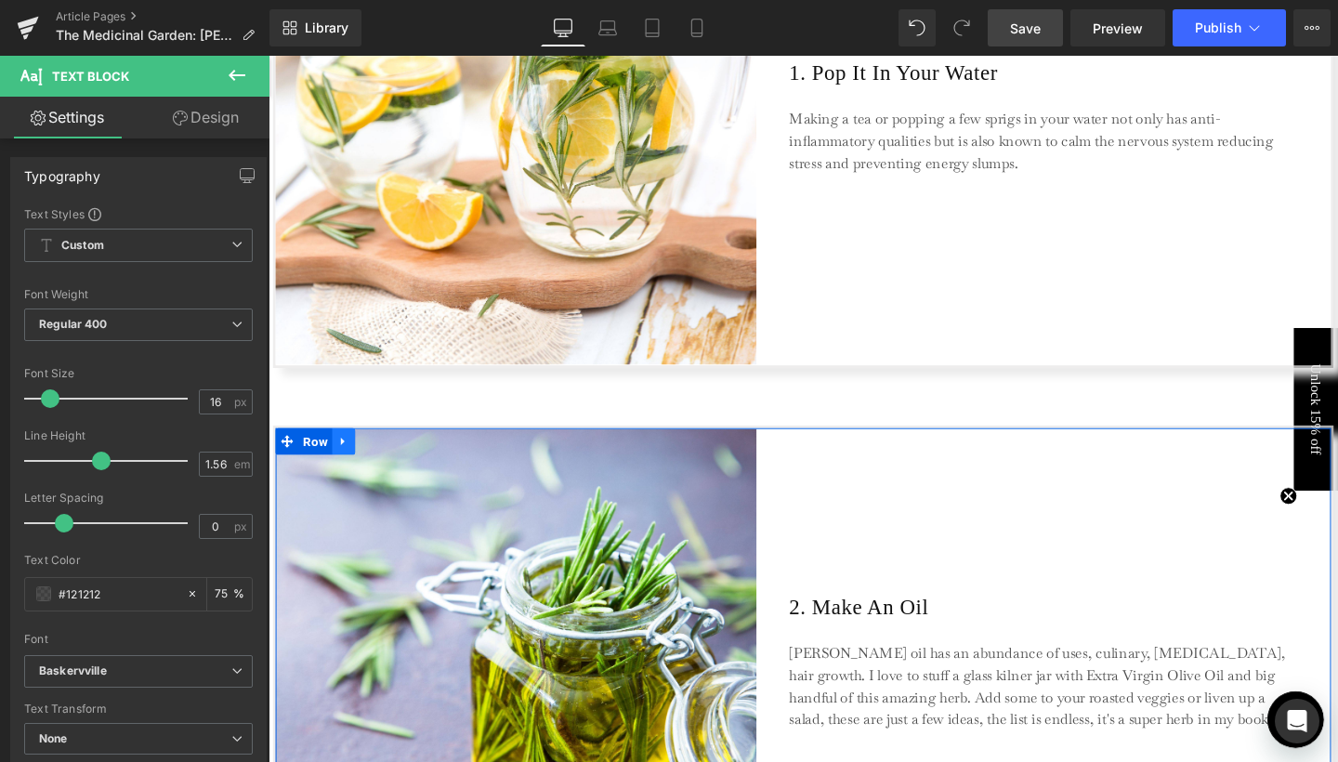
click at [344, 455] on icon at bounding box center [347, 461] width 13 height 14
click at [365, 455] on icon at bounding box center [371, 460] width 13 height 13
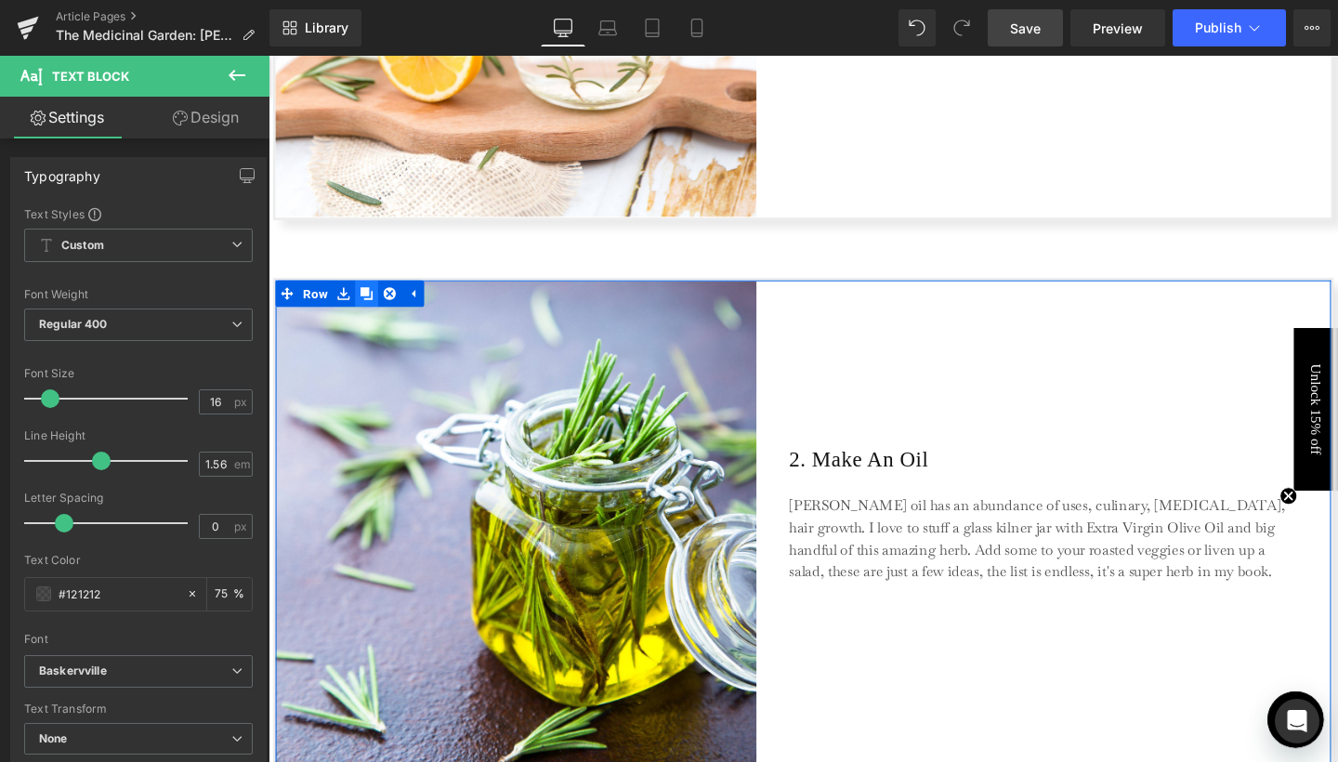
scroll to position [1163, 0]
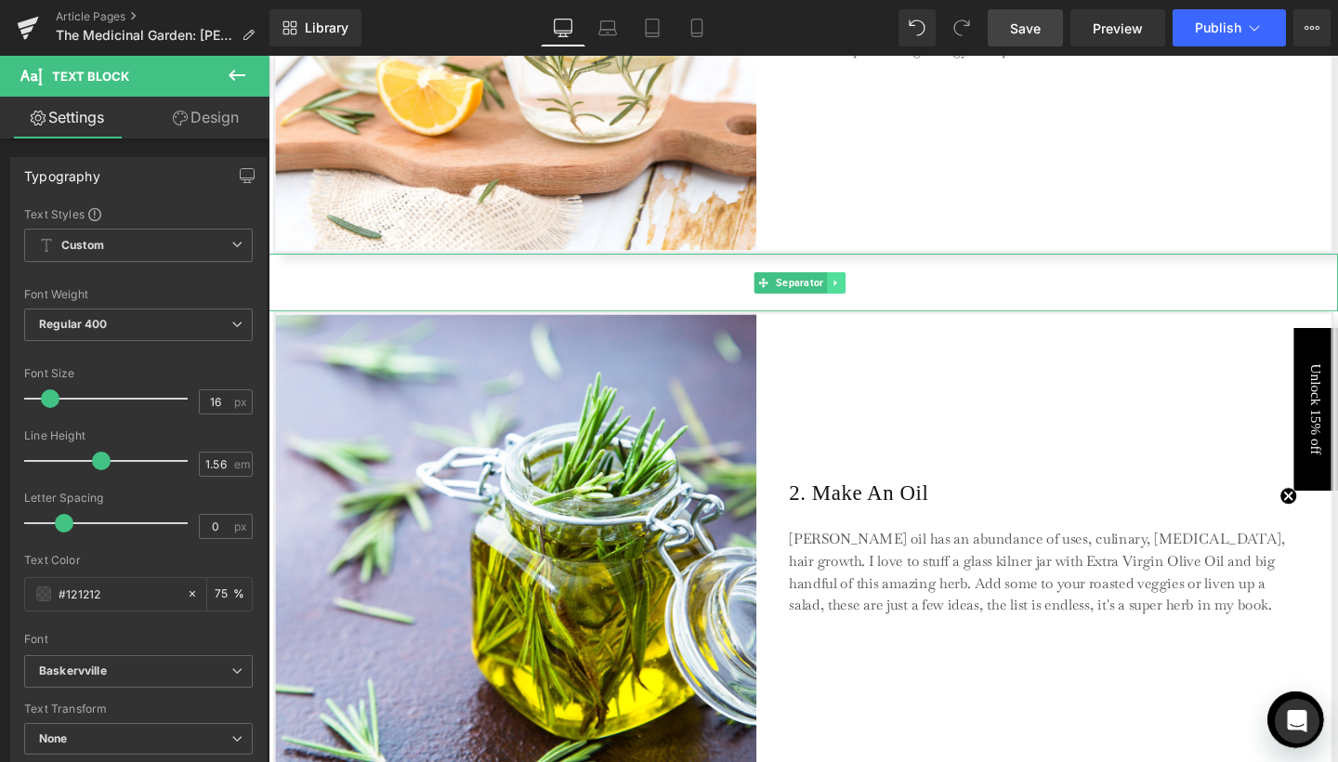
click at [863, 293] on icon at bounding box center [864, 295] width 3 height 7
click at [858, 293] on icon at bounding box center [855, 294] width 10 height 11
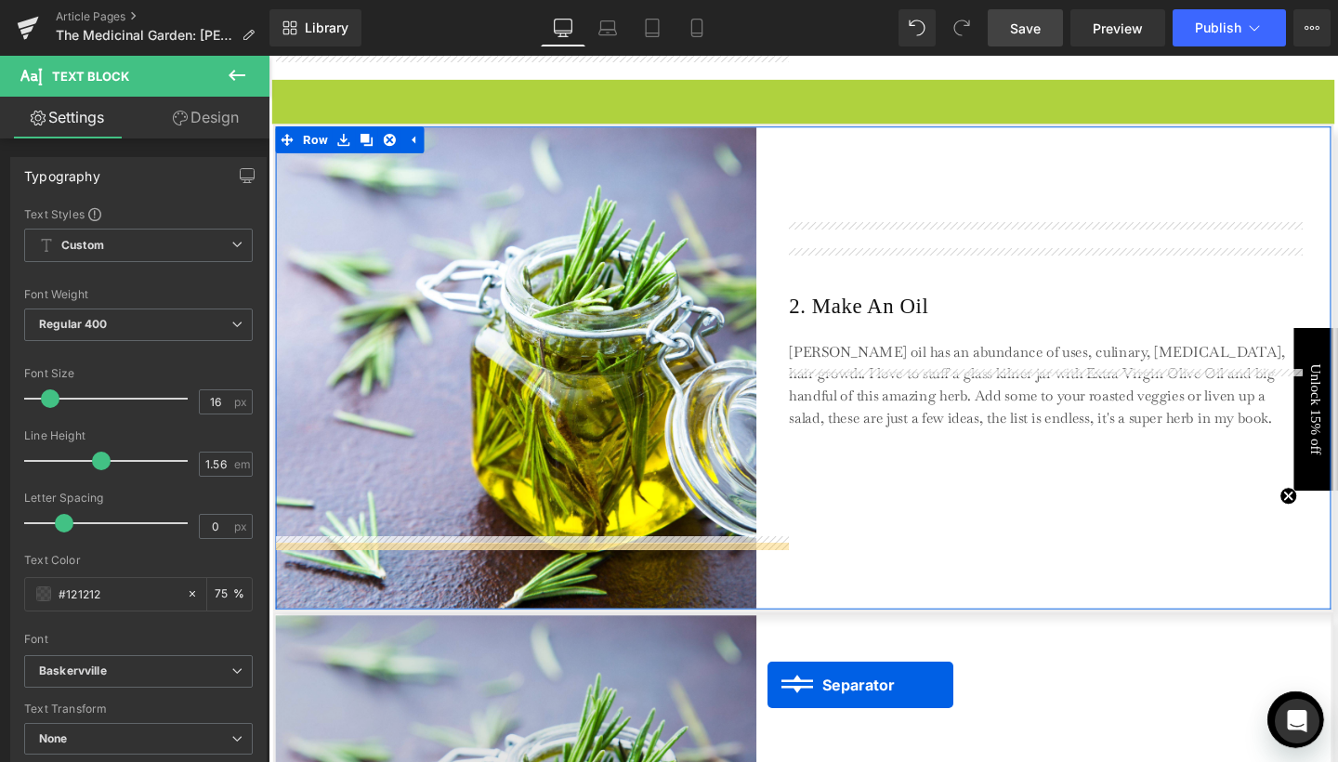
scroll to position [1481, 0]
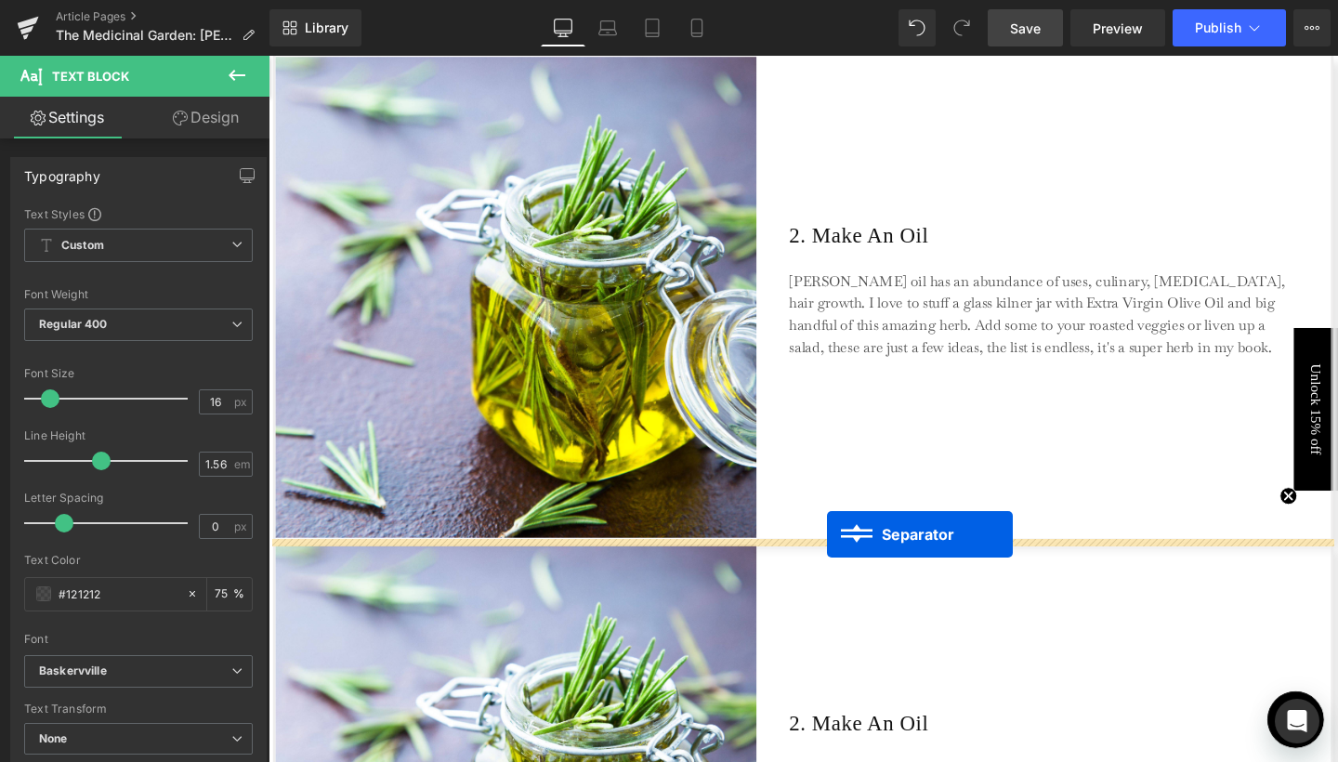
drag, startPoint x: 818, startPoint y: 350, endPoint x: 856, endPoint y: 558, distance: 211.6
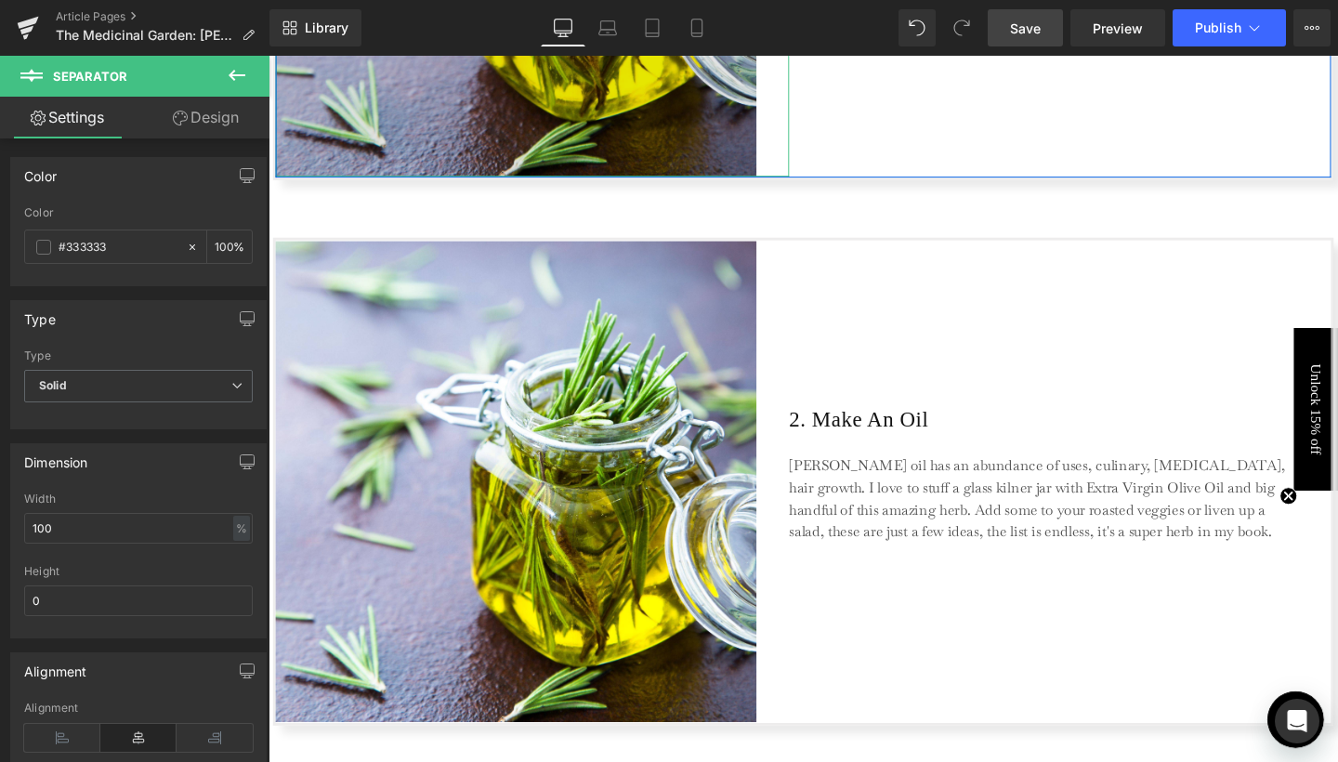
scroll to position [1823, 0]
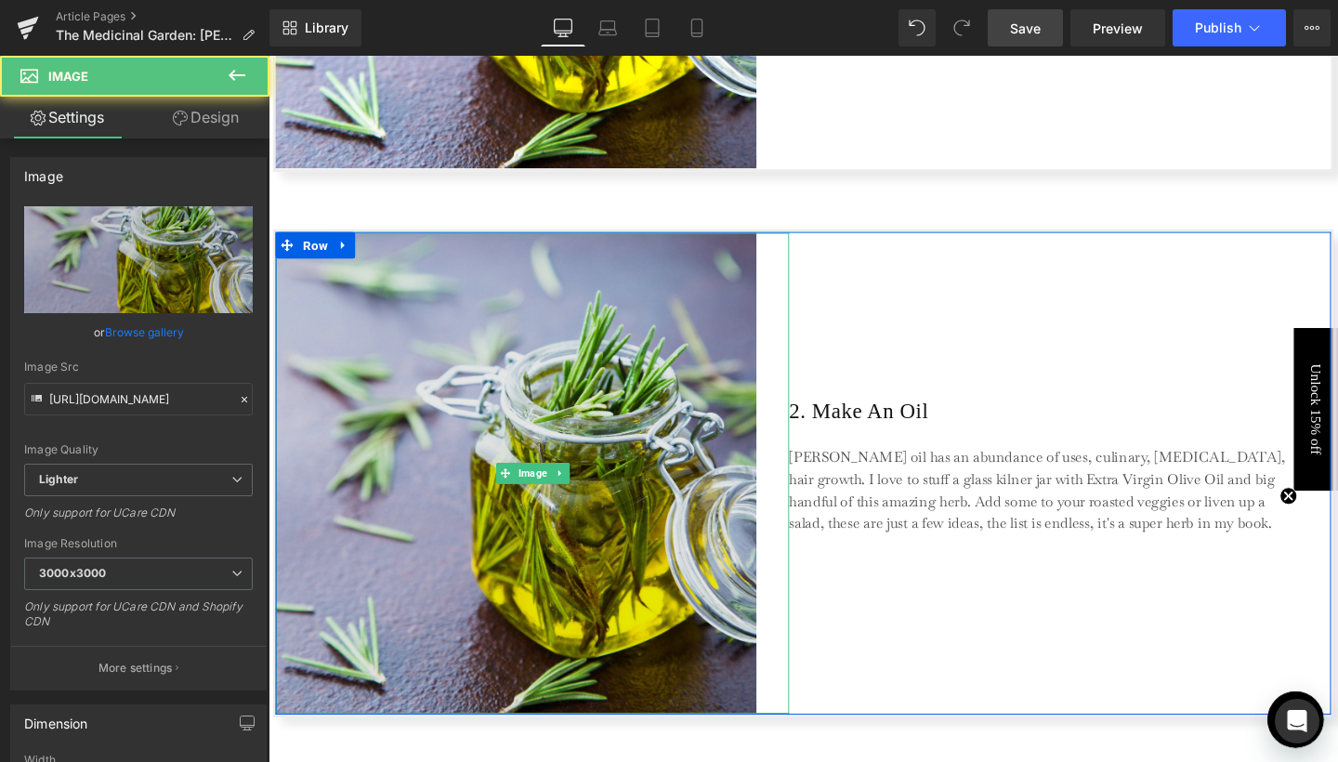
click at [619, 511] on img at bounding box center [546, 494] width 540 height 505
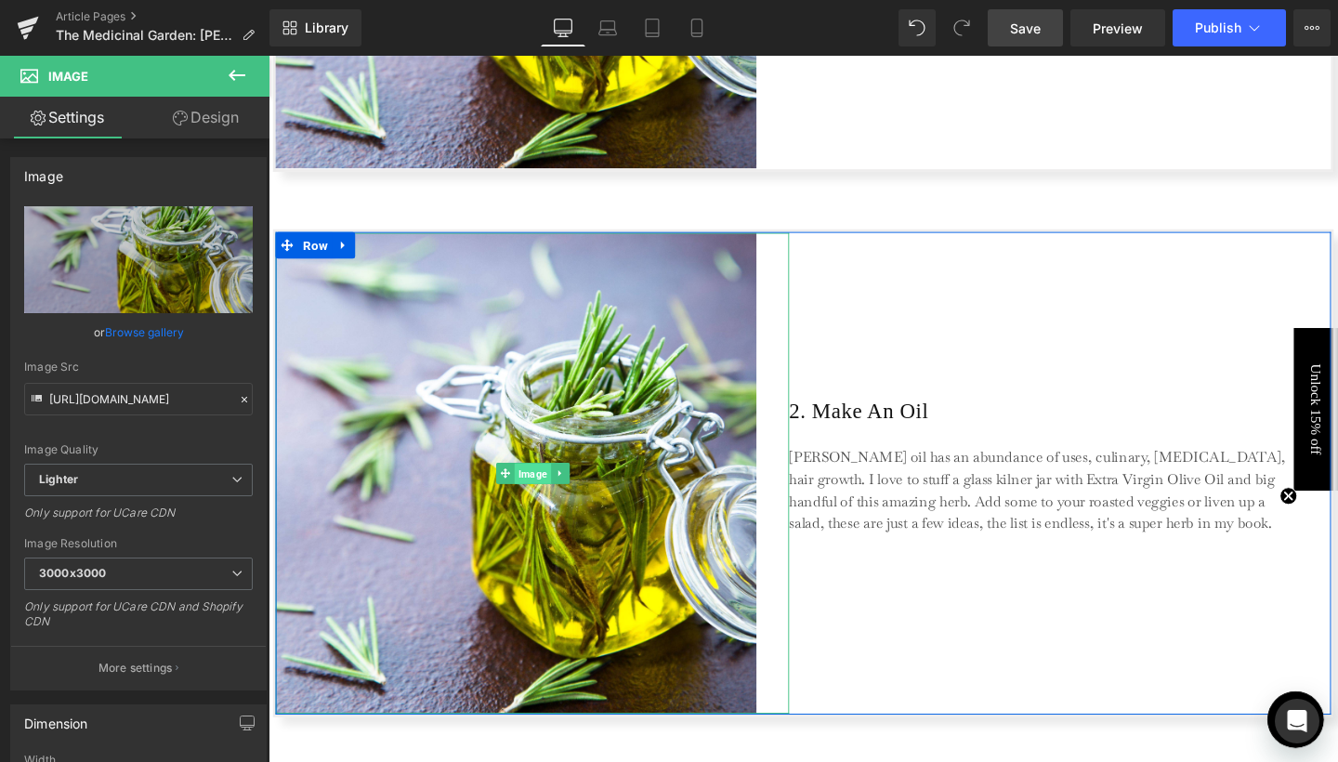
click at [555, 495] on span "Image" at bounding box center [546, 495] width 38 height 22
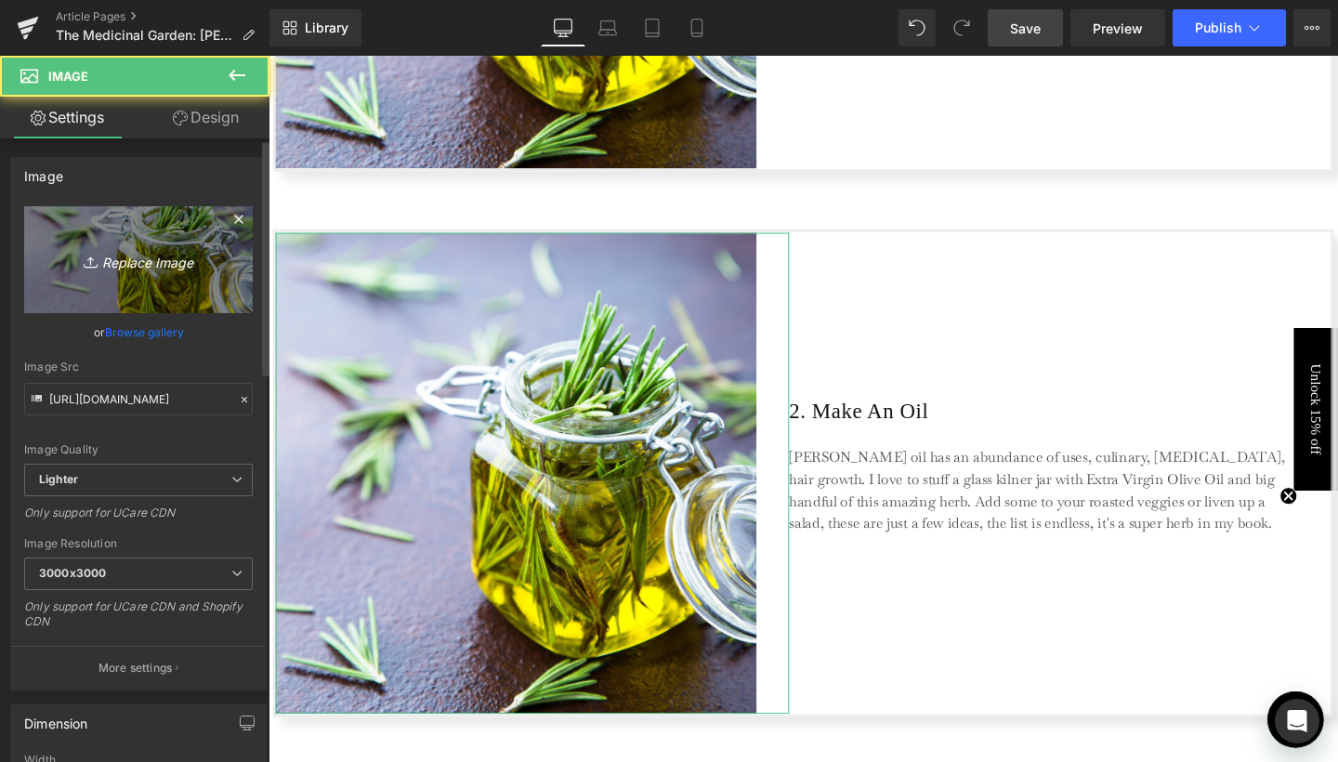
click at [136, 260] on icon "Replace Image" at bounding box center [138, 259] width 149 height 23
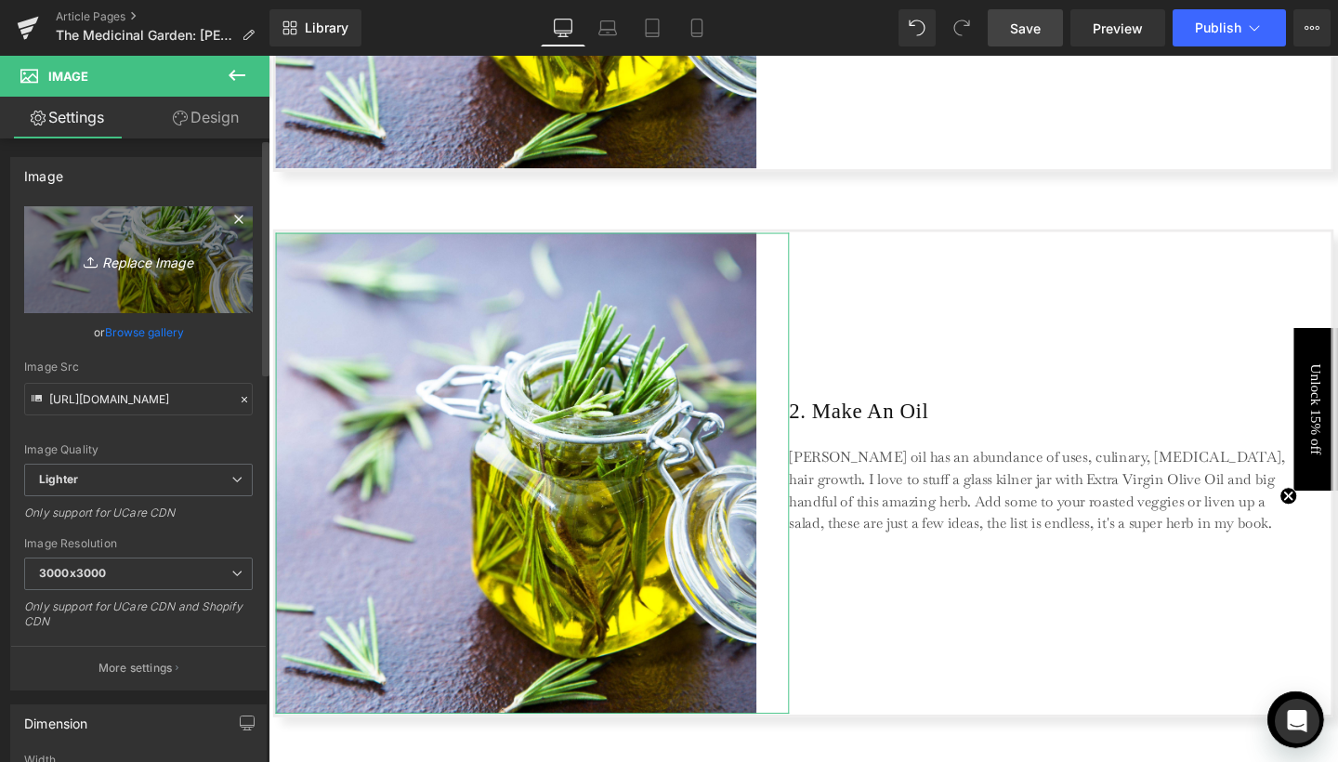
type input "C:\fakepath\3.jpg"
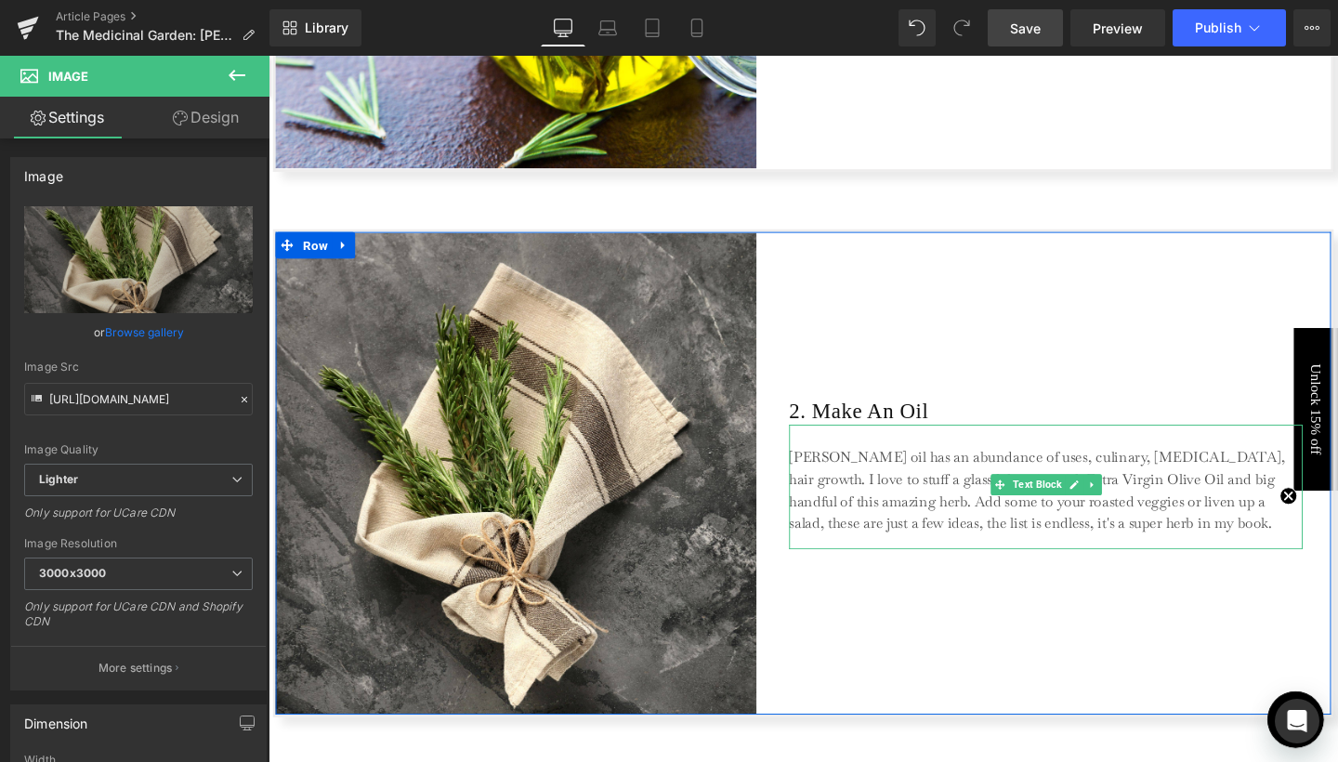
type input "[URL][DOMAIN_NAME]"
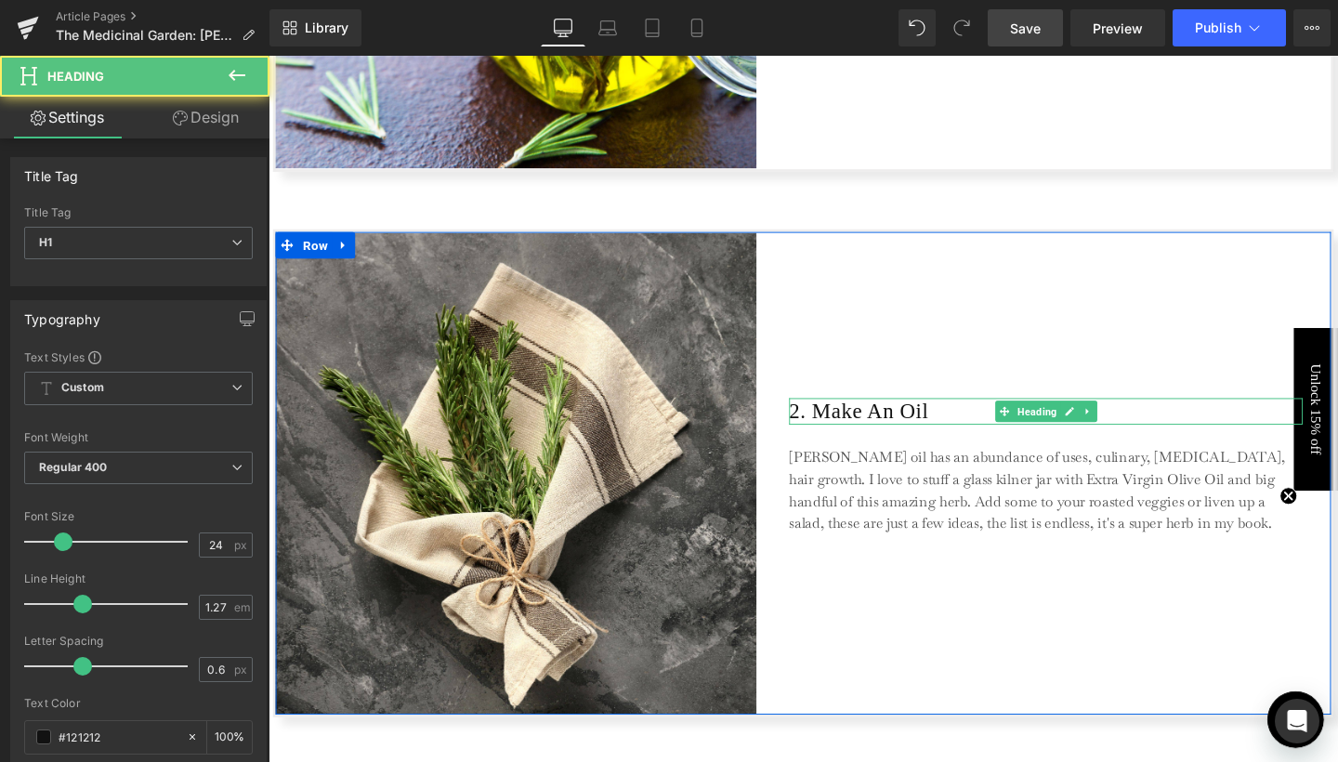
click at [881, 429] on h1 "2. Make An Oil" at bounding box center [1086, 429] width 540 height 28
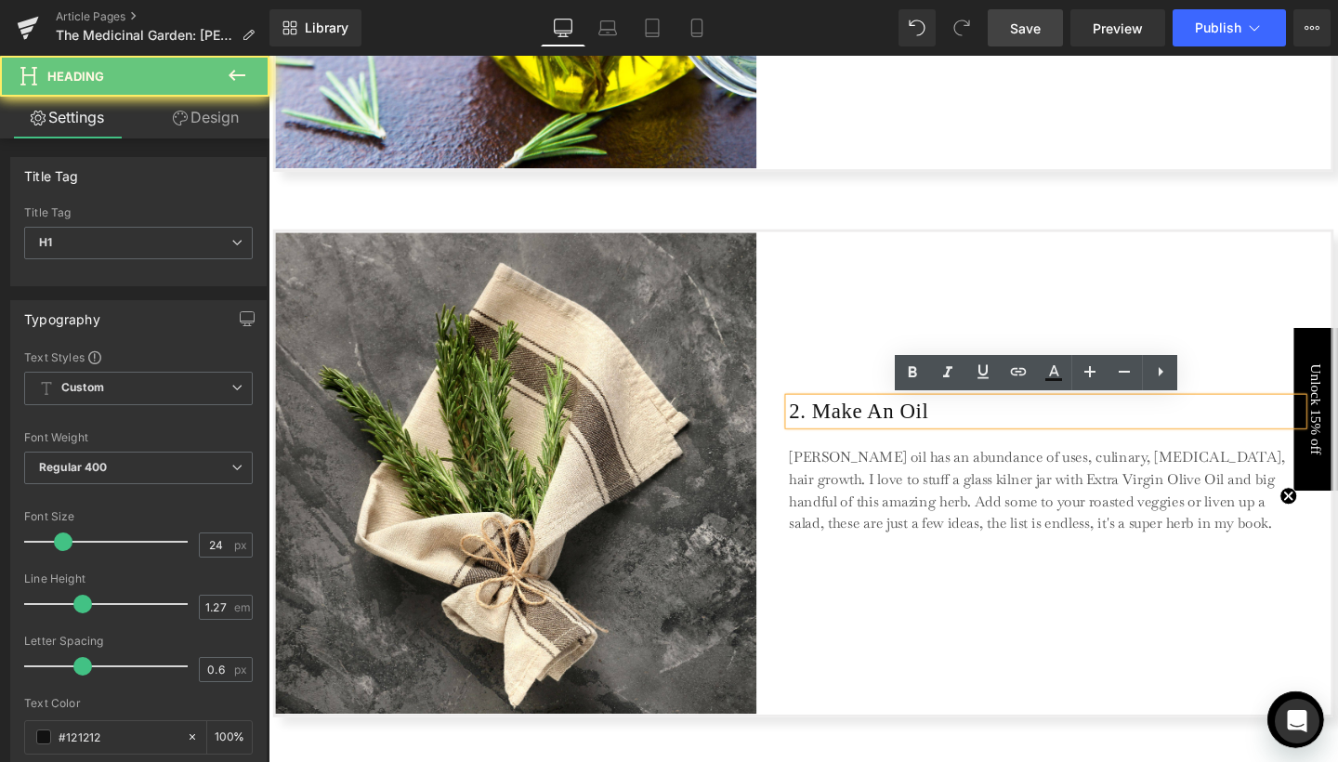
click at [881, 429] on h1 "2. Make An Oil" at bounding box center [1086, 429] width 540 height 28
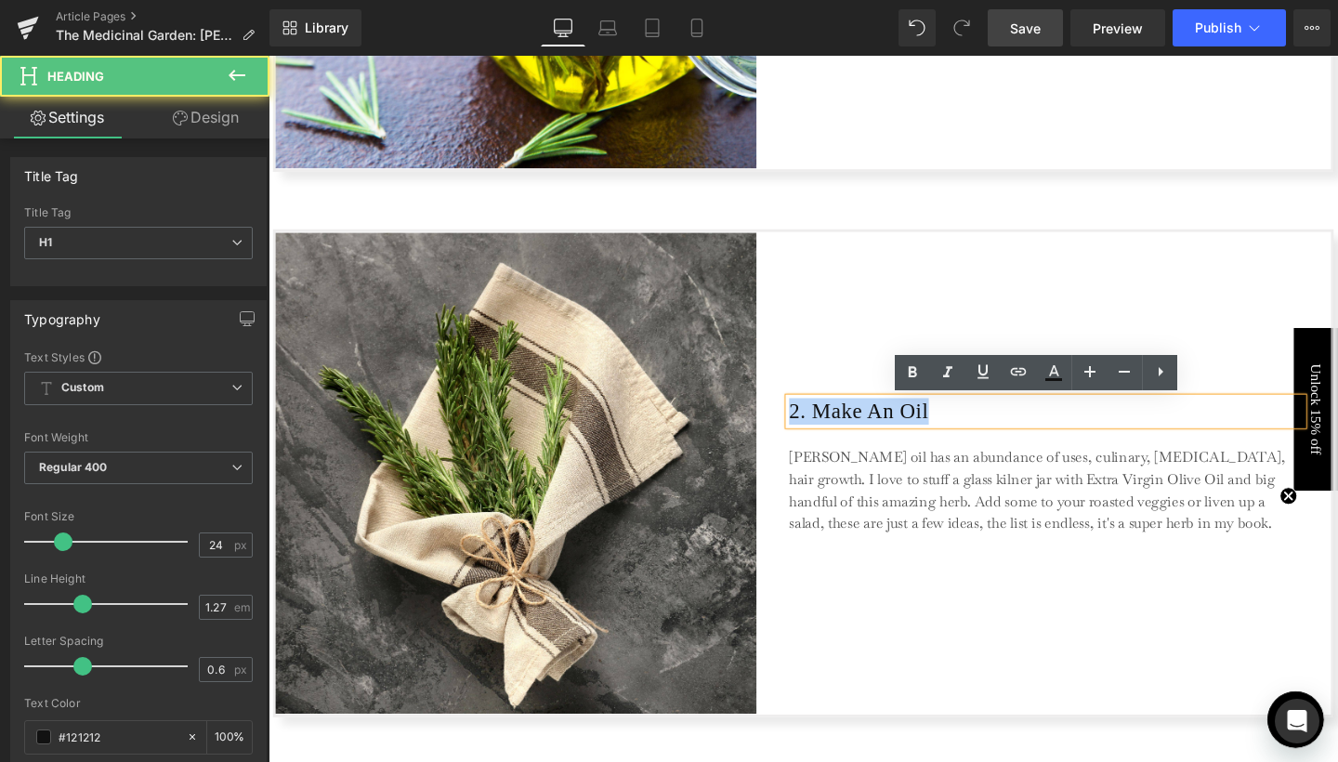
click at [881, 429] on h1 "2. Make An Oil" at bounding box center [1086, 429] width 540 height 28
click at [867, 431] on h1 "2. Make An Oil" at bounding box center [1086, 429] width 540 height 28
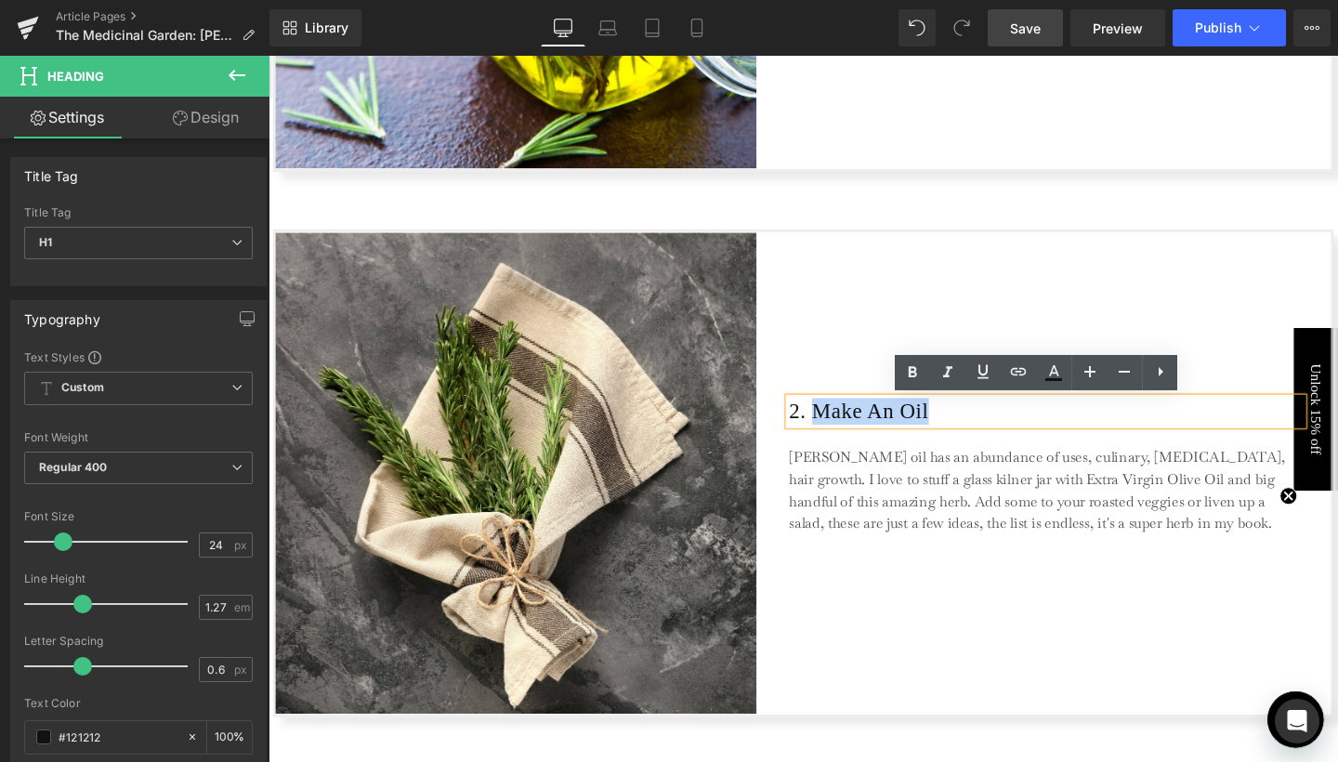
drag, startPoint x: 840, startPoint y: 428, endPoint x: 969, endPoint y: 435, distance: 129.3
click at [969, 435] on h1 "2. Make An Oil" at bounding box center [1086, 429] width 540 height 28
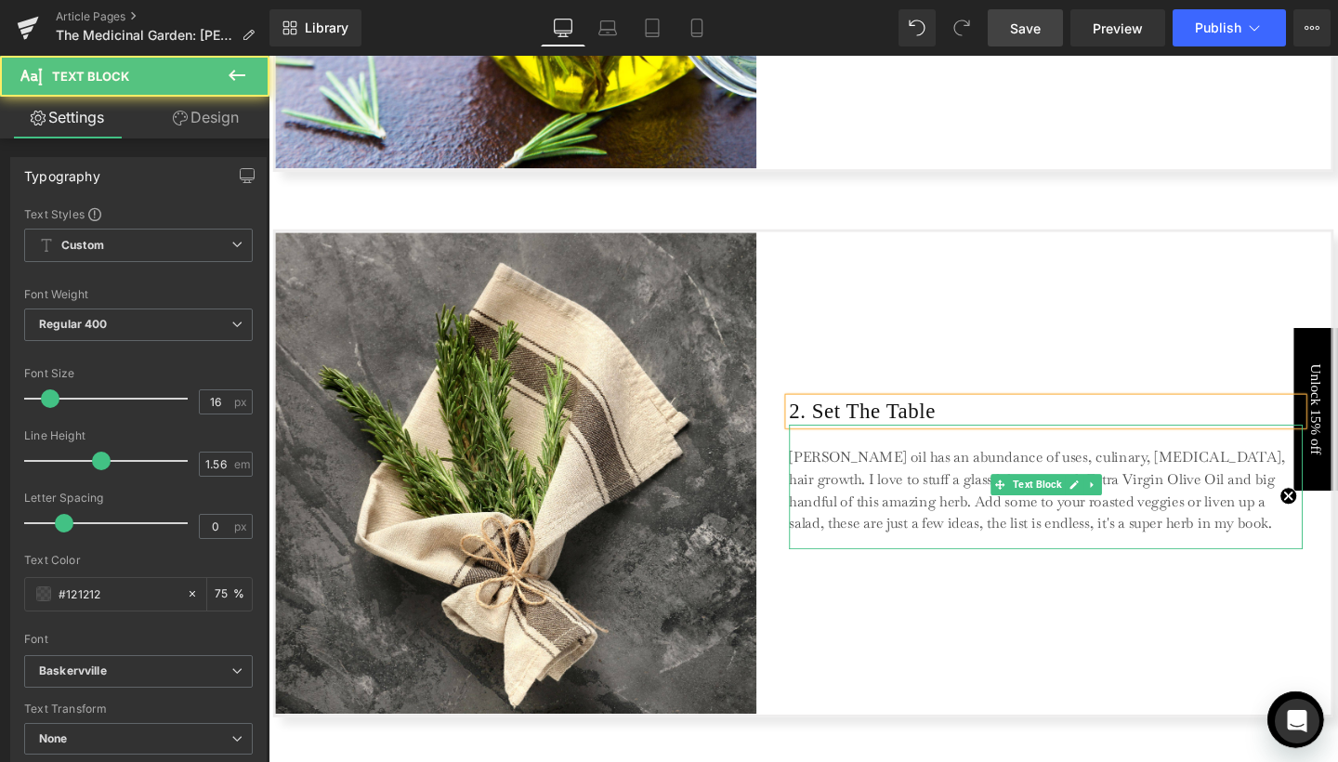
click at [889, 505] on p "[PERSON_NAME] oil has an abundance of uses, culinary, [MEDICAL_DATA], hair grow…" at bounding box center [1085, 512] width 539 height 93
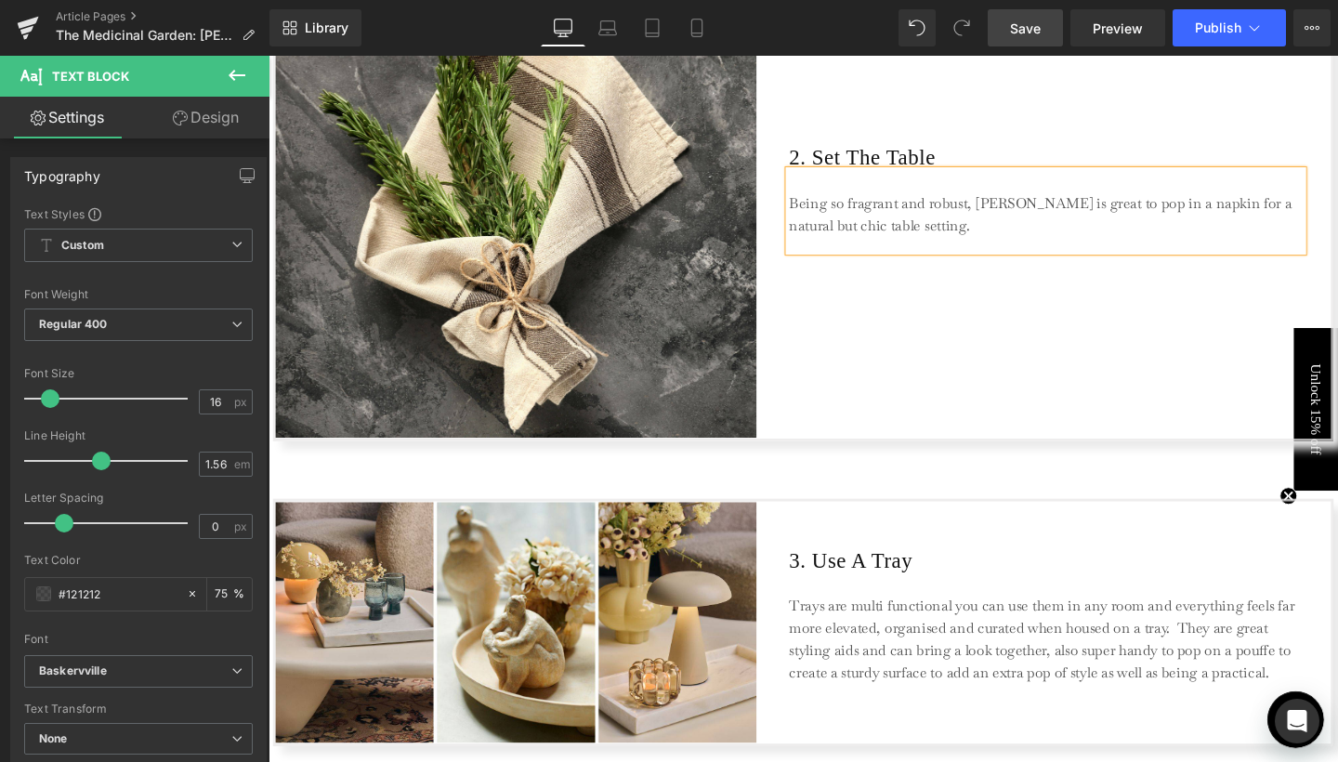
scroll to position [2158, 0]
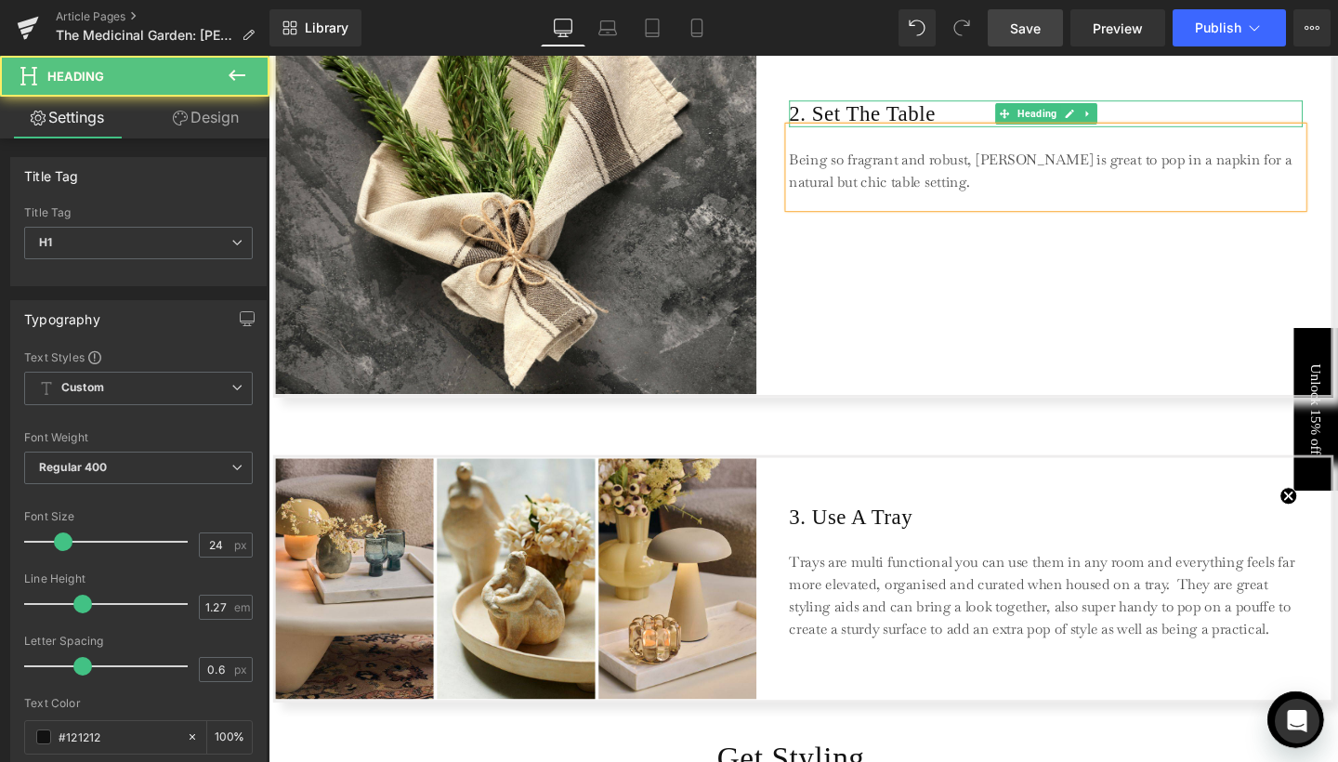
click at [822, 114] on h1 "2. Set The Table" at bounding box center [1086, 117] width 540 height 28
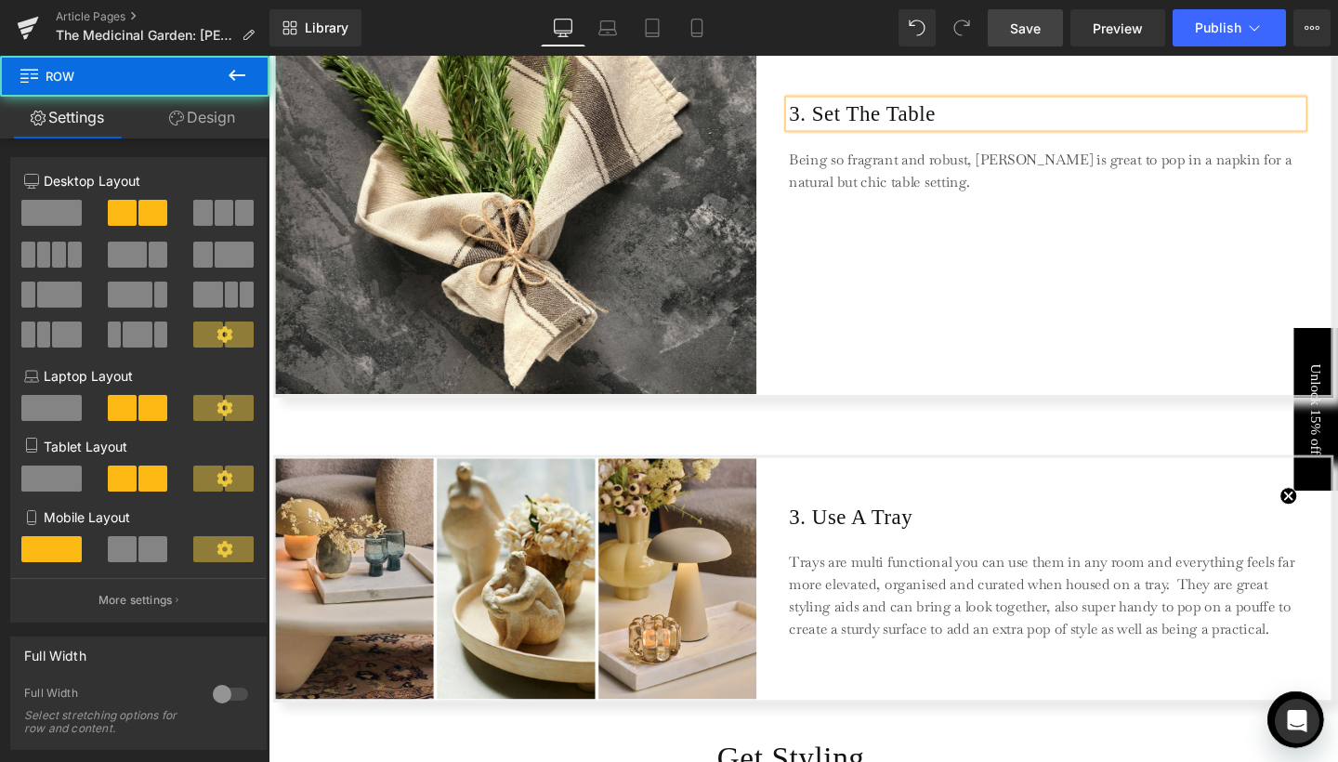
click at [857, 250] on div "3. Set The Table Heading Being so fragrant and robust, [PERSON_NAME] is great t…" at bounding box center [1086, 158] width 540 height 505
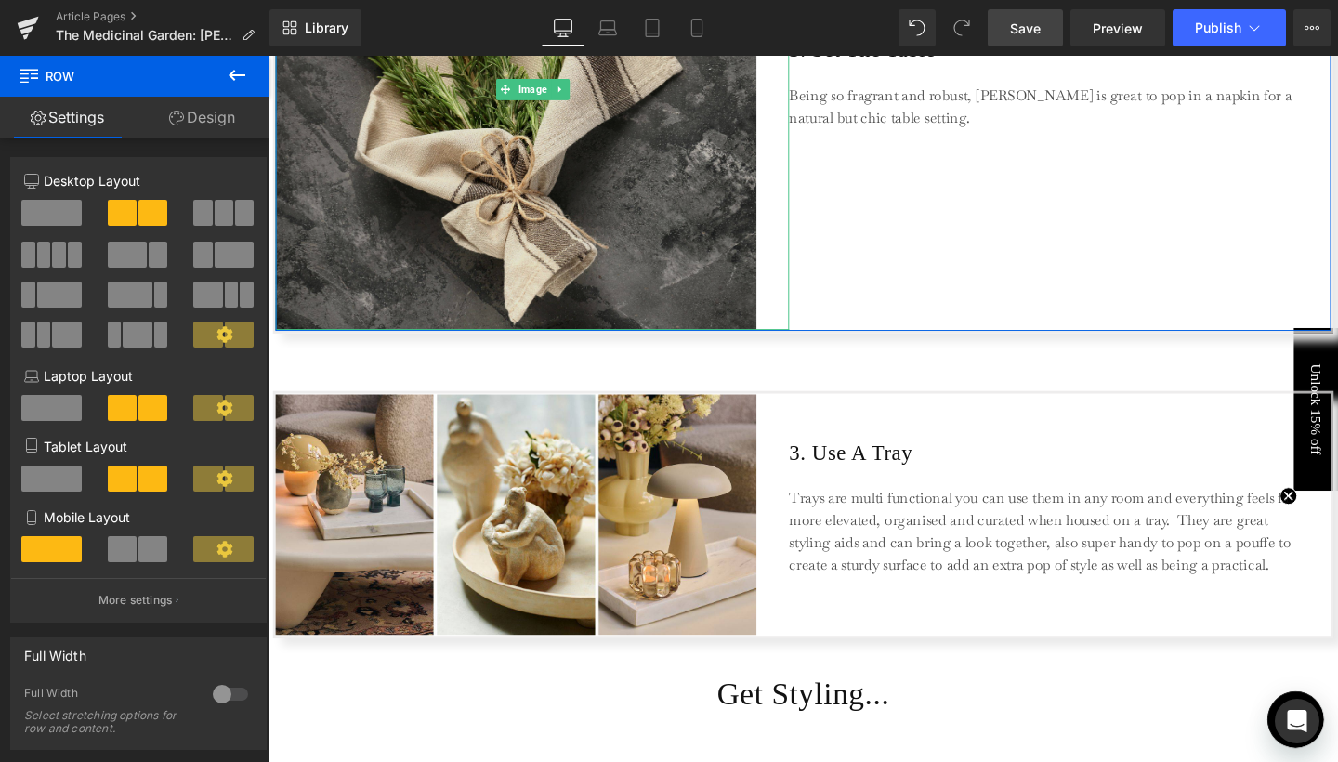
scroll to position [2391, 0]
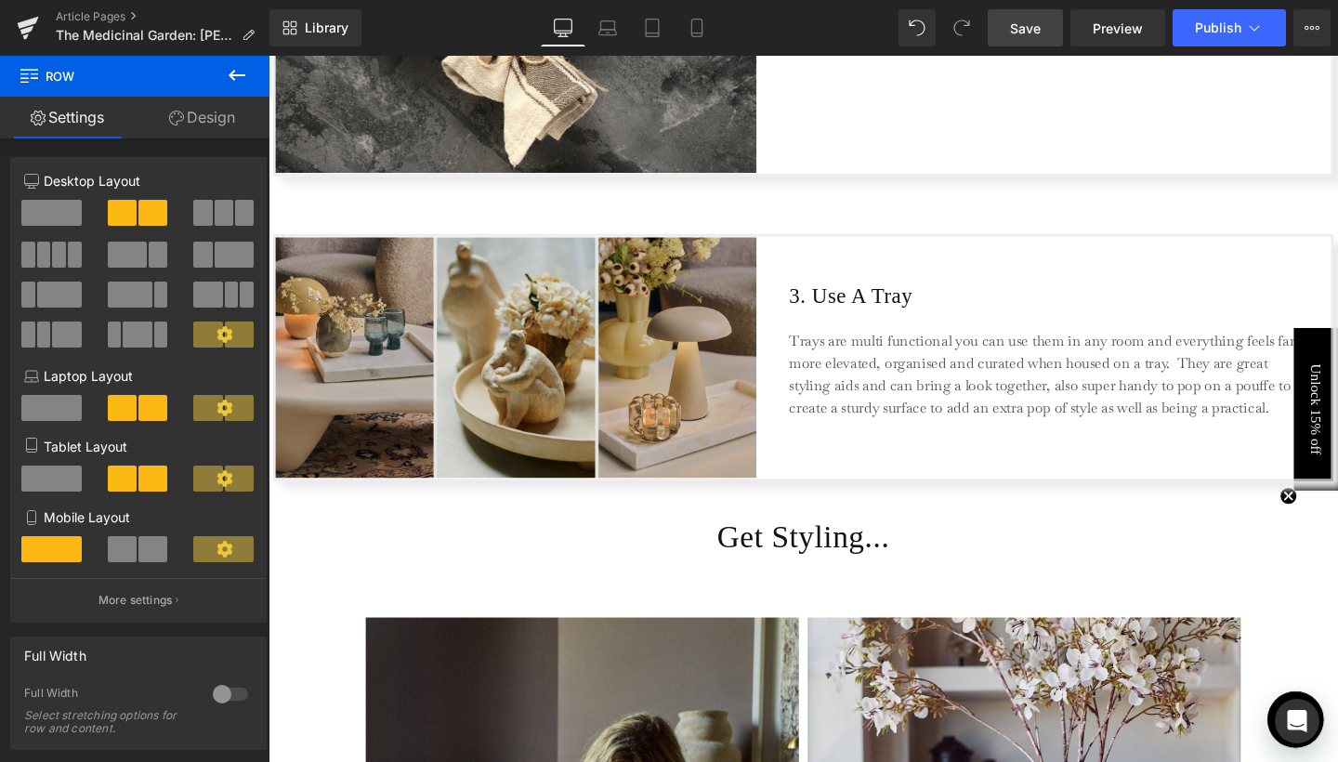
click at [532, 374] on div "Image" at bounding box center [546, 373] width 540 height 253
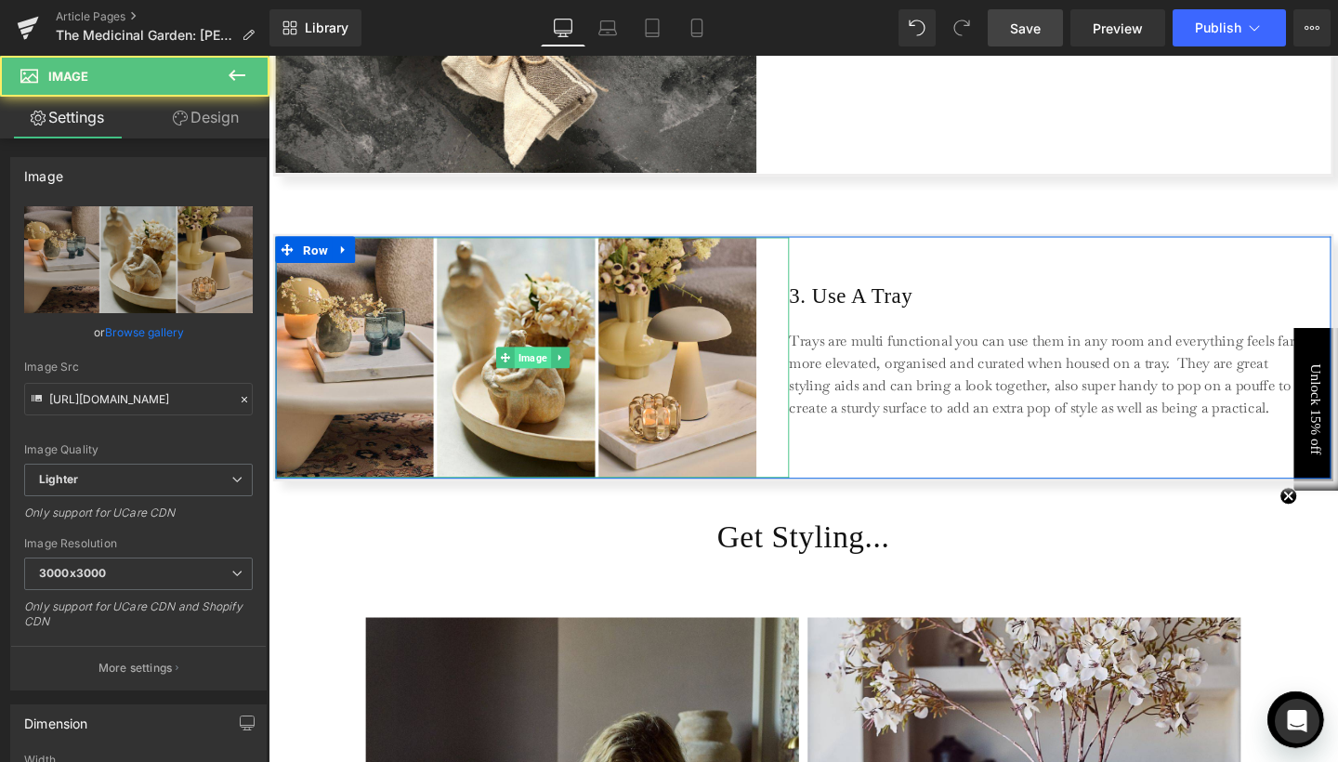
click at [534, 374] on span "Image" at bounding box center [546, 373] width 38 height 22
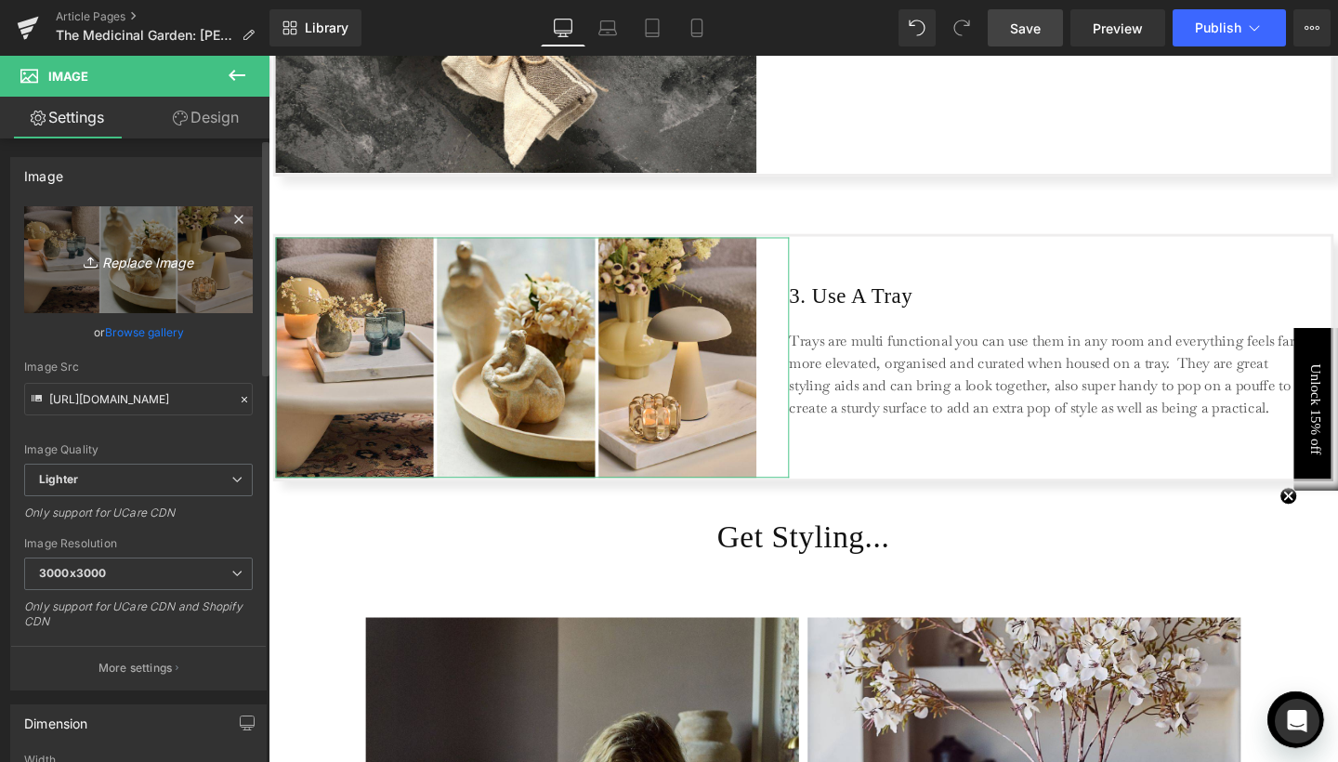
click at [151, 250] on icon "Replace Image" at bounding box center [138, 259] width 149 height 23
type input "C:\fakepath\4.jpg"
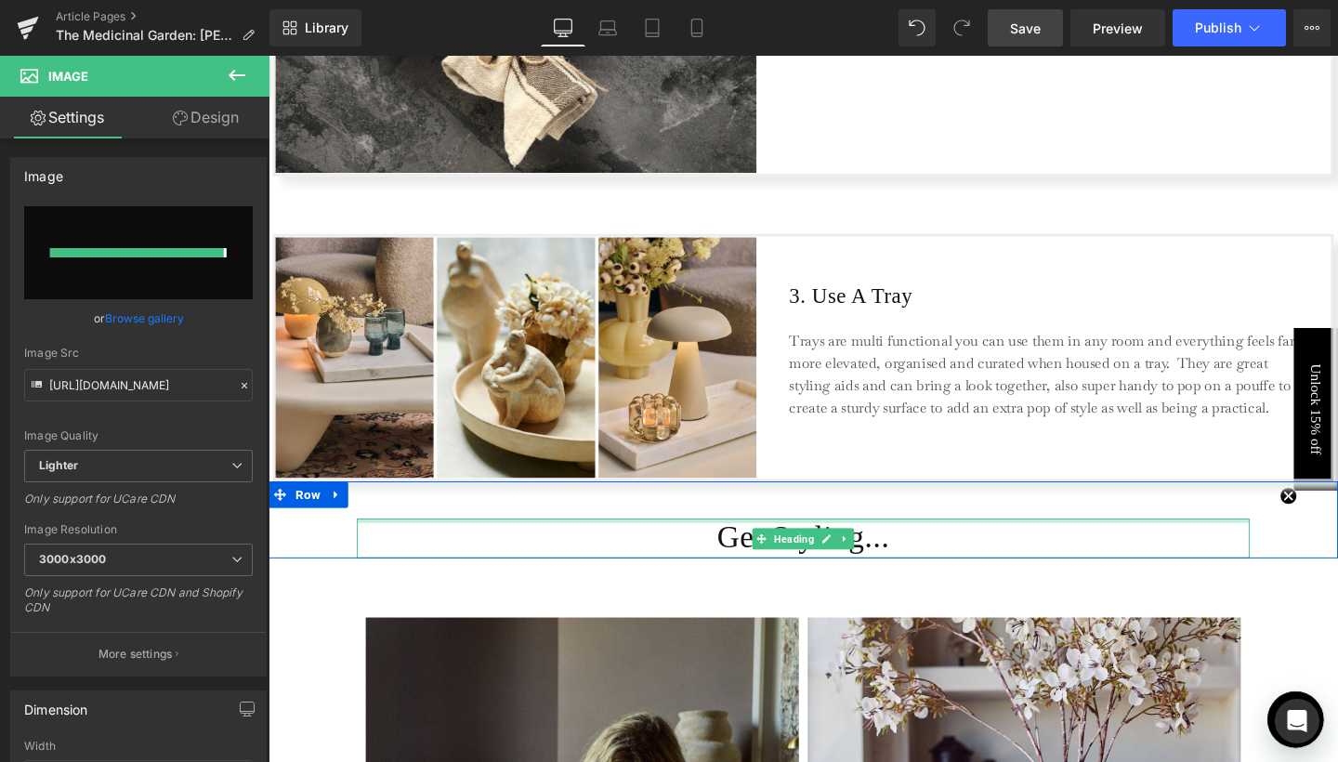
type input "[URL][DOMAIN_NAME]"
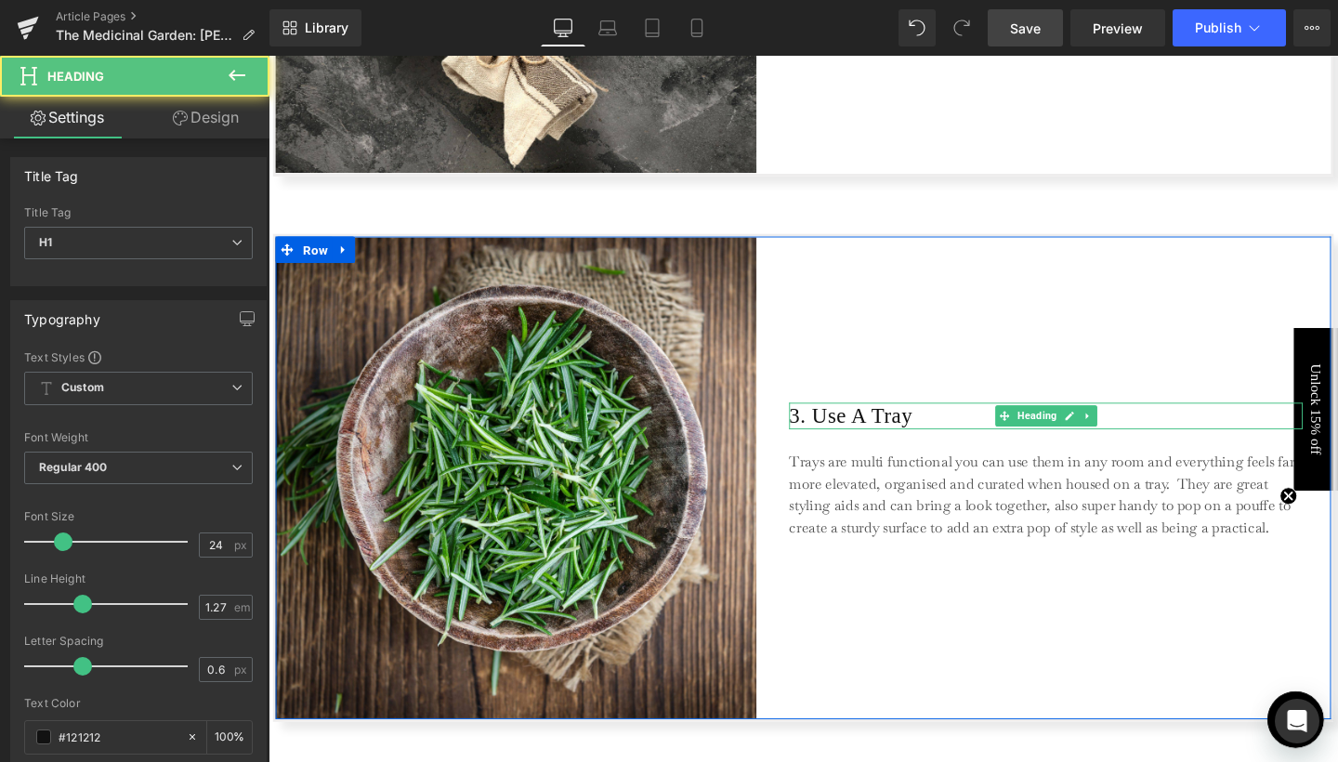
click at [909, 435] on h1 "3. Use A Tray" at bounding box center [1086, 435] width 540 height 28
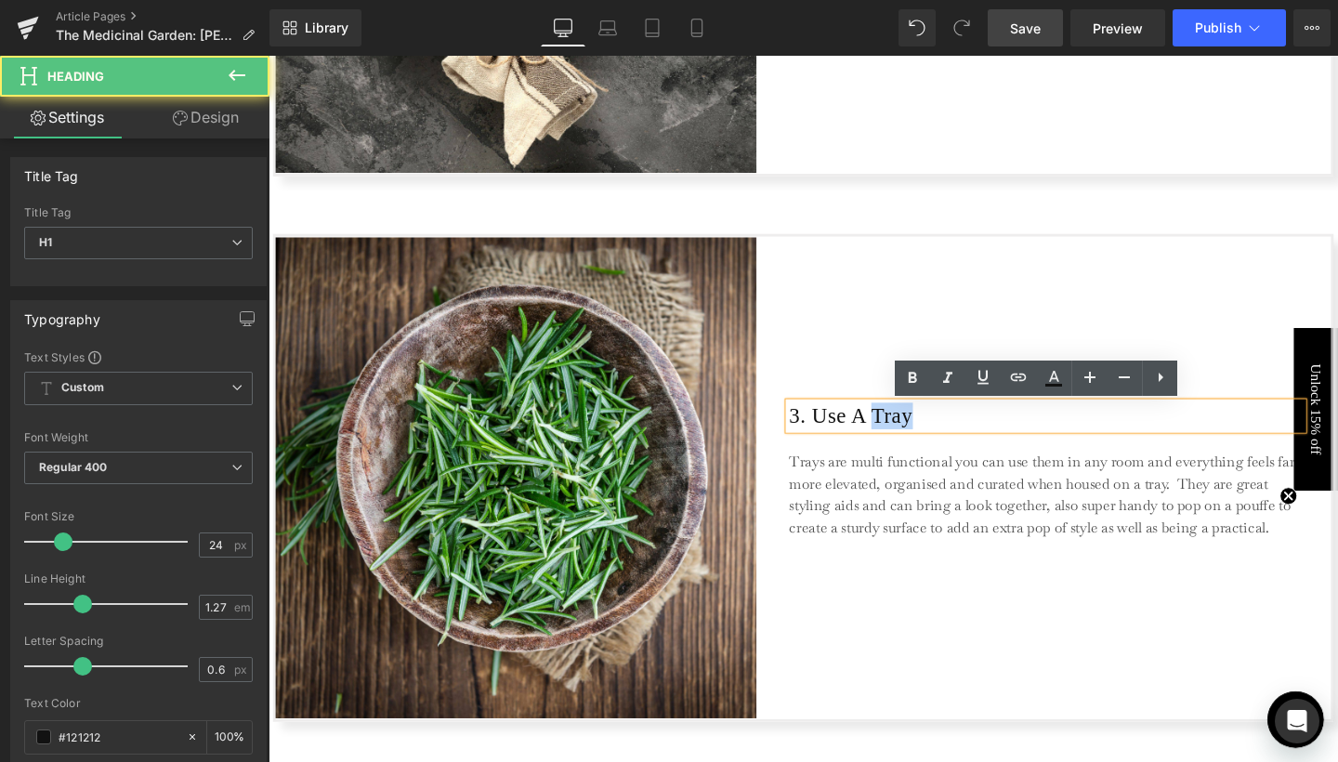
click at [824, 430] on h1 "3. Use A Tray" at bounding box center [1086, 435] width 540 height 28
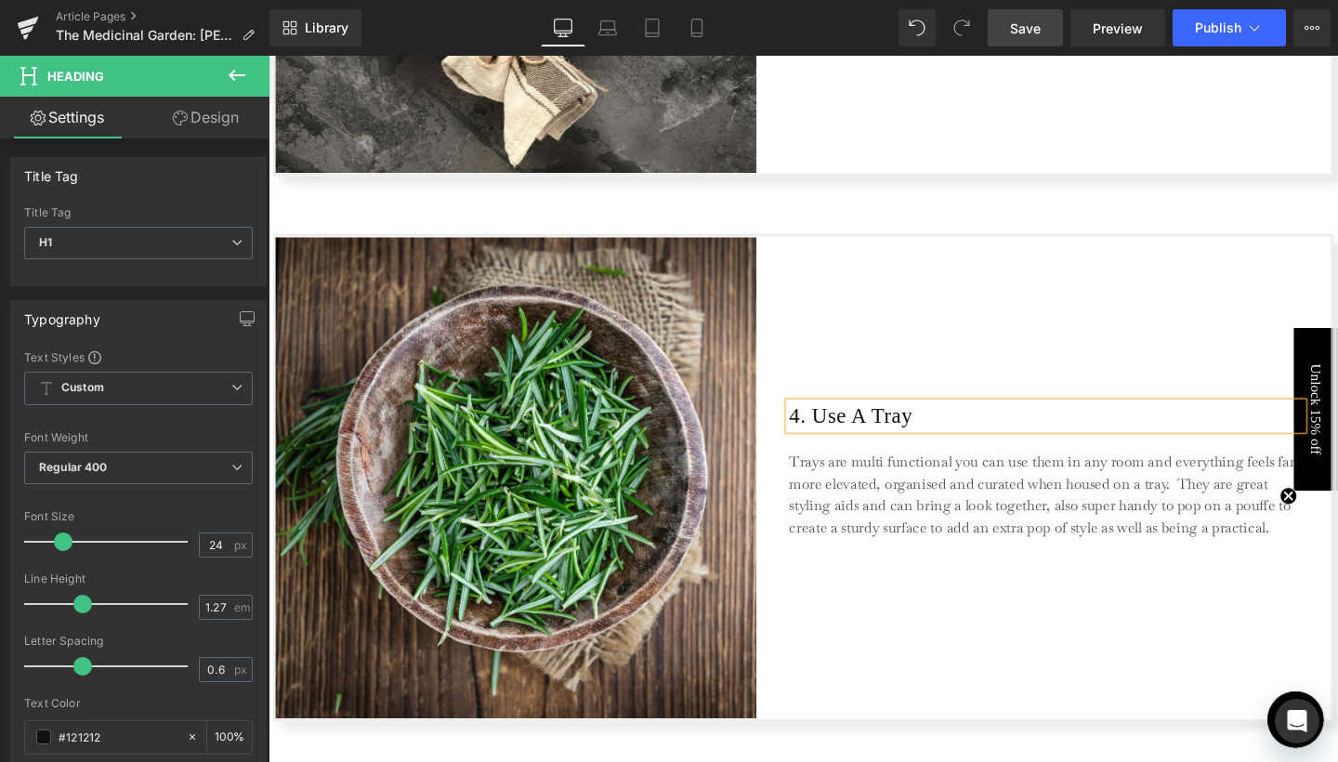
click at [895, 432] on h1 "4. Use A Tray" at bounding box center [1086, 435] width 540 height 28
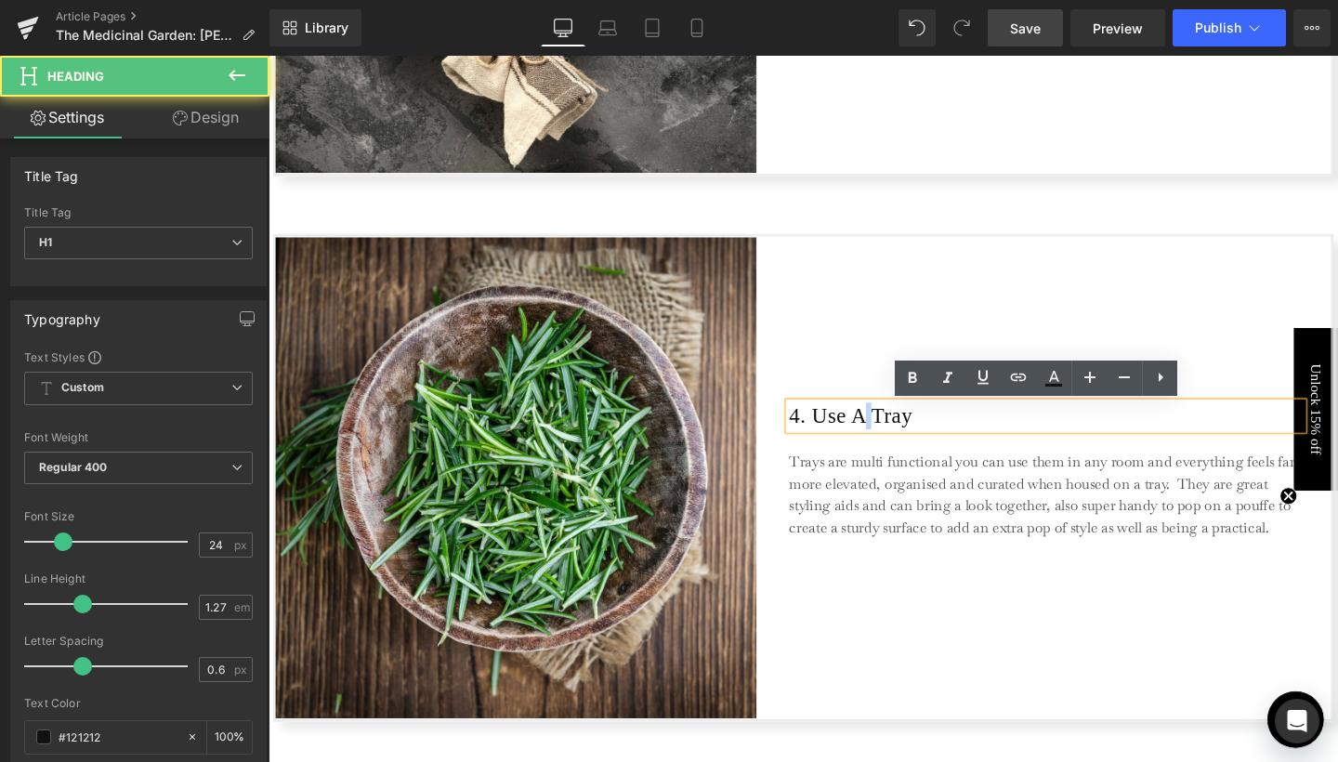
click at [895, 432] on h1 "4. Use A Tray" at bounding box center [1086, 435] width 540 height 28
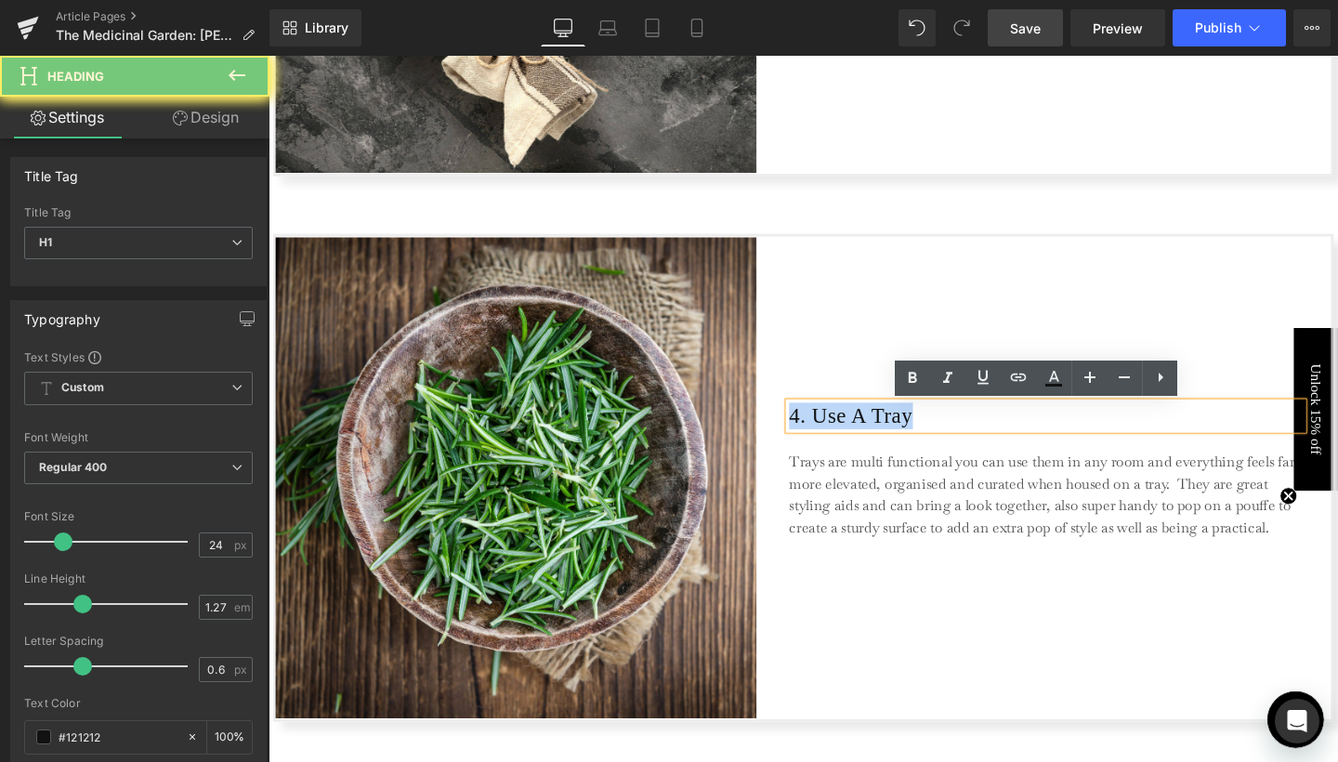
click at [895, 432] on h1 "4. Use A Tray" at bounding box center [1086, 435] width 540 height 28
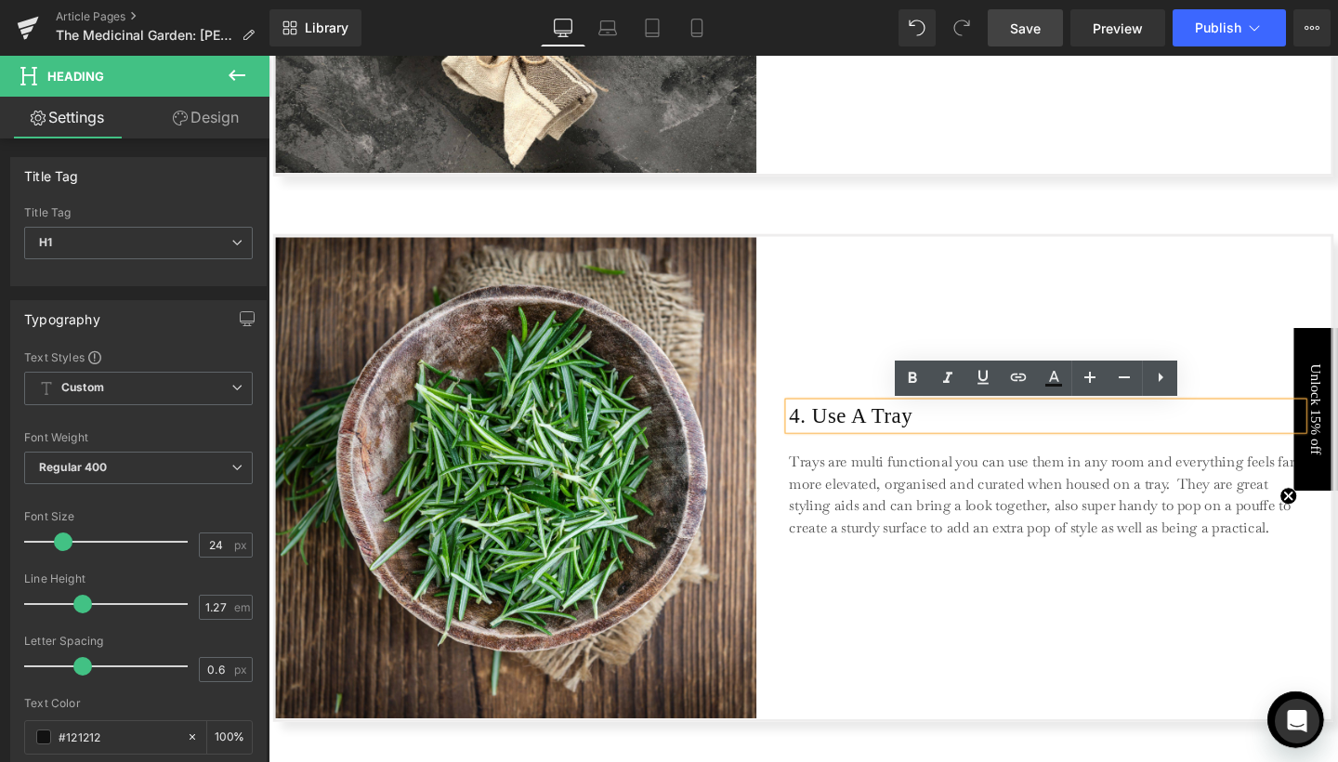
click at [879, 430] on h1 "4. Use A Tray" at bounding box center [1086, 435] width 540 height 28
drag, startPoint x: 843, startPoint y: 431, endPoint x: 950, endPoint y: 433, distance: 106.9
click at [950, 433] on h1 "4. Use A Tray" at bounding box center [1086, 435] width 540 height 28
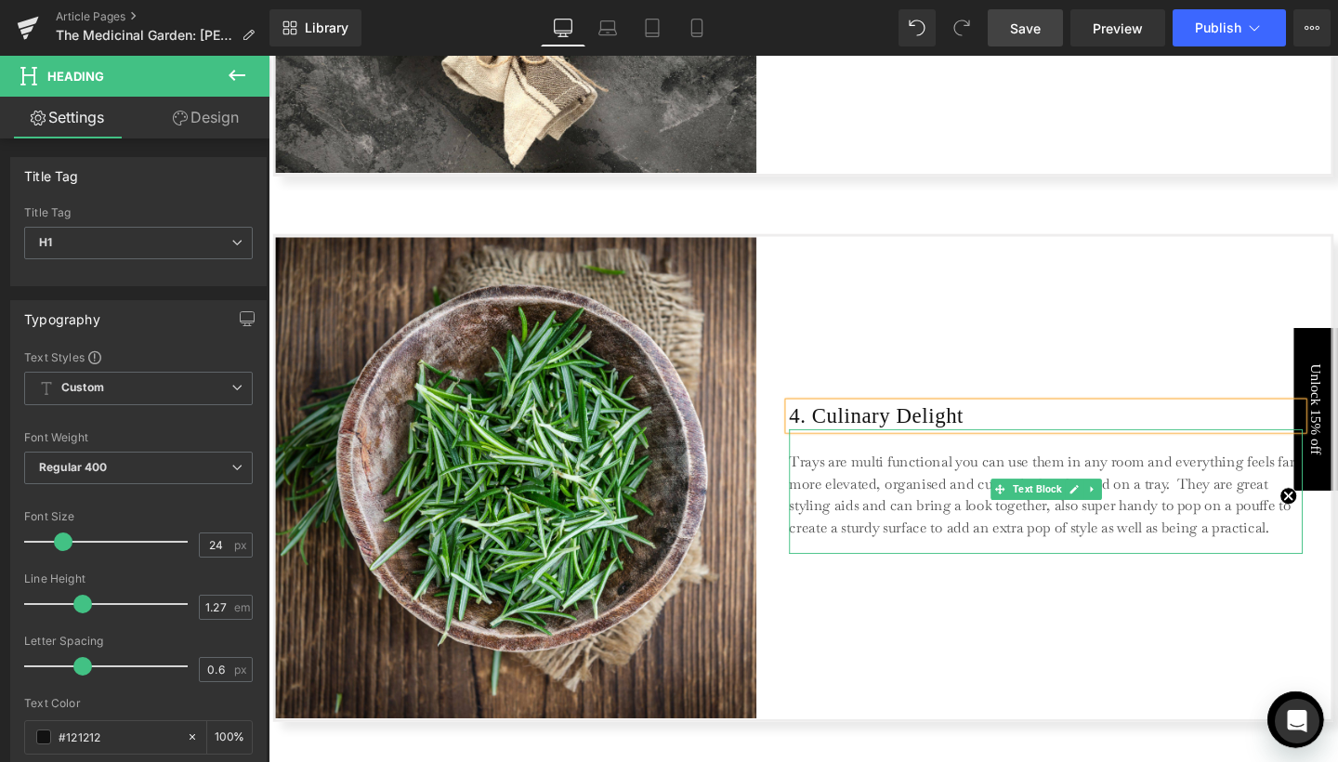
click at [885, 507] on p "Trays are multi functional you can use them in any room and everything feels fa…" at bounding box center [1085, 518] width 539 height 93
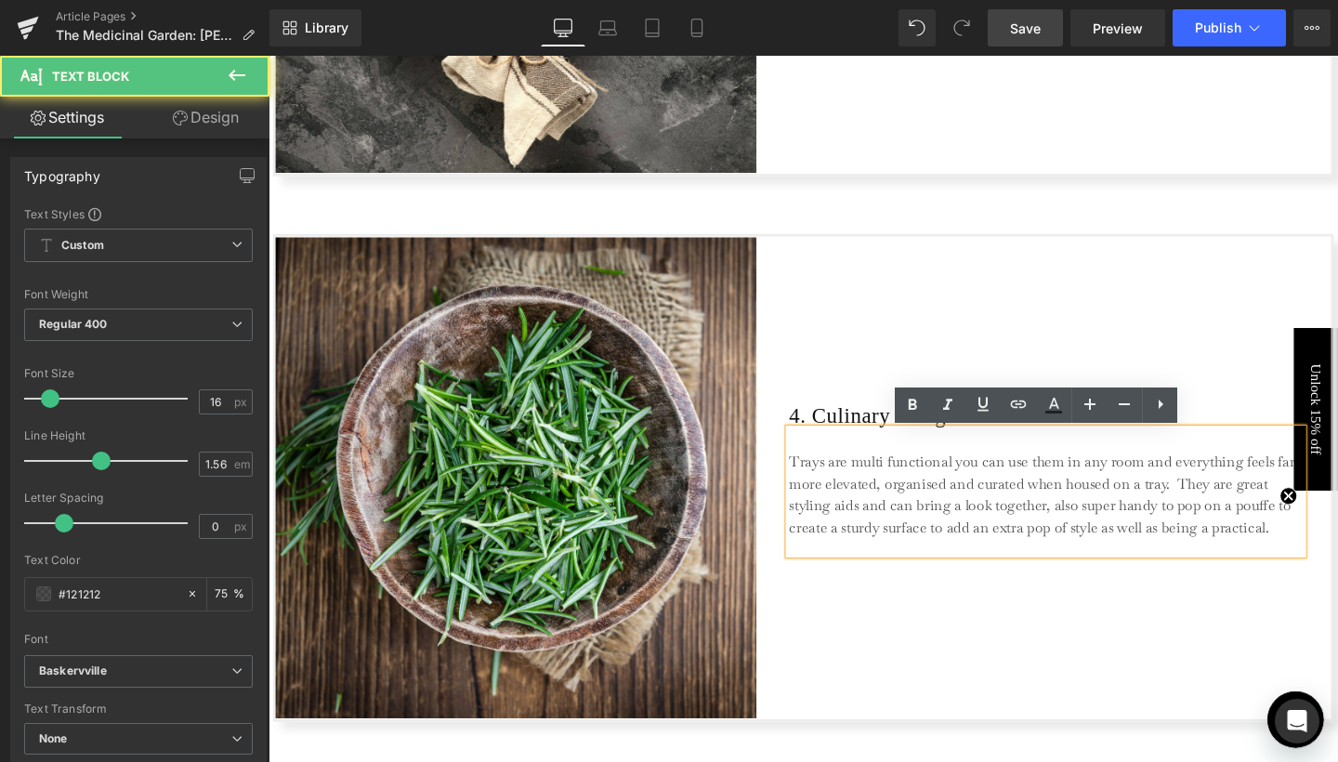
click at [885, 507] on p "Trays are multi functional you can use them in any room and everything feels fa…" at bounding box center [1085, 518] width 539 height 93
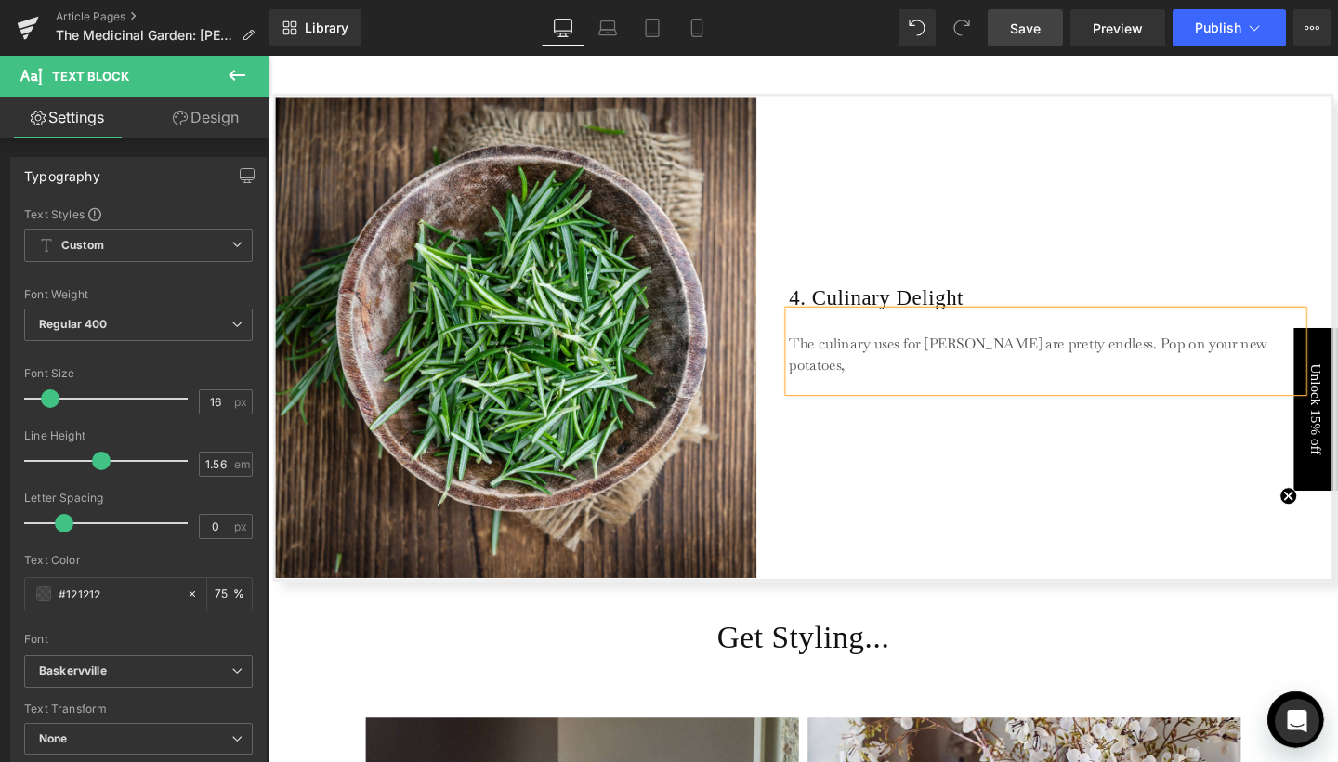
scroll to position [2625, 0]
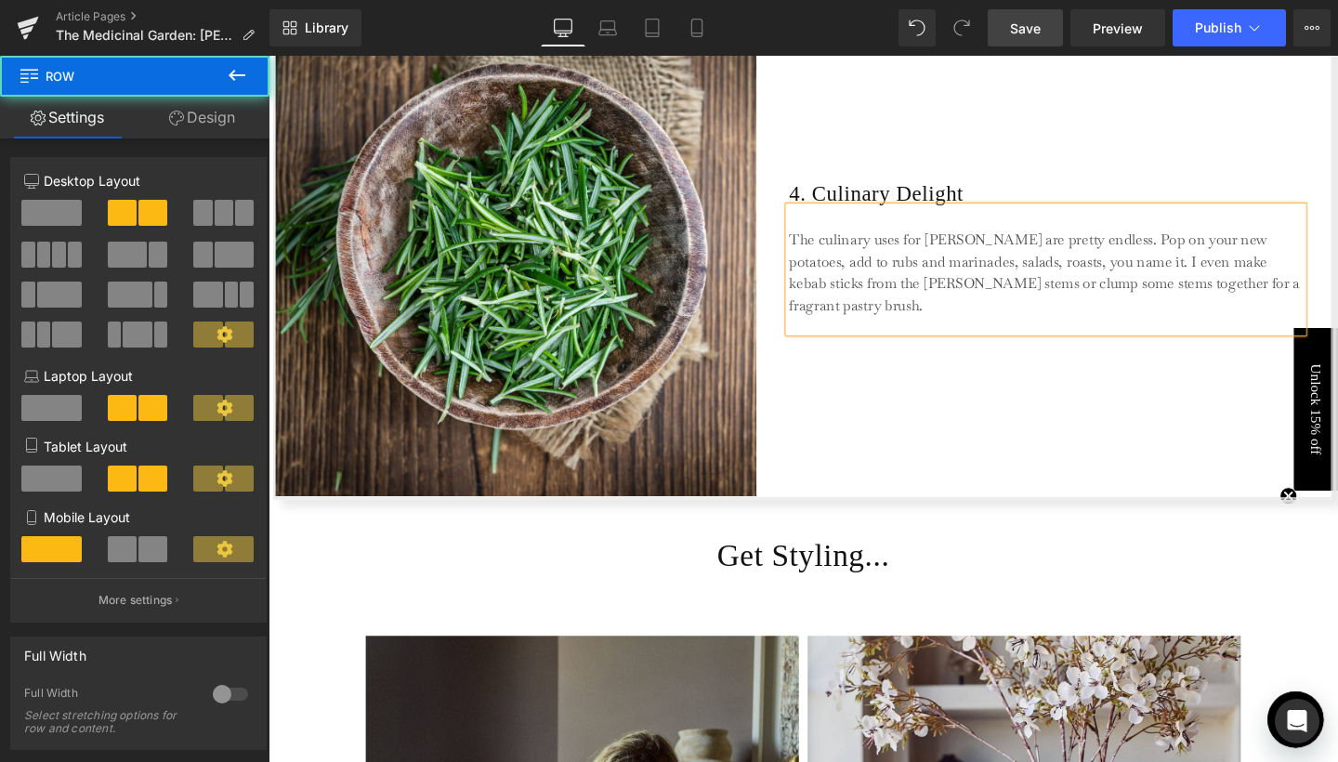
click at [826, 381] on div "4. Culinary Delight Heading The culinary uses for [PERSON_NAME] are pretty endl…" at bounding box center [1086, 265] width 540 height 505
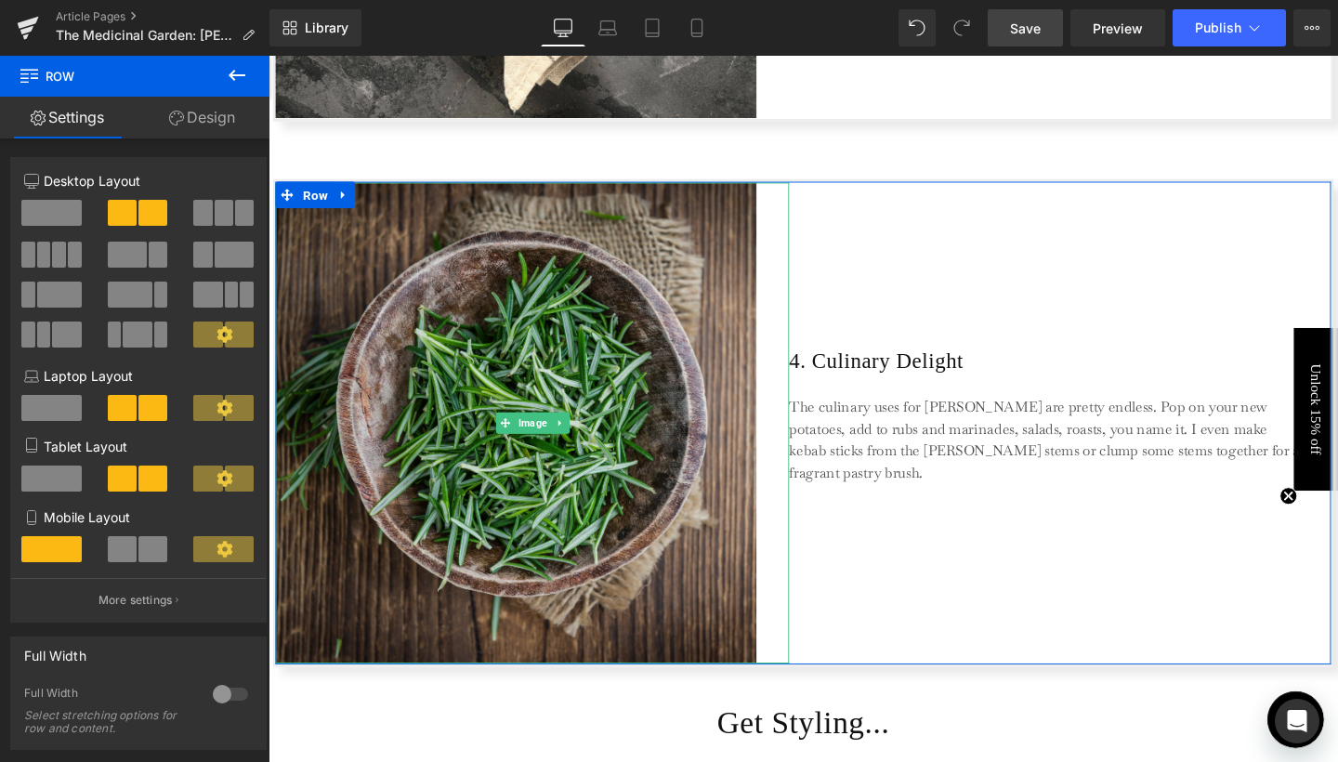
scroll to position [2191, 0]
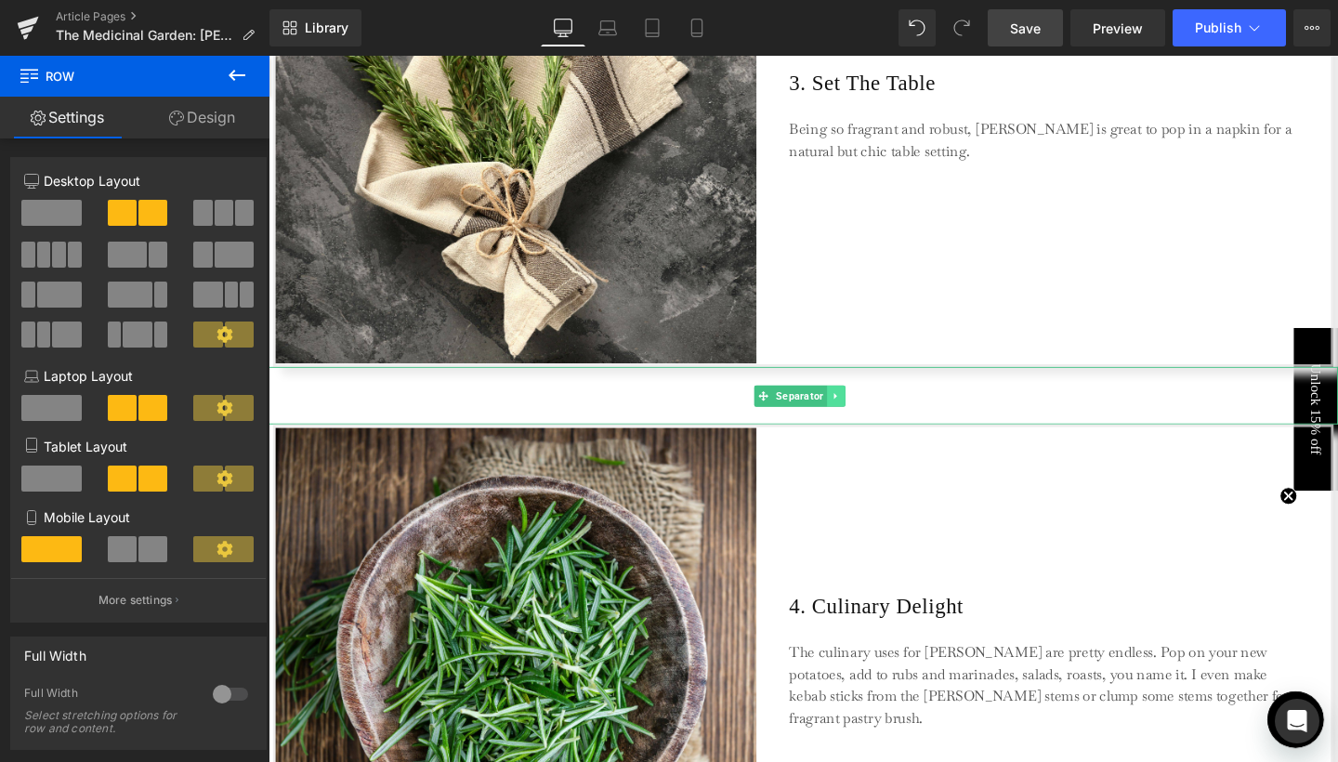
click at [870, 420] on link at bounding box center [866, 413] width 20 height 22
click at [857, 412] on icon at bounding box center [855, 413] width 10 height 10
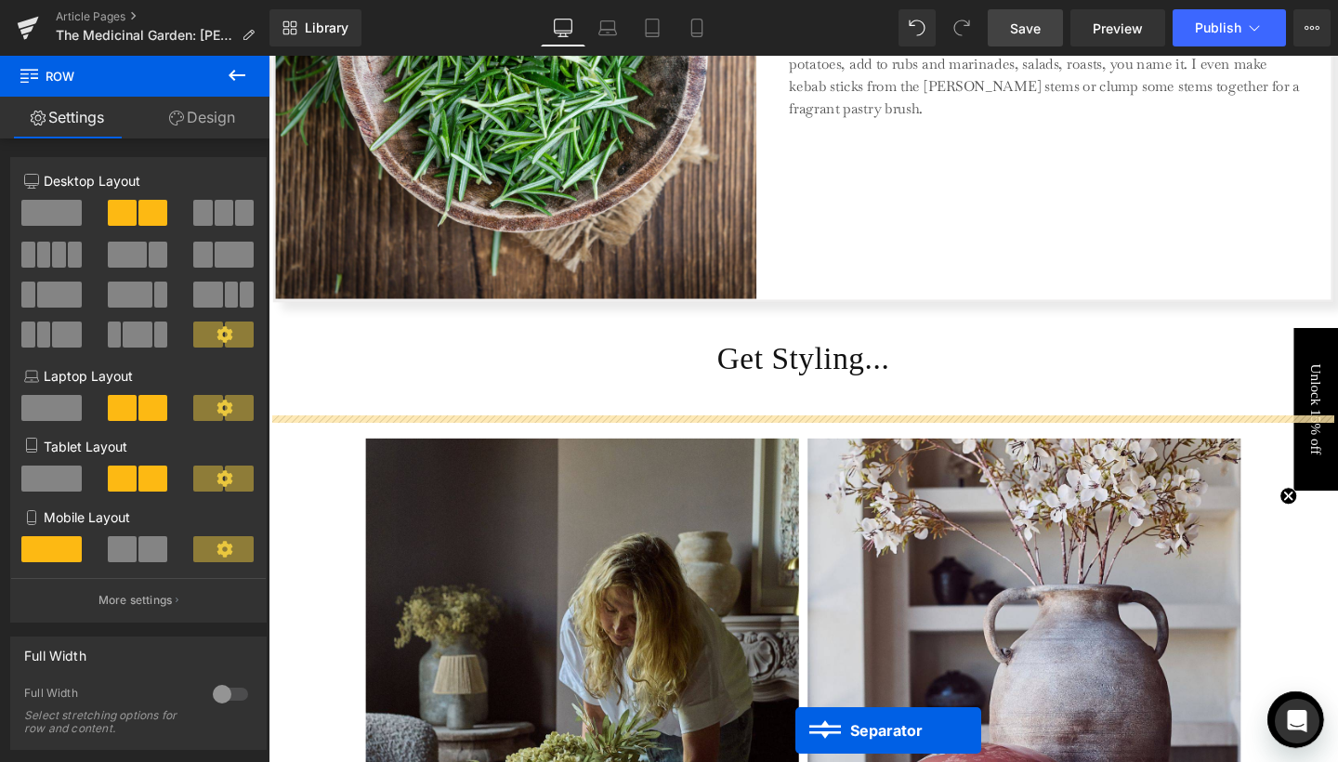
scroll to position [2934, 0]
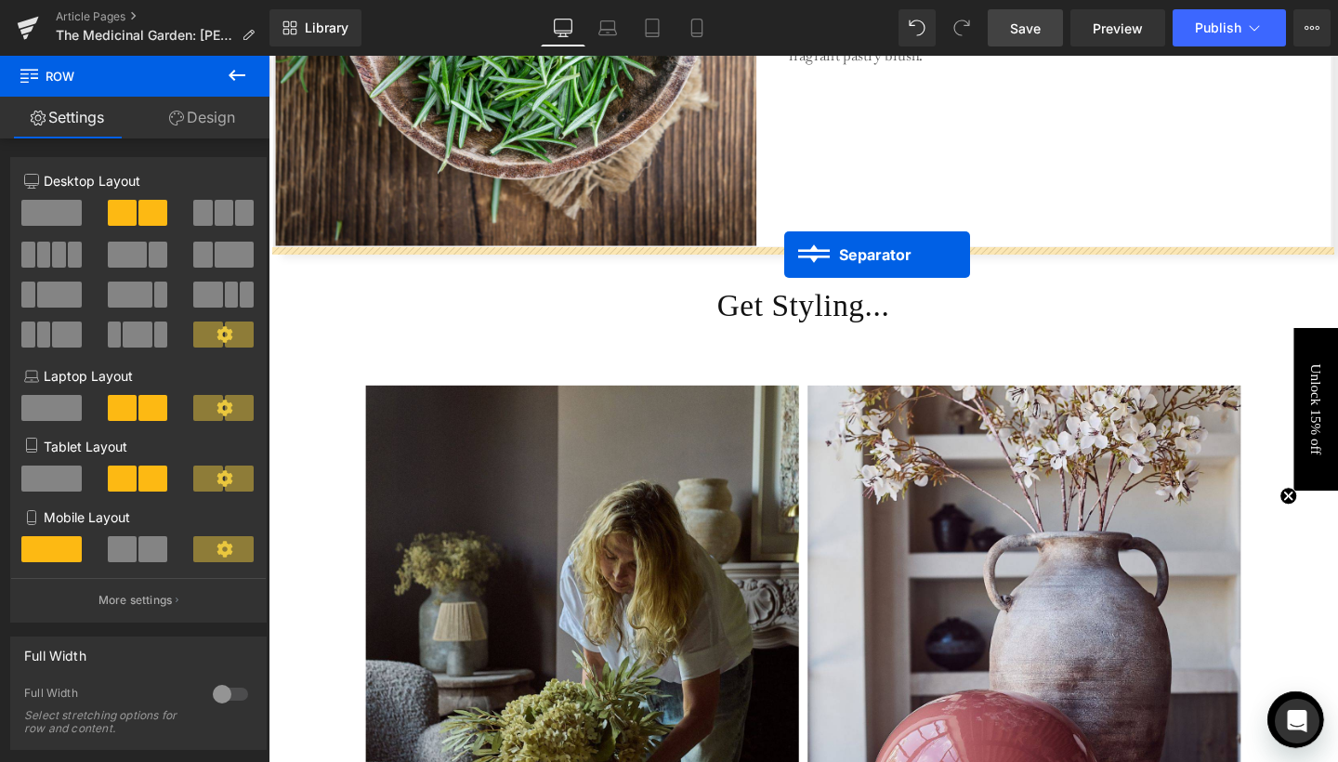
drag, startPoint x: 821, startPoint y: 471, endPoint x: 810, endPoint y: 265, distance: 206.6
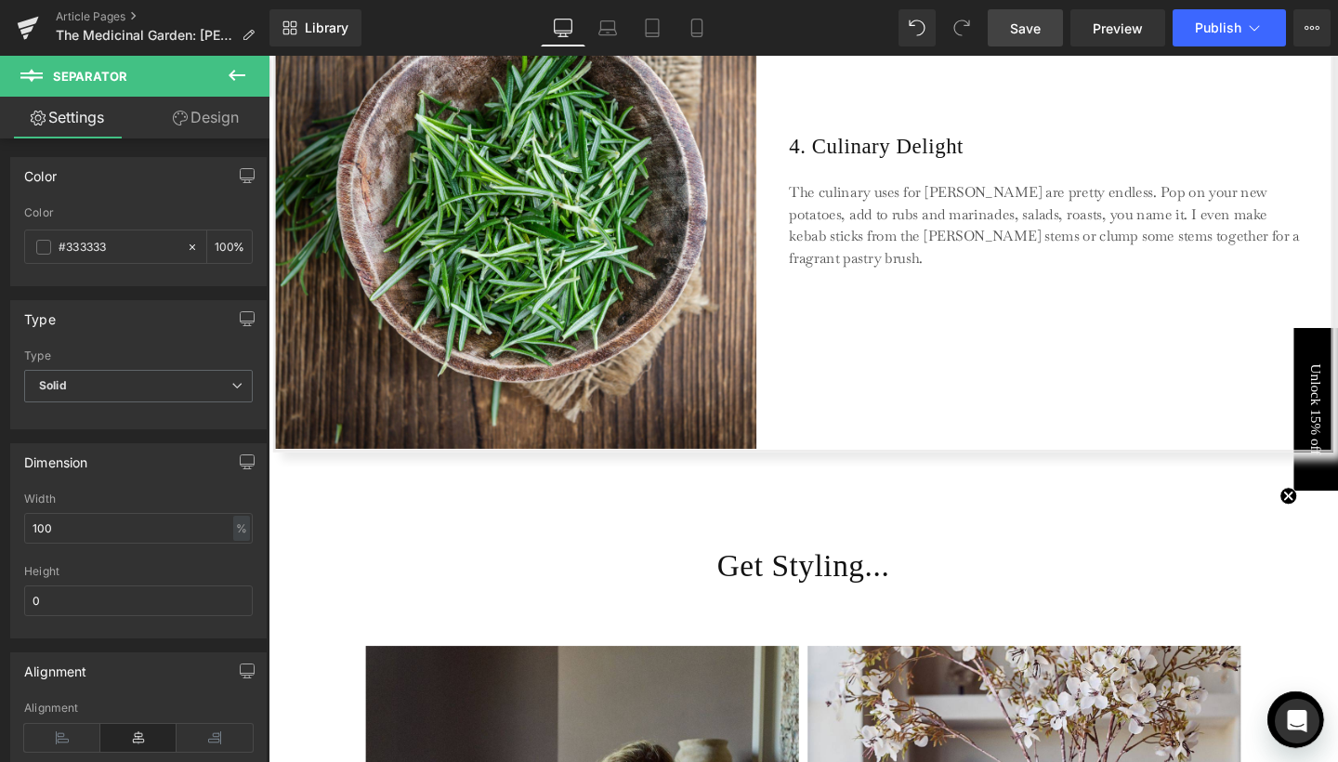
scroll to position [2622, 0]
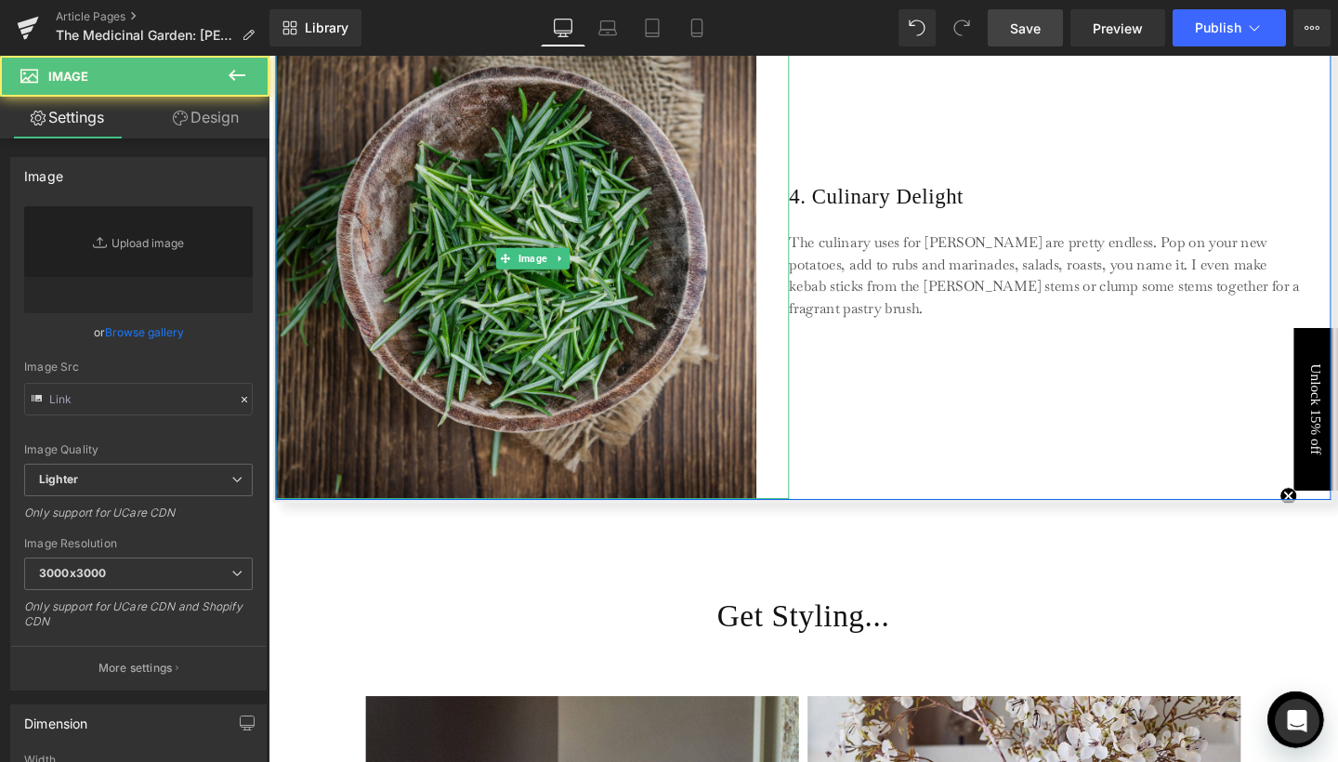
click at [509, 242] on img at bounding box center [546, 268] width 540 height 505
type input "[URL][DOMAIN_NAME]"
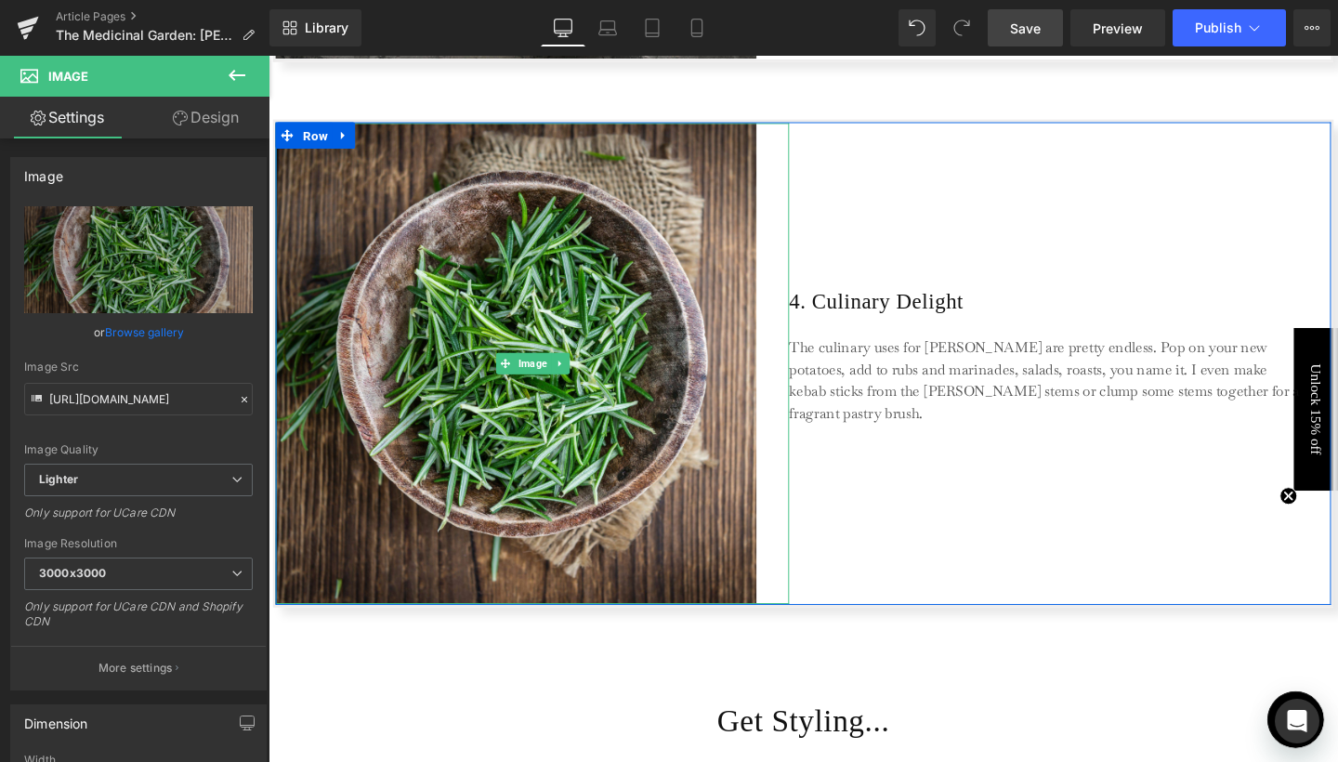
scroll to position [2464, 0]
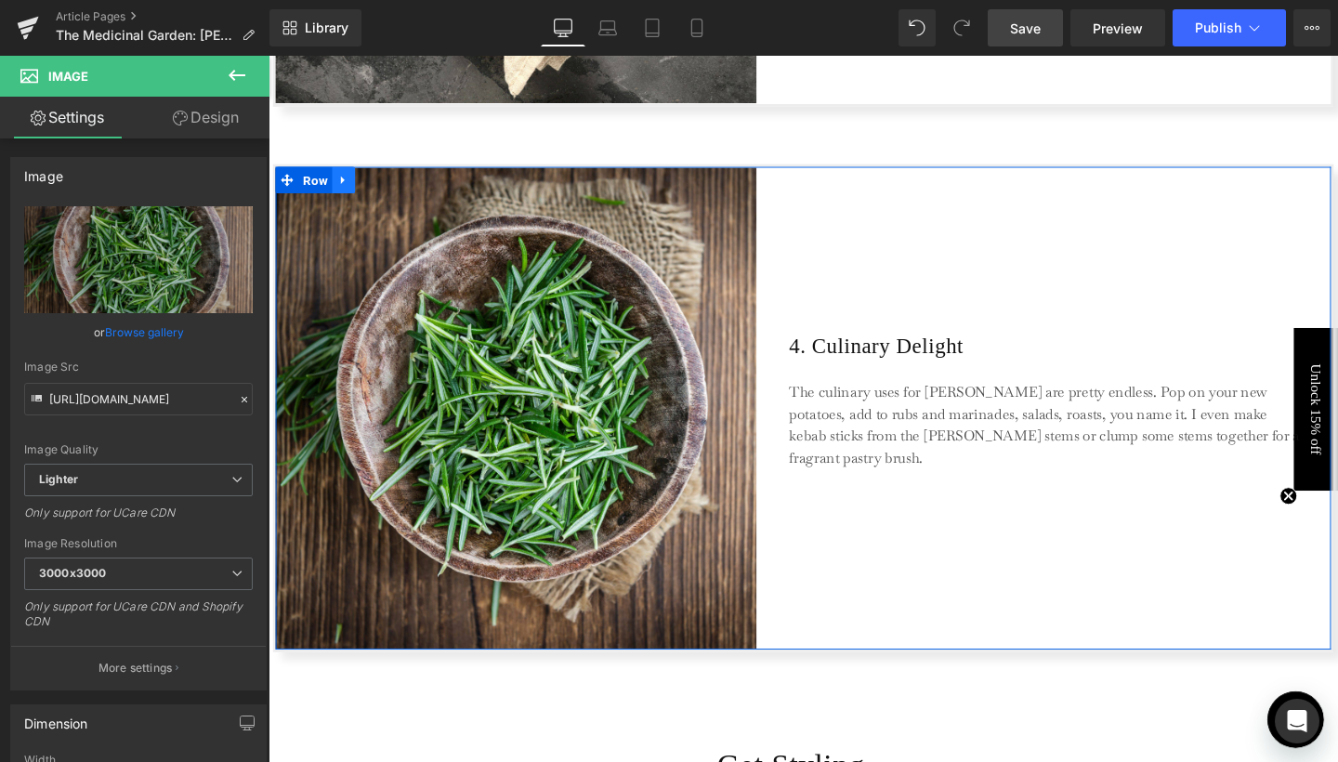
click at [350, 181] on icon at bounding box center [347, 187] width 13 height 14
click at [365, 186] on icon at bounding box center [371, 186] width 13 height 13
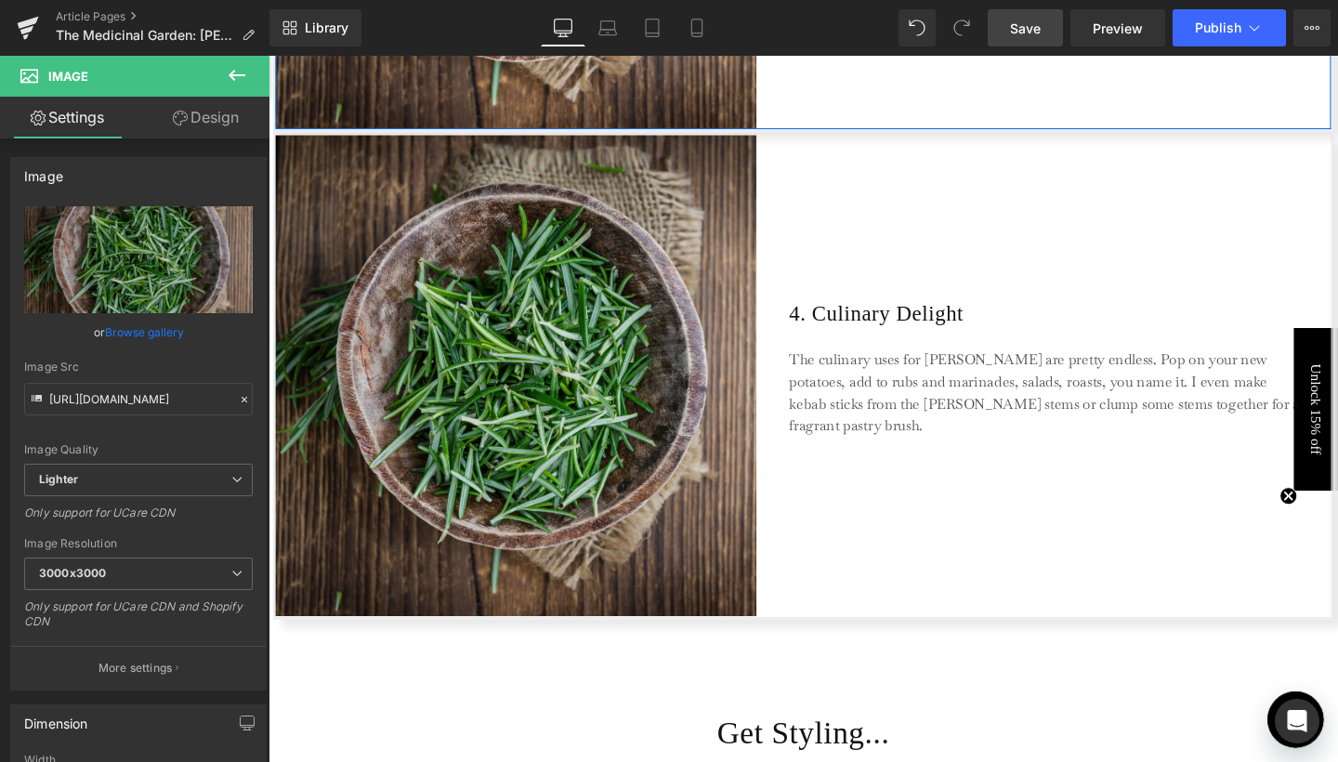
scroll to position [3015, 0]
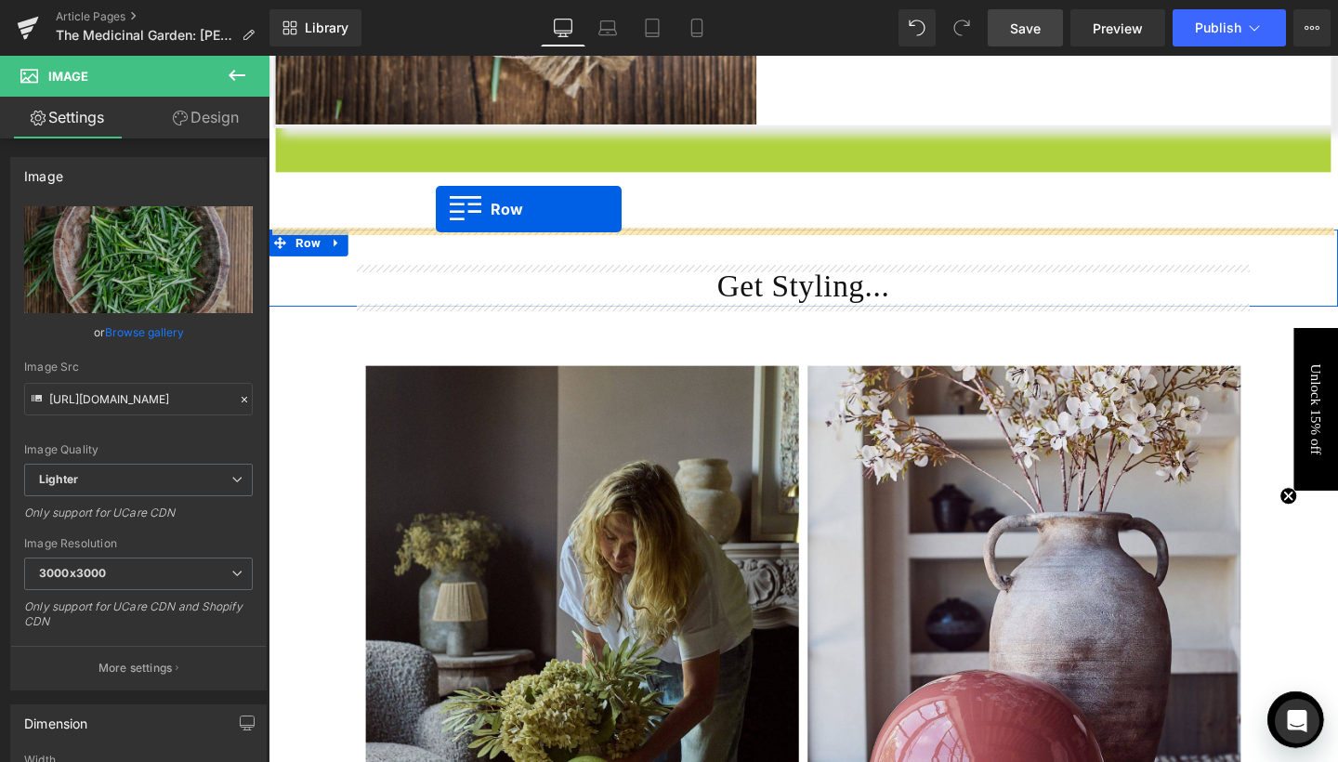
drag, startPoint x: 312, startPoint y: 151, endPoint x: 444, endPoint y: 216, distance: 147.1
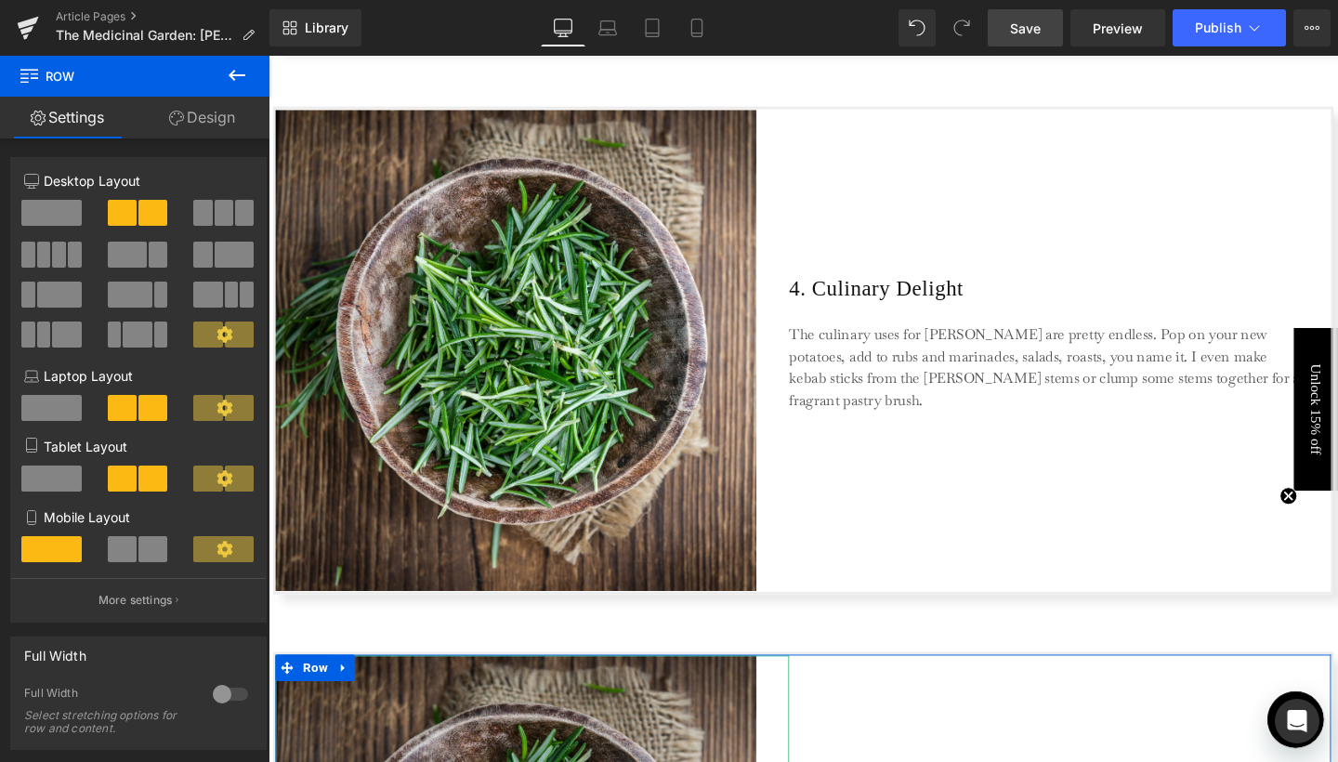
scroll to position [2802, 0]
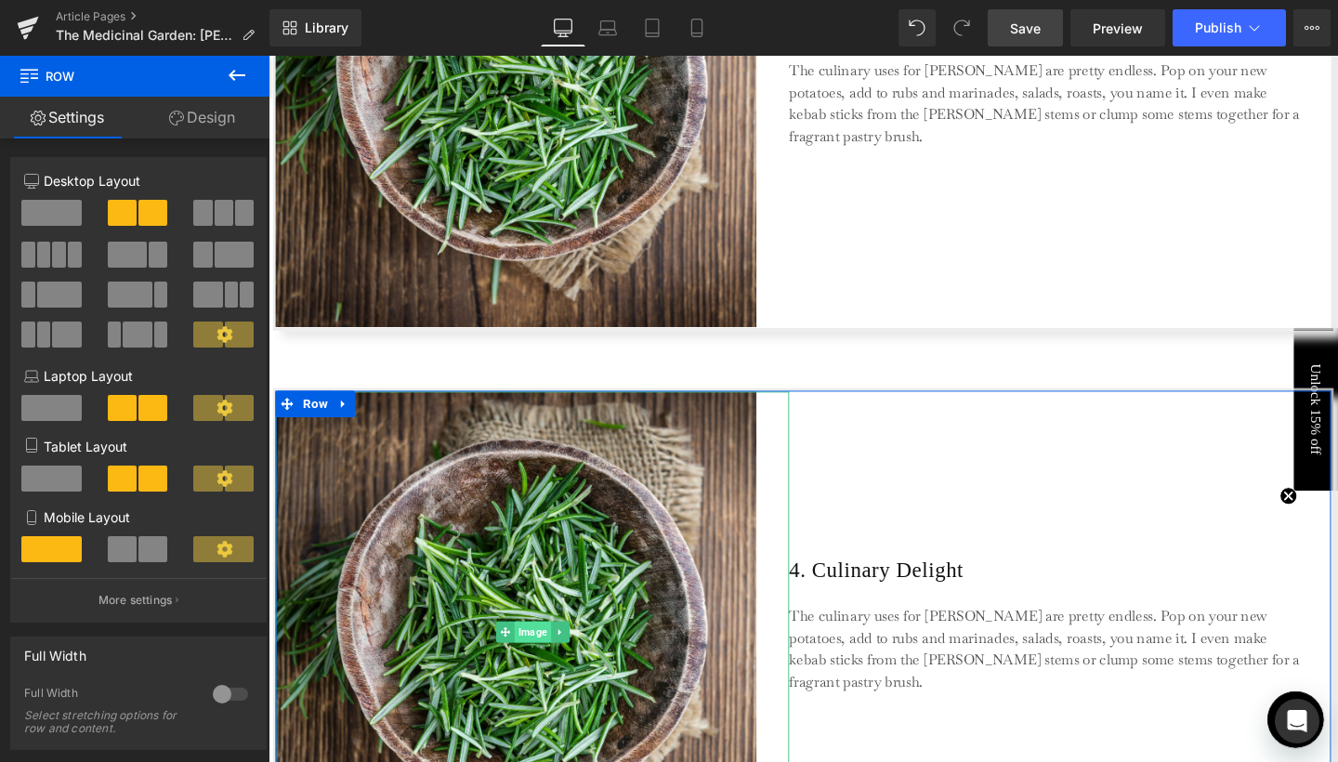
click at [533, 653] on span "Image" at bounding box center [546, 661] width 38 height 22
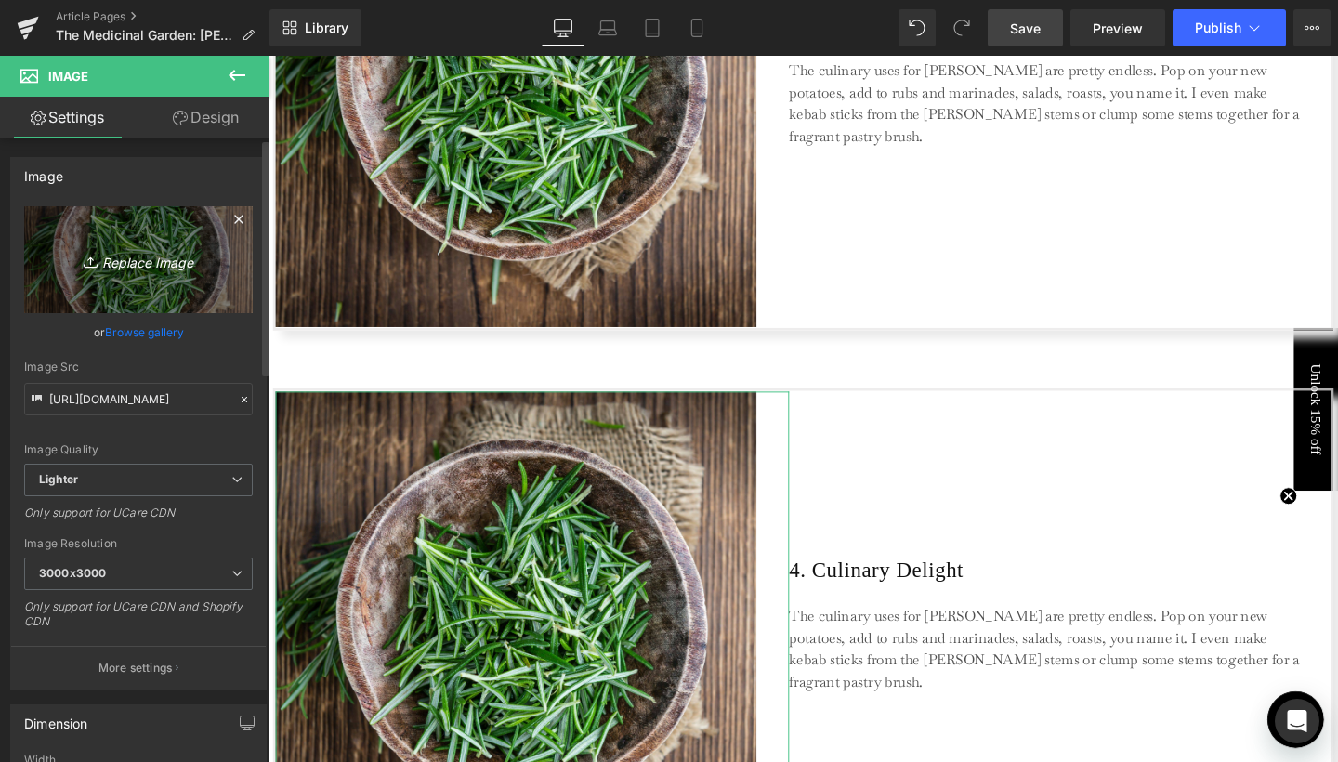
click at [111, 252] on icon "Replace Image" at bounding box center [138, 259] width 149 height 23
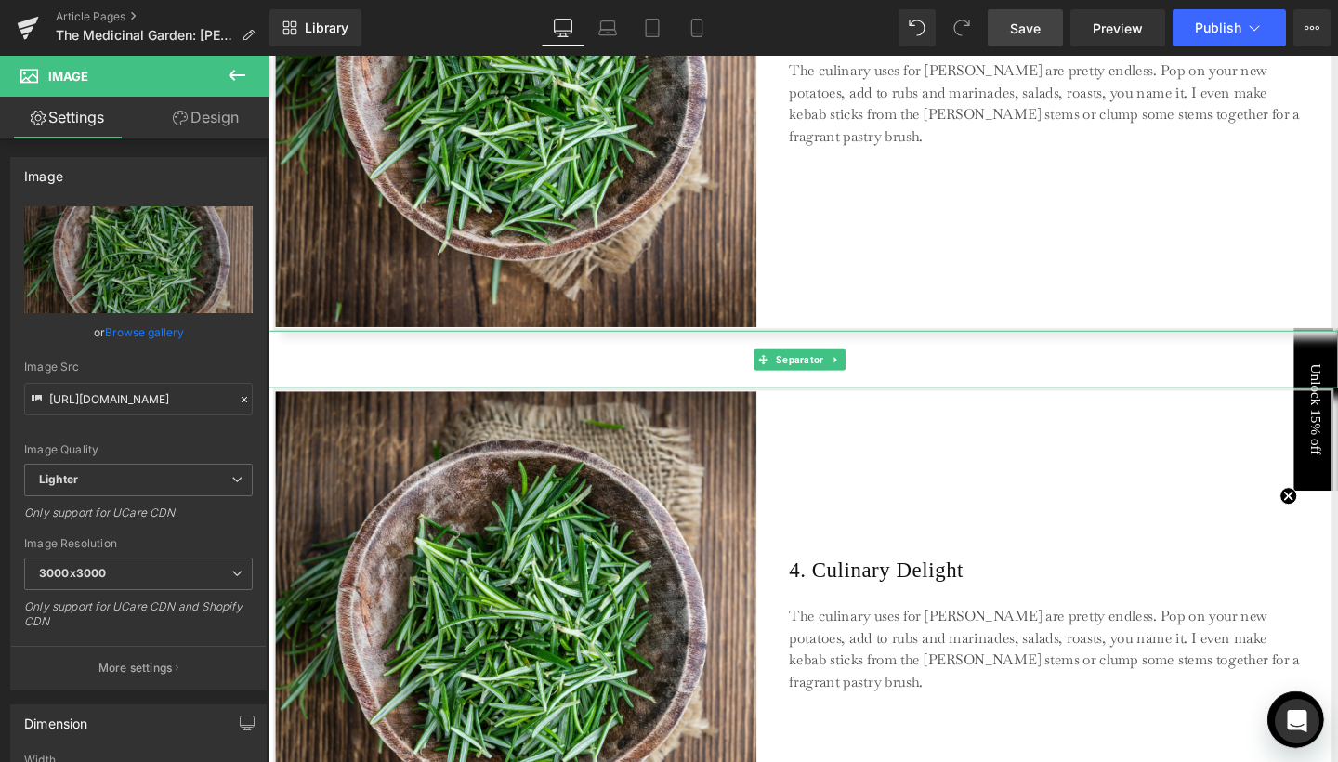
type input "C:\fakepath\5.jpg"
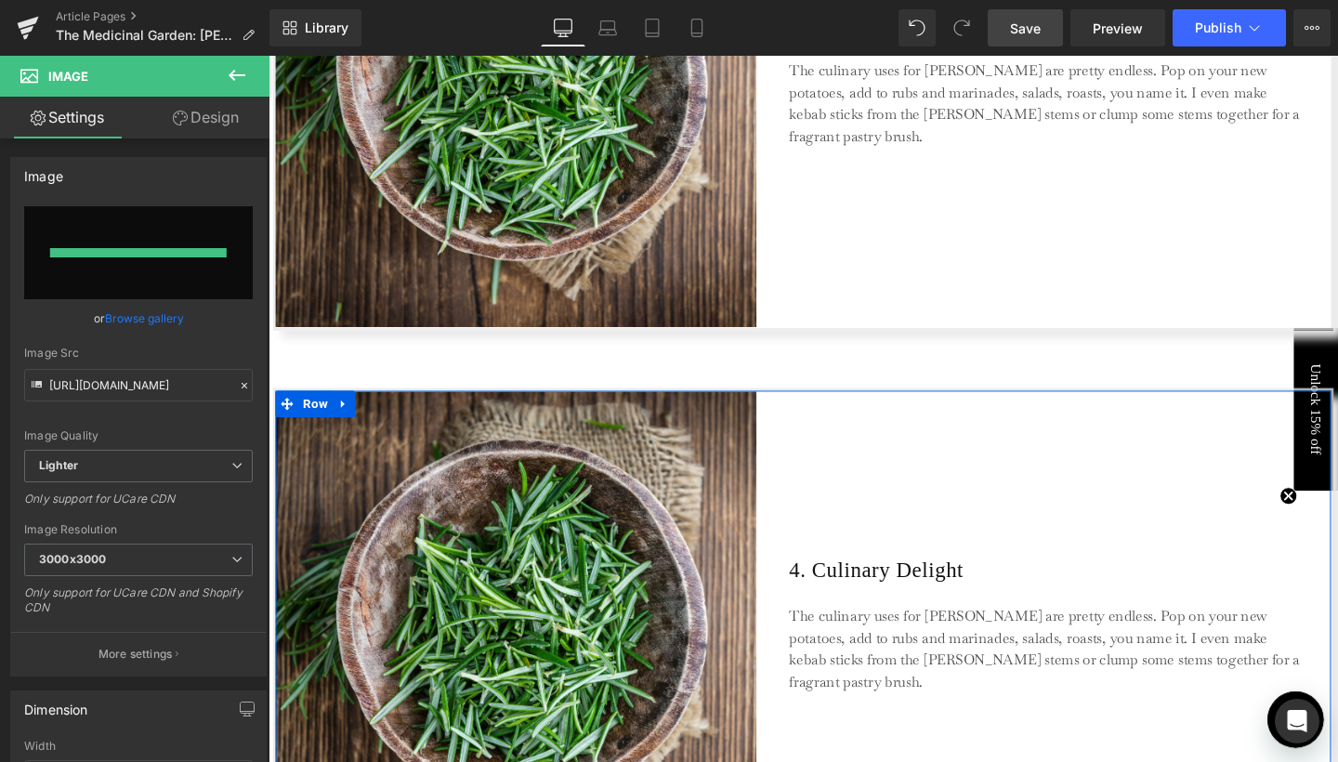
type input "[URL][DOMAIN_NAME]"
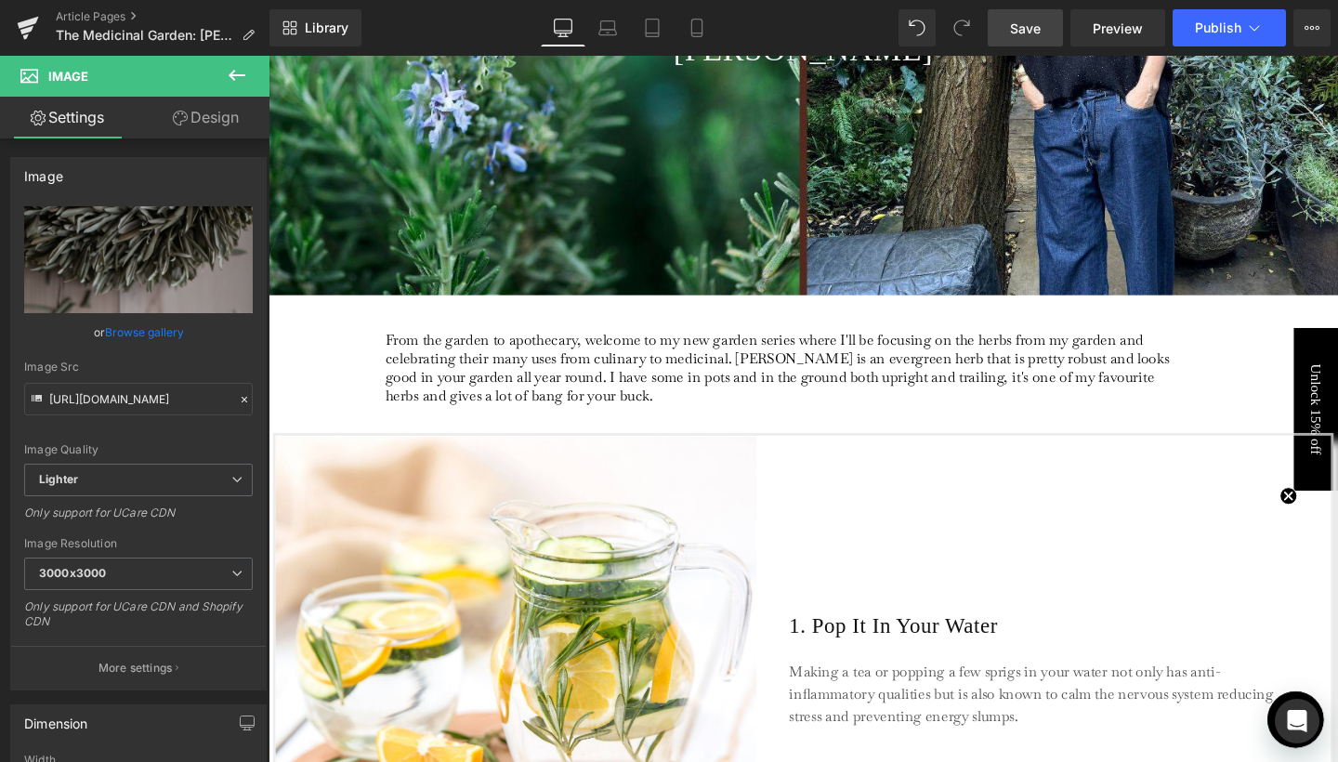
scroll to position [448, 0]
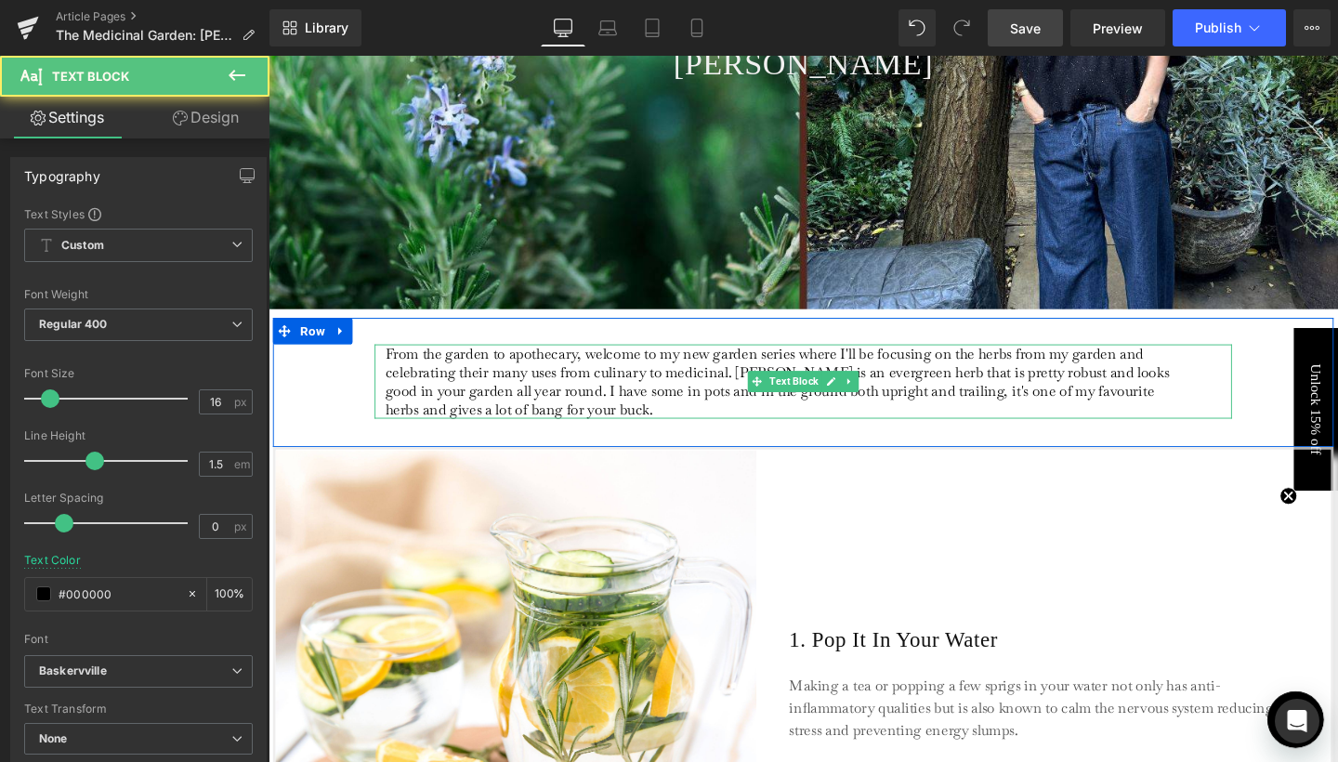
click at [638, 428] on p "From the garden to apothecary, welcome to my new garden series where I'll be fo…" at bounding box center [806, 398] width 830 height 78
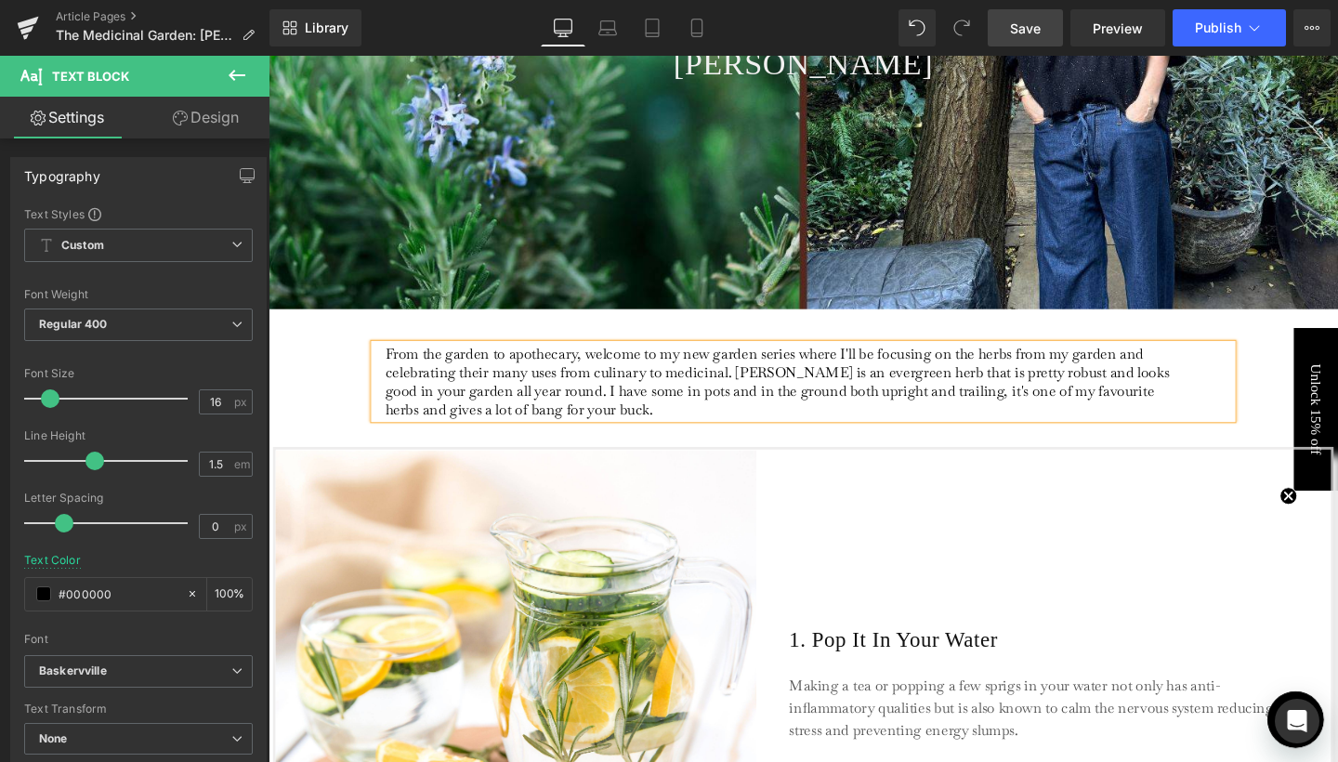
click at [959, 384] on p "From the garden to apothecary, welcome to my new garden series where I'll be fo…" at bounding box center [806, 398] width 830 height 78
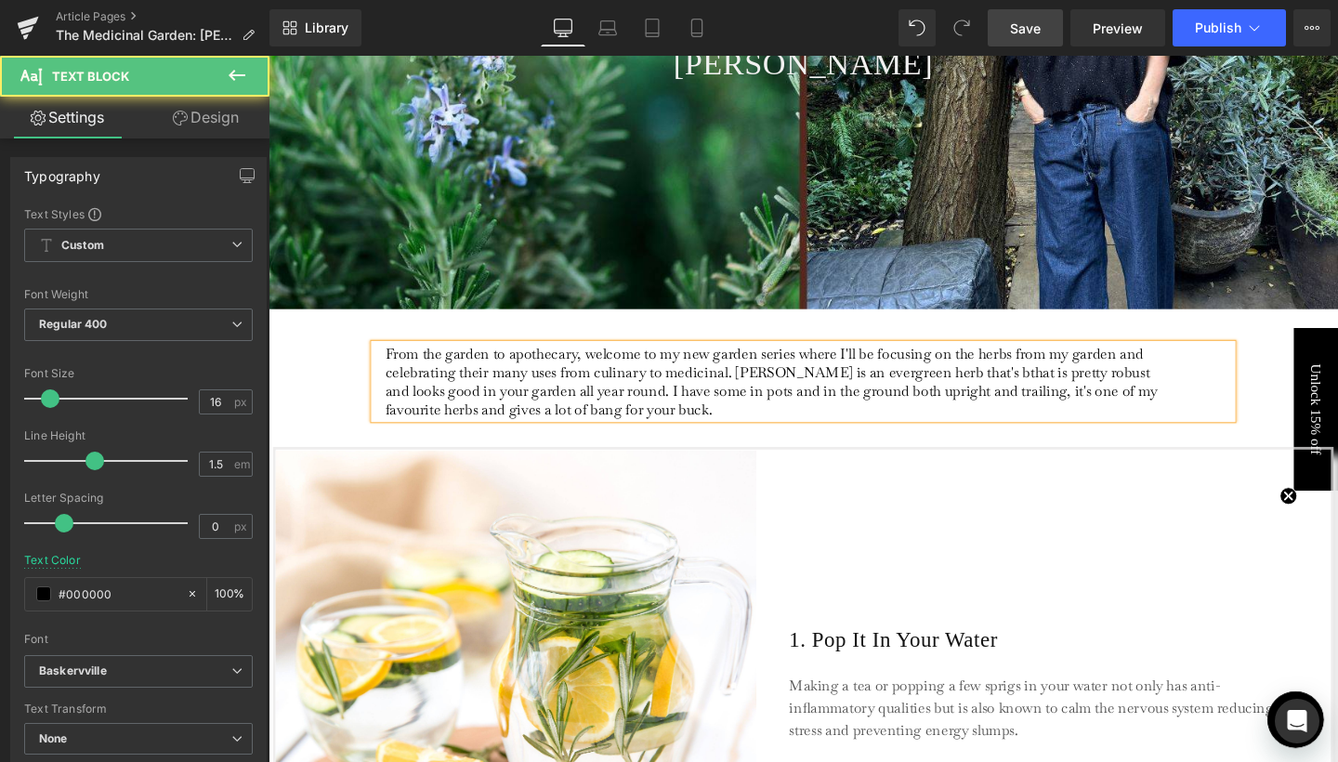
click at [1001, 382] on p "From the garden to apothecary, welcome to my new garden series where I'll be fo…" at bounding box center [806, 398] width 830 height 78
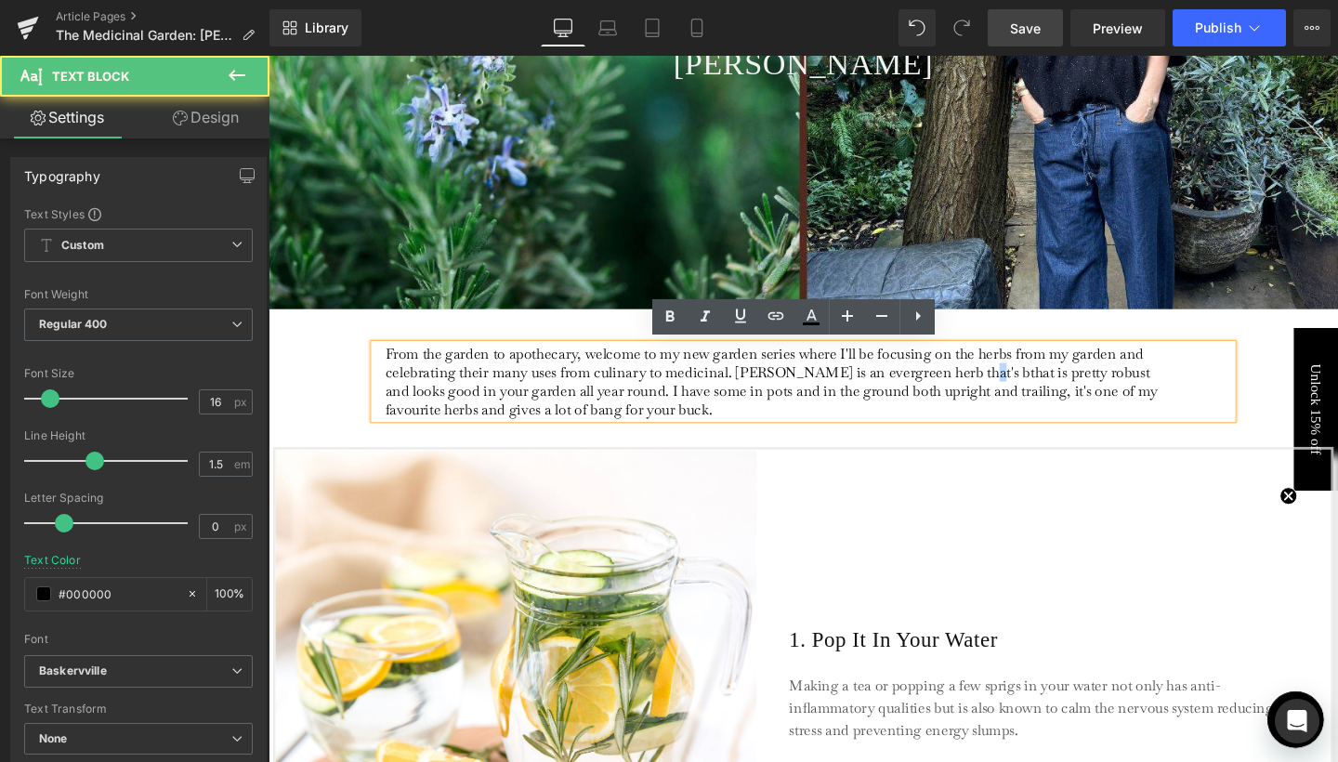
click at [998, 388] on p "From the garden to apothecary, welcome to my new garden series where I'll be fo…" at bounding box center [806, 398] width 830 height 78
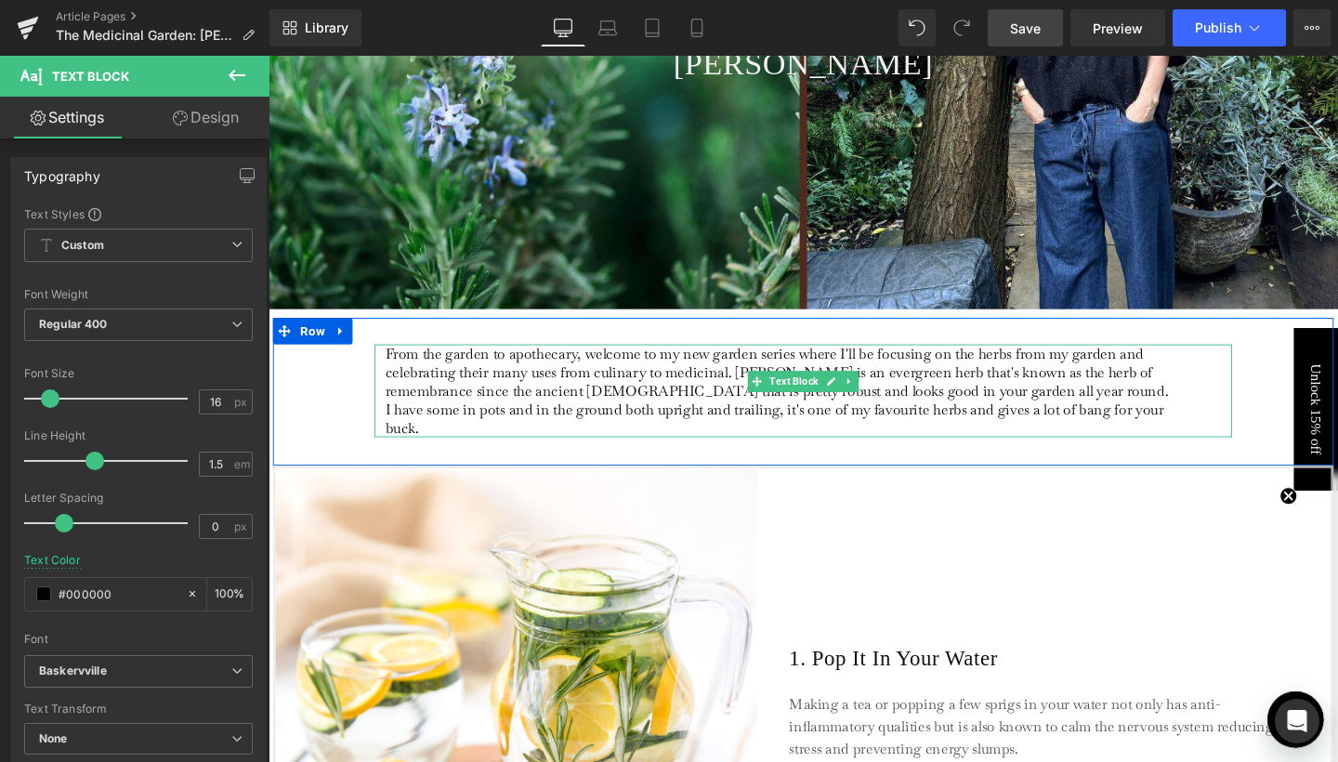
click at [652, 412] on p "From the garden to apothecary, welcome to my new garden series where I'll be fo…" at bounding box center [806, 408] width 830 height 98
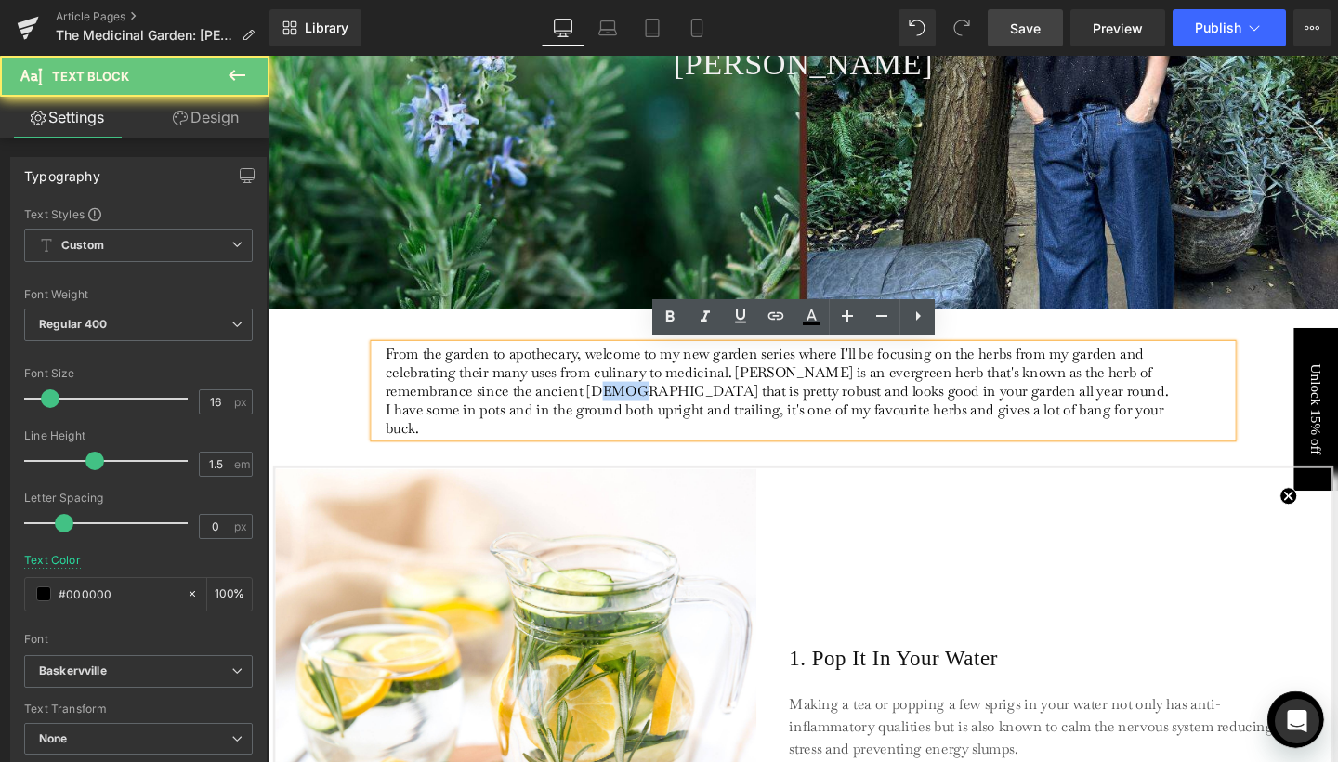
click at [652, 412] on p "From the garden to apothecary, welcome to my new garden series where I'll be fo…" at bounding box center [806, 408] width 830 height 98
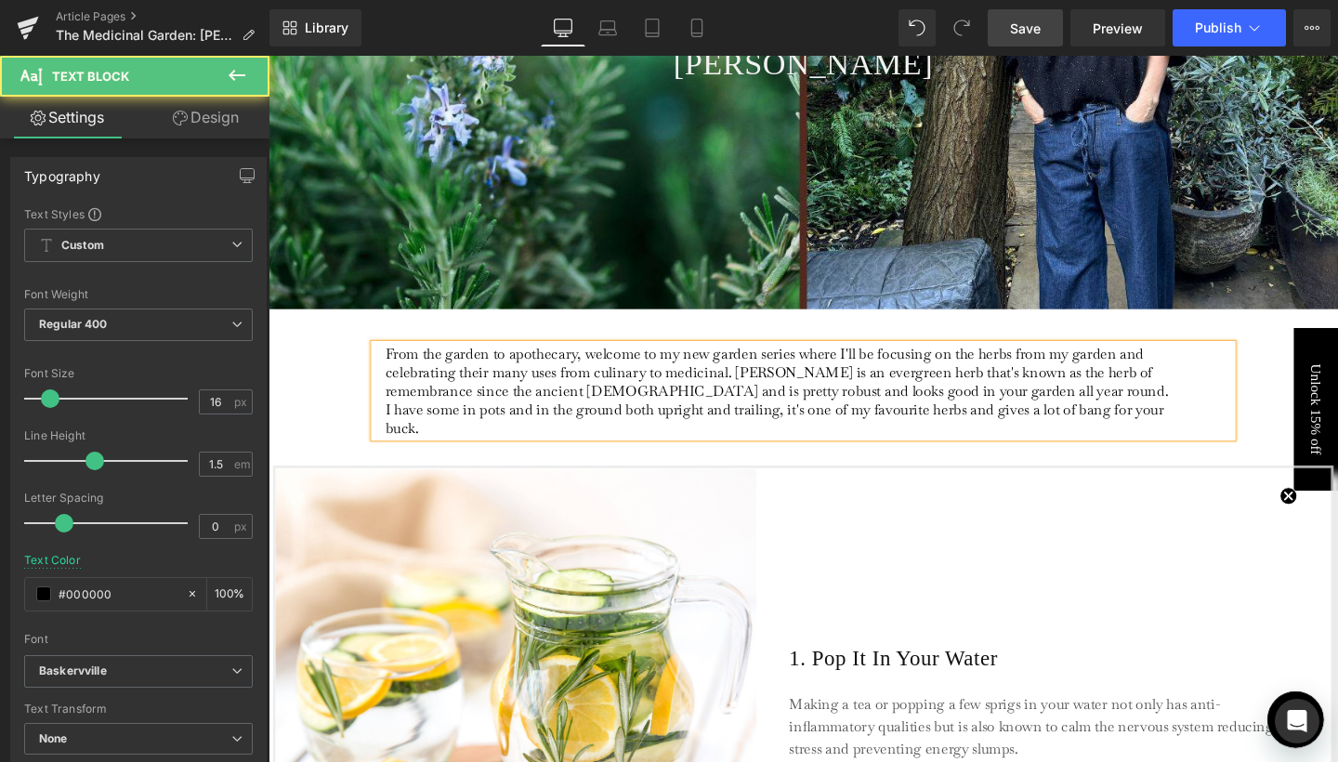
click at [795, 406] on p "From the garden to apothecary, welcome to my new garden series where I'll be fo…" at bounding box center [806, 408] width 830 height 98
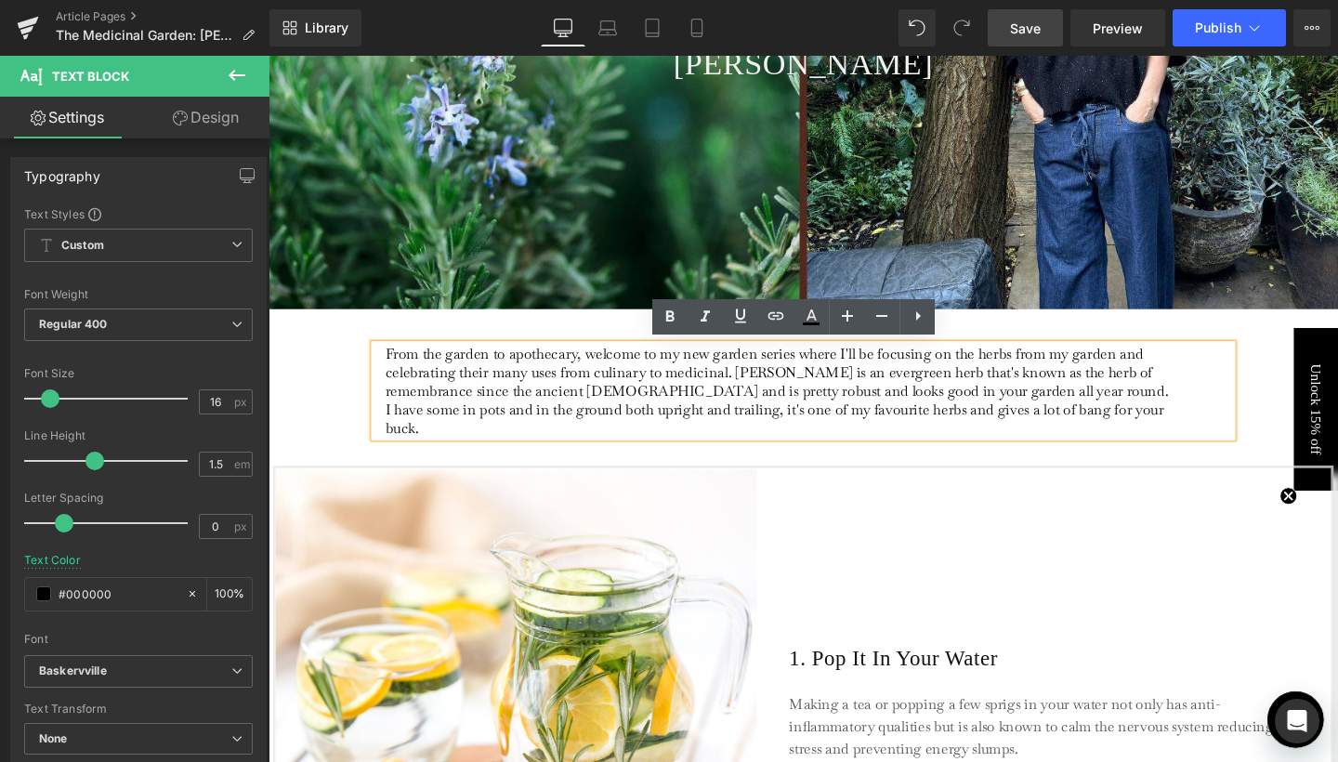
click at [774, 405] on p "From the garden to apothecary, welcome to my new garden series where I'll be fo…" at bounding box center [806, 408] width 830 height 98
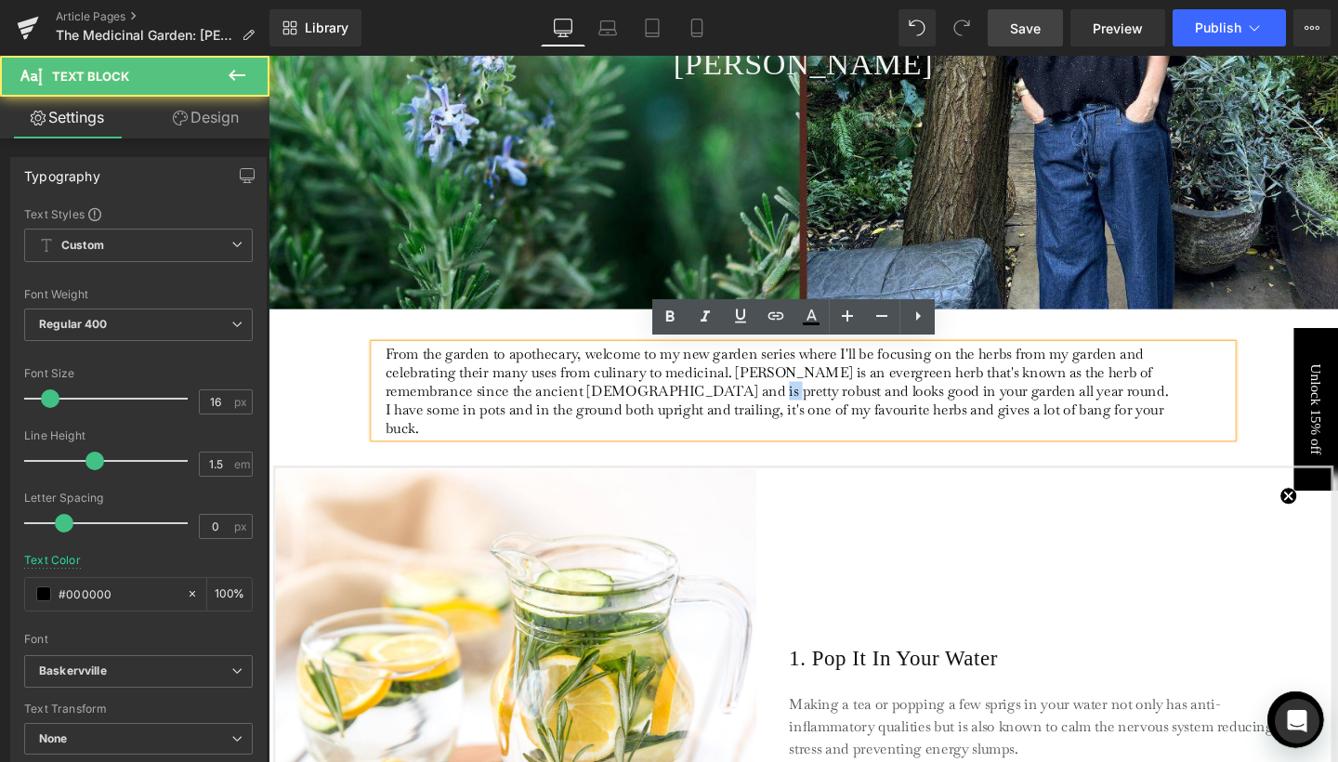
click at [774, 405] on p "From the garden to apothecary, welcome to my new garden series where I'll be fo…" at bounding box center [806, 408] width 830 height 98
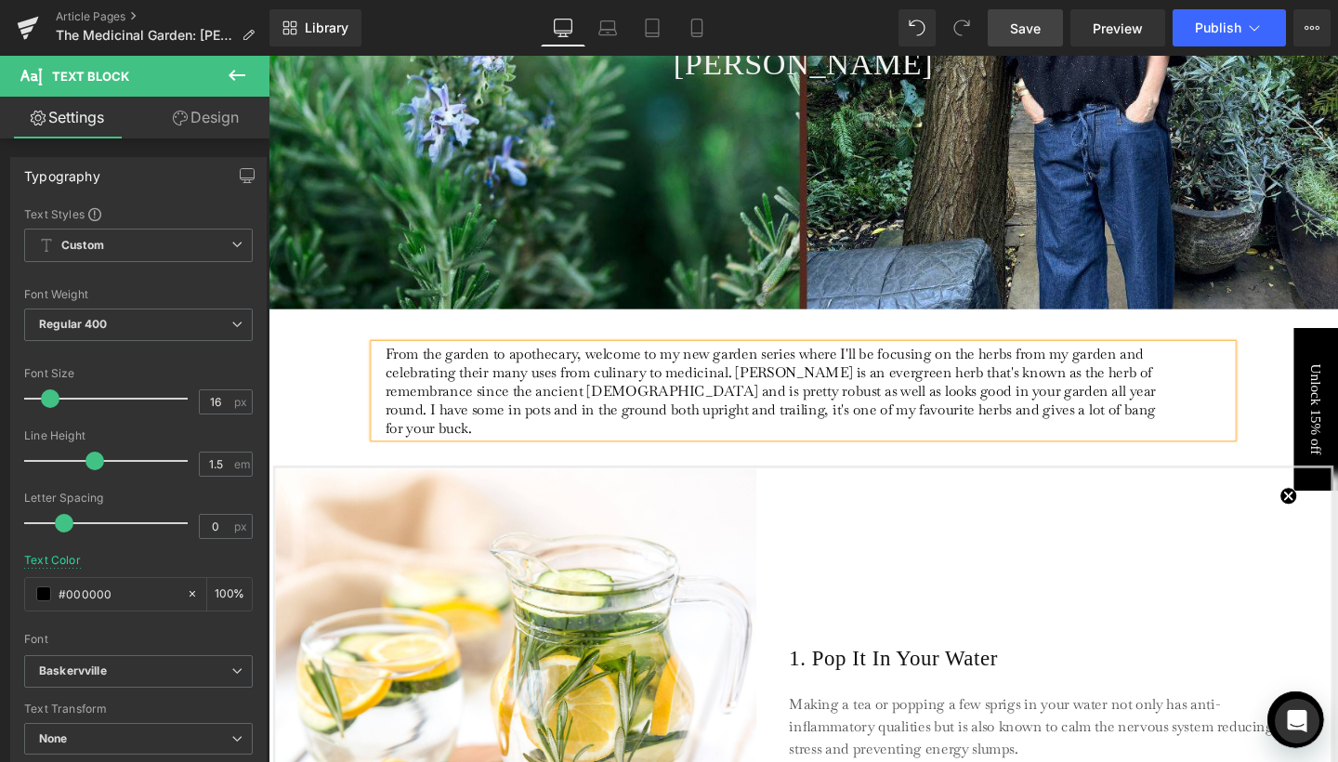
click at [868, 410] on p "From the garden to apothecary, welcome to my new garden series where I'll be fo…" at bounding box center [806, 408] width 830 height 98
click at [1256, 395] on div "From the garden to apothecary, welcome to my new garden series where I'll be fo…" at bounding box center [830, 408] width 901 height 98
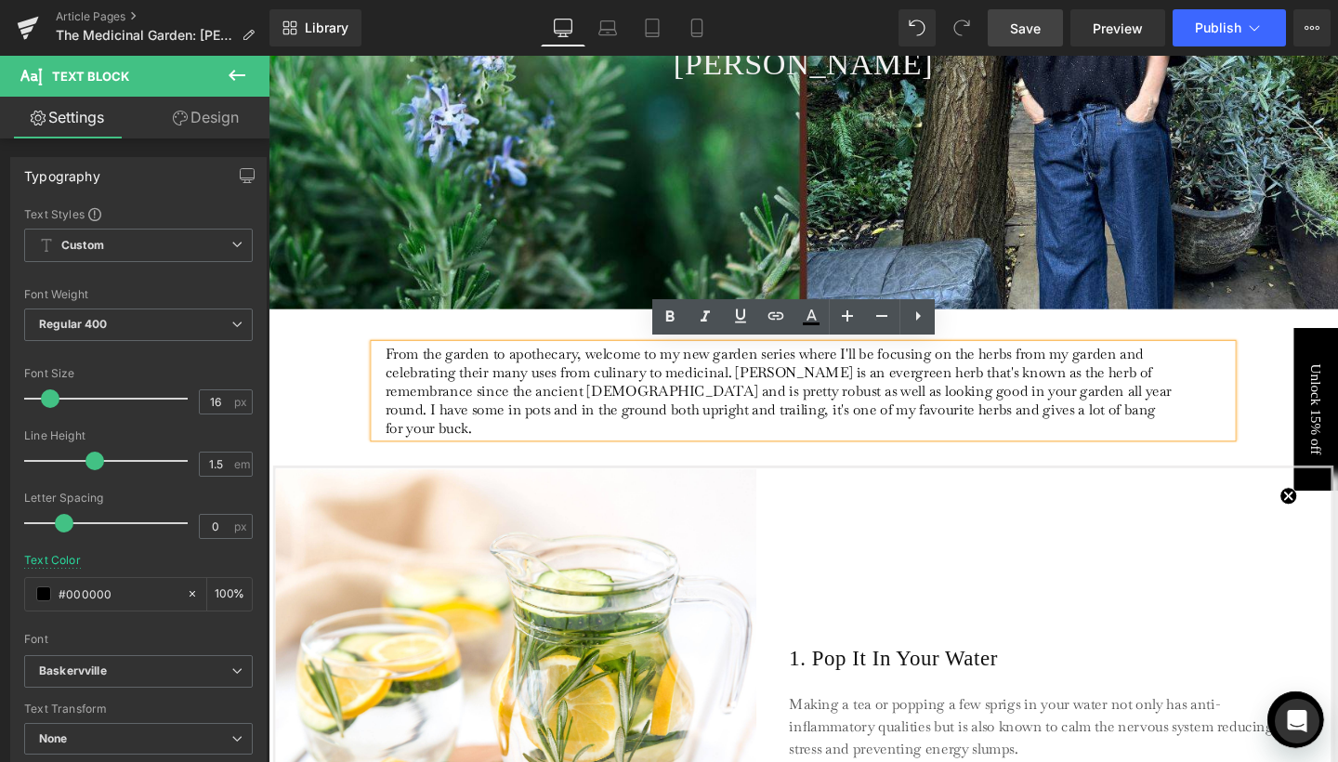
click at [1025, 22] on span "Save" at bounding box center [1025, 29] width 31 height 20
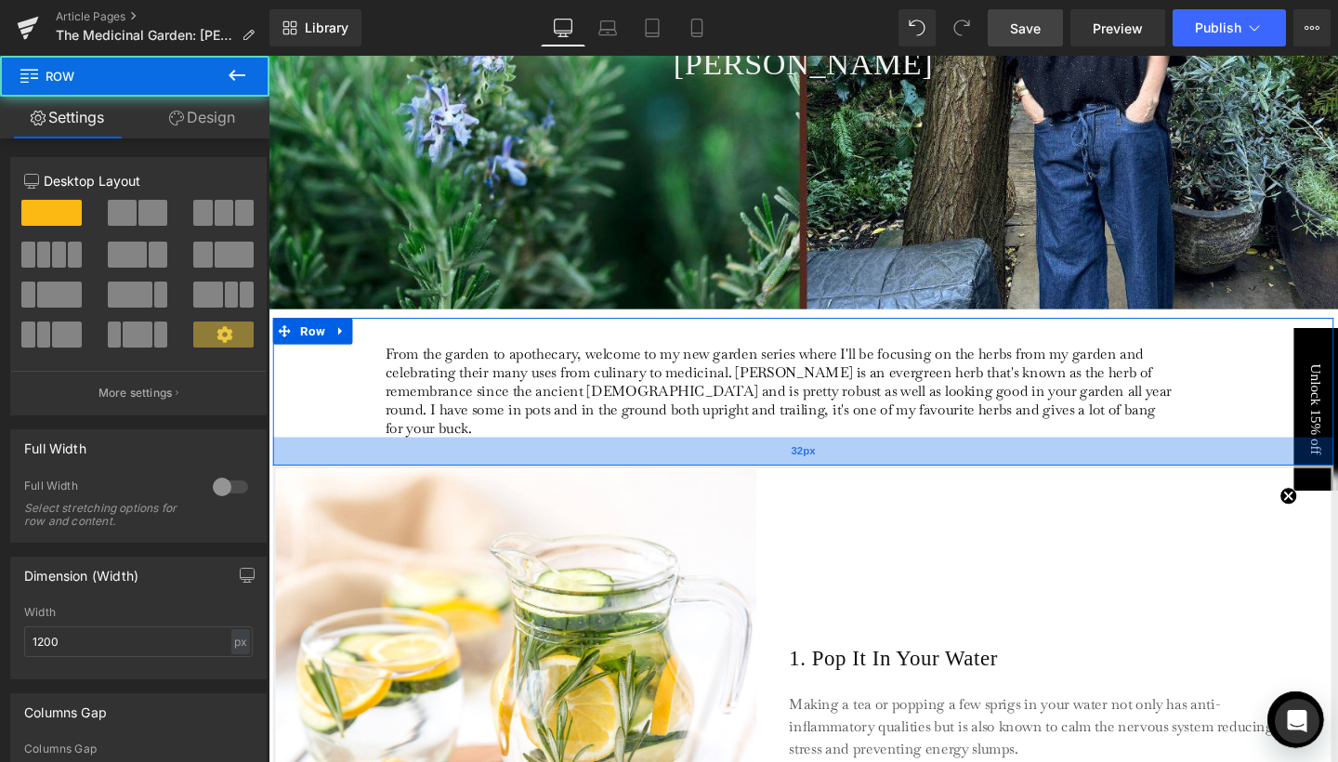
click at [968, 456] on div "32px" at bounding box center [830, 471] width 1115 height 30
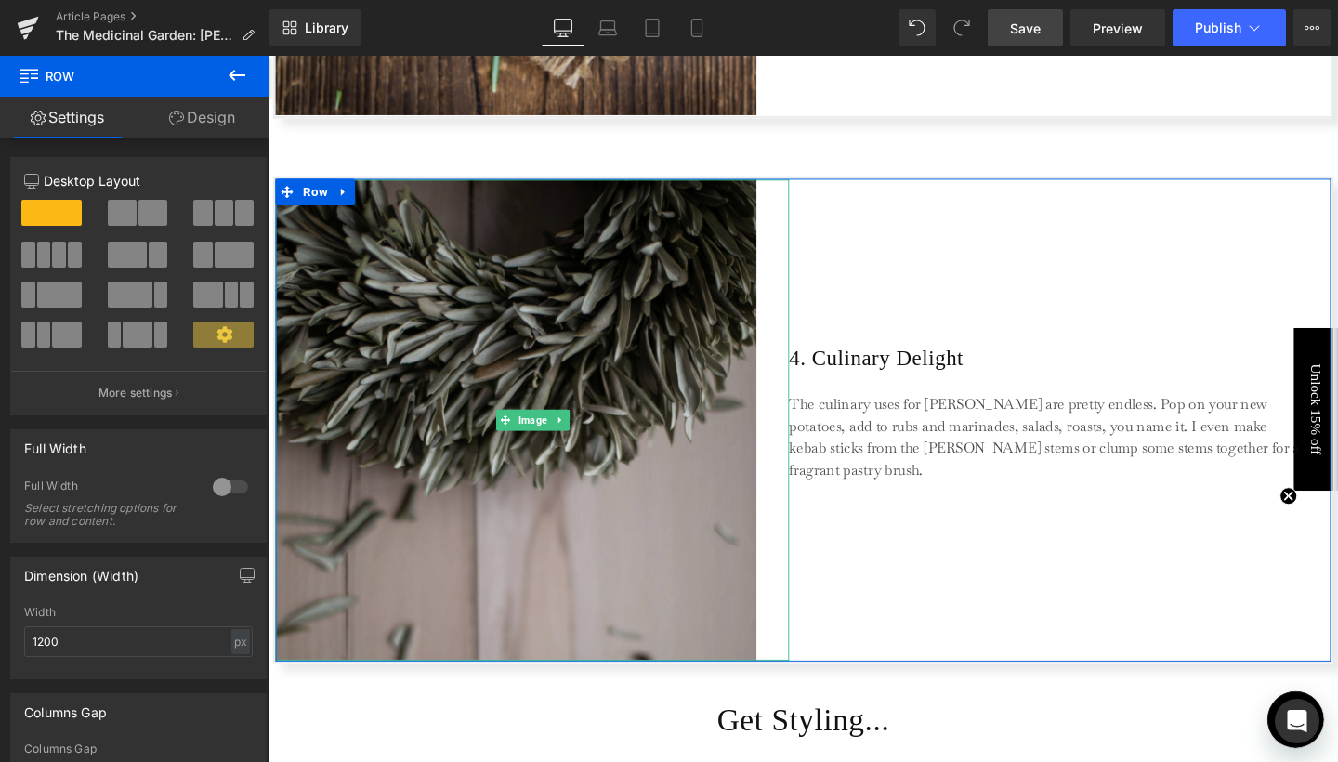
scroll to position [2926, 0]
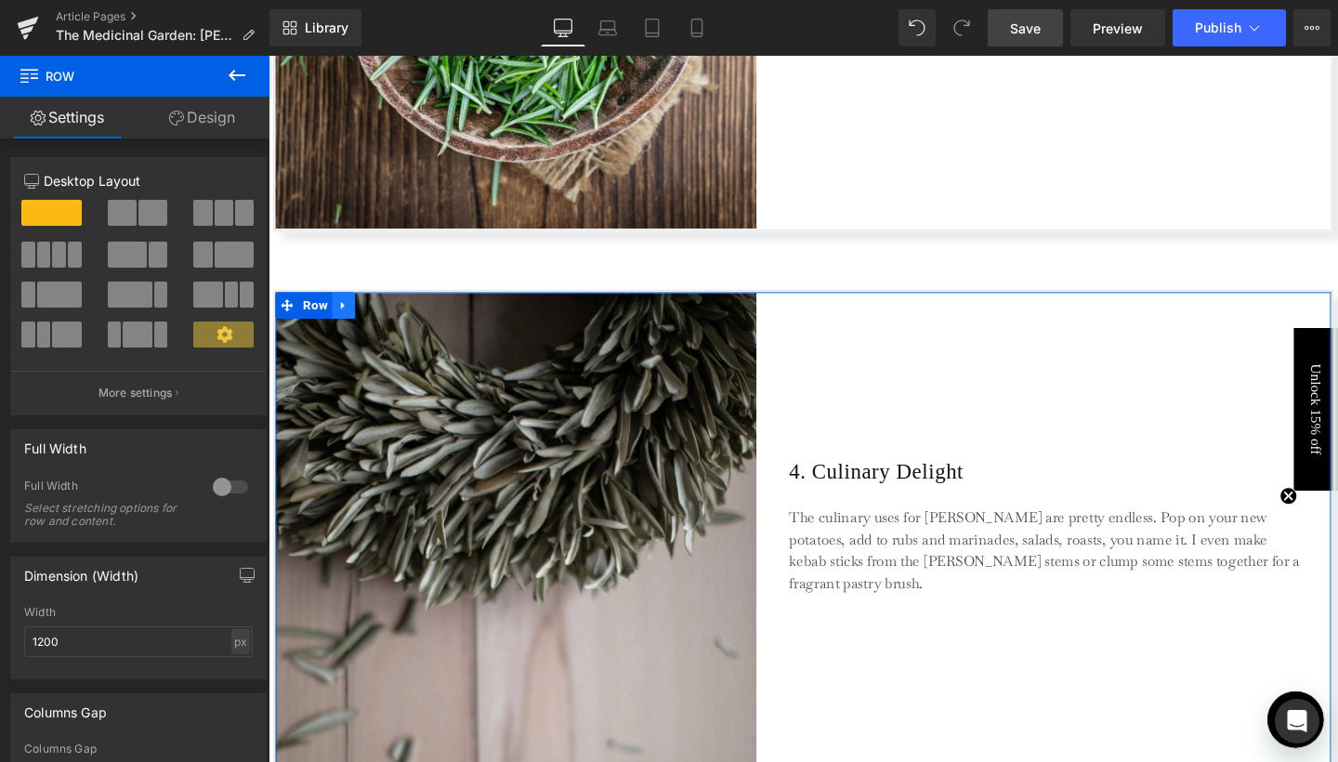
click at [355, 304] on link at bounding box center [347, 318] width 24 height 28
click at [389, 311] on icon at bounding box center [395, 317] width 13 height 13
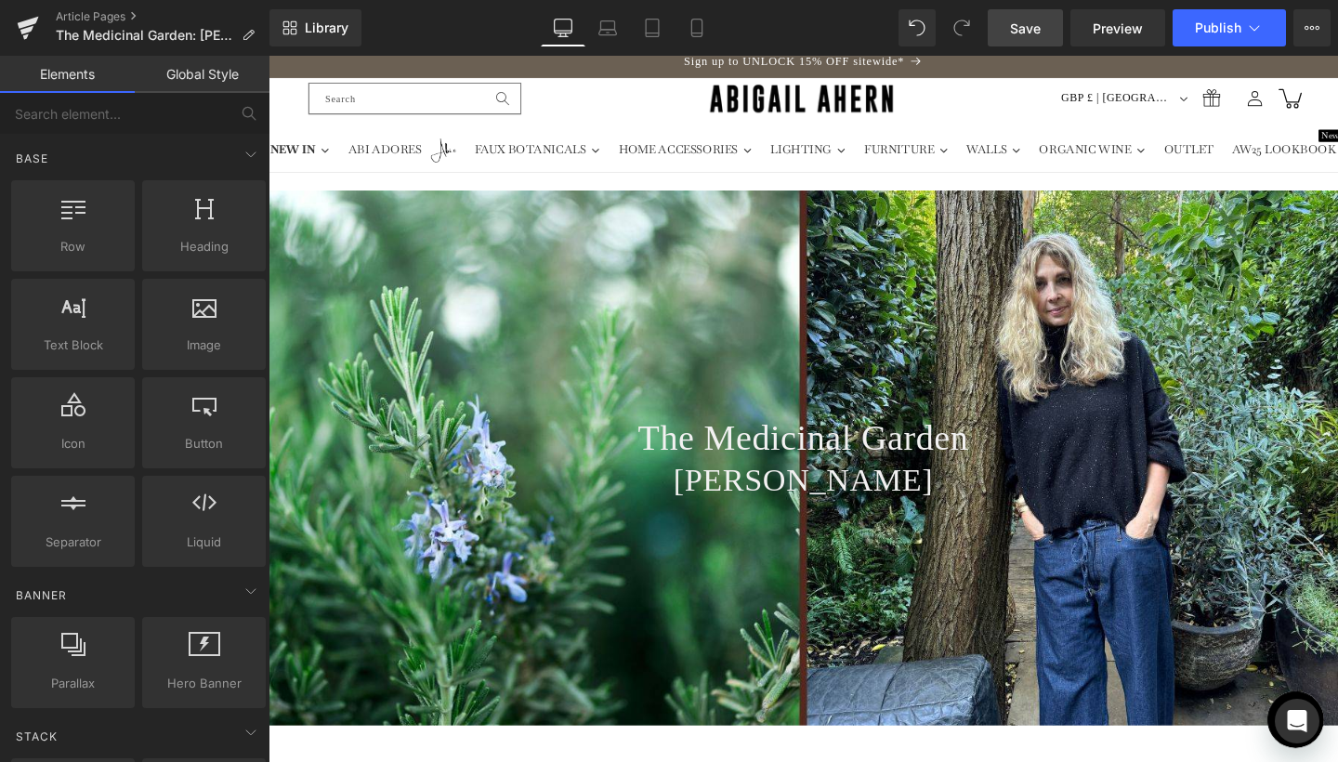
scroll to position [256, 0]
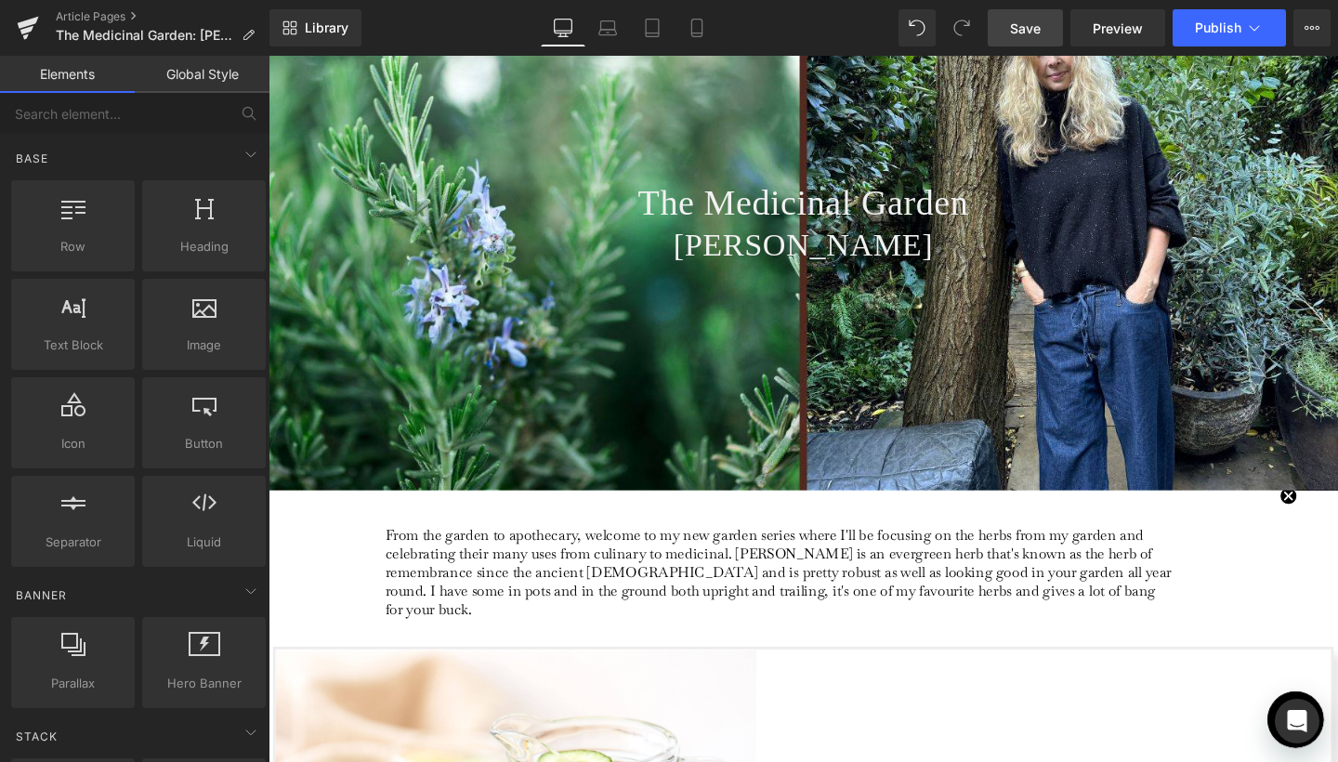
click at [1018, 23] on span "Save" at bounding box center [1025, 29] width 31 height 20
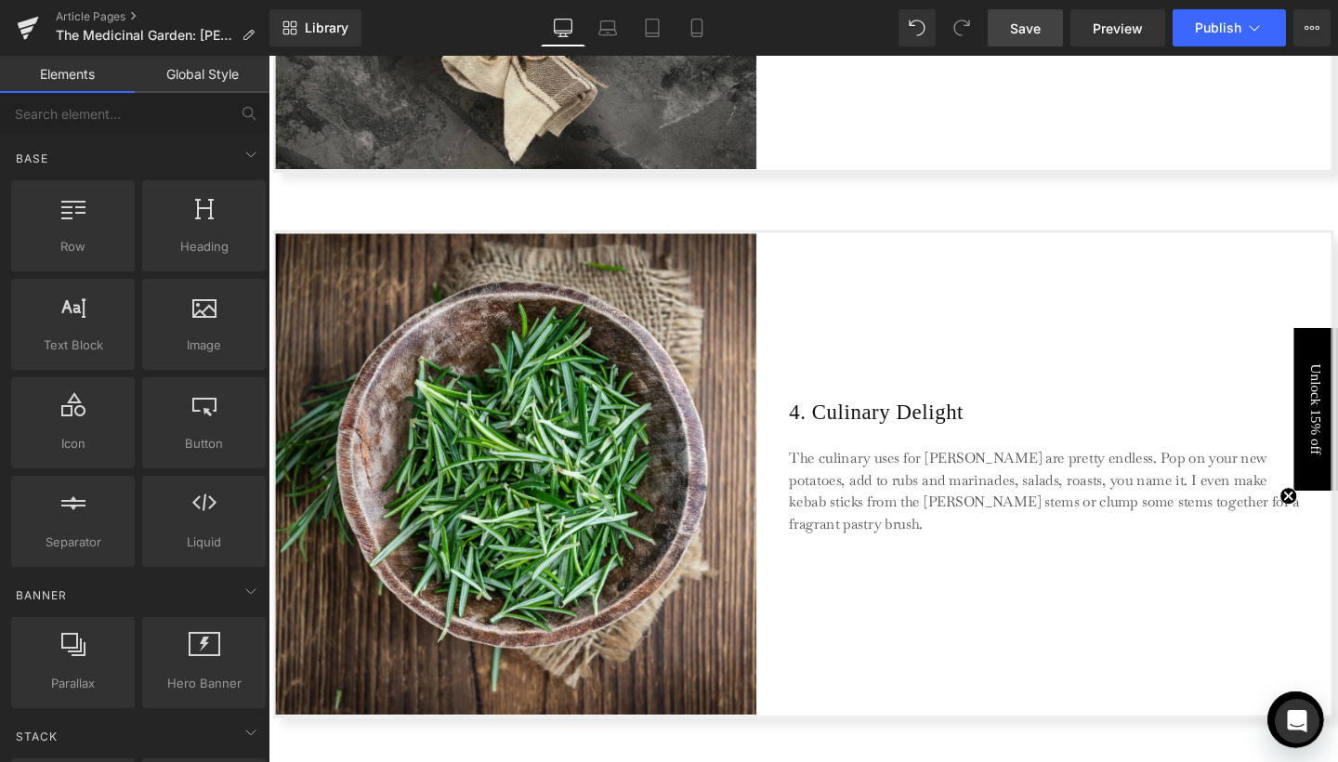
scroll to position [2662, 0]
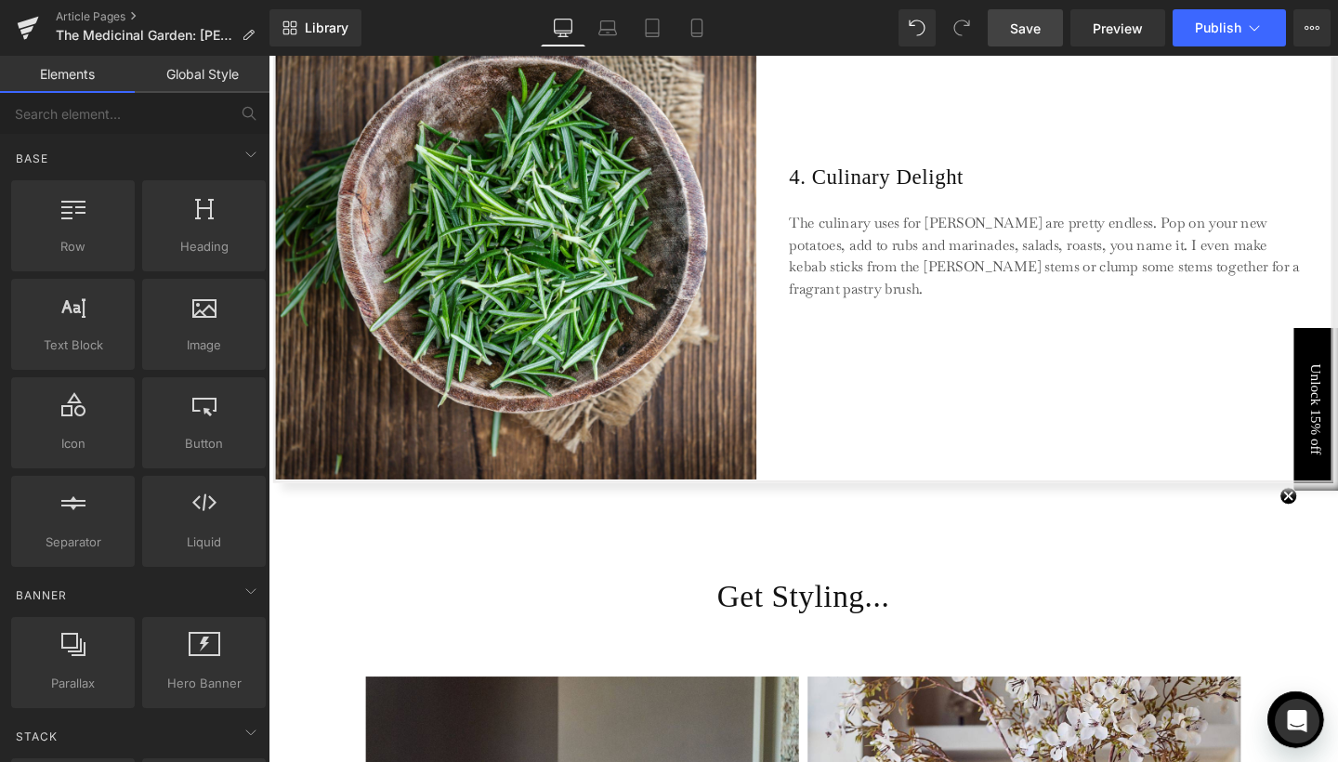
click at [1041, 20] on span "Save" at bounding box center [1025, 29] width 31 height 20
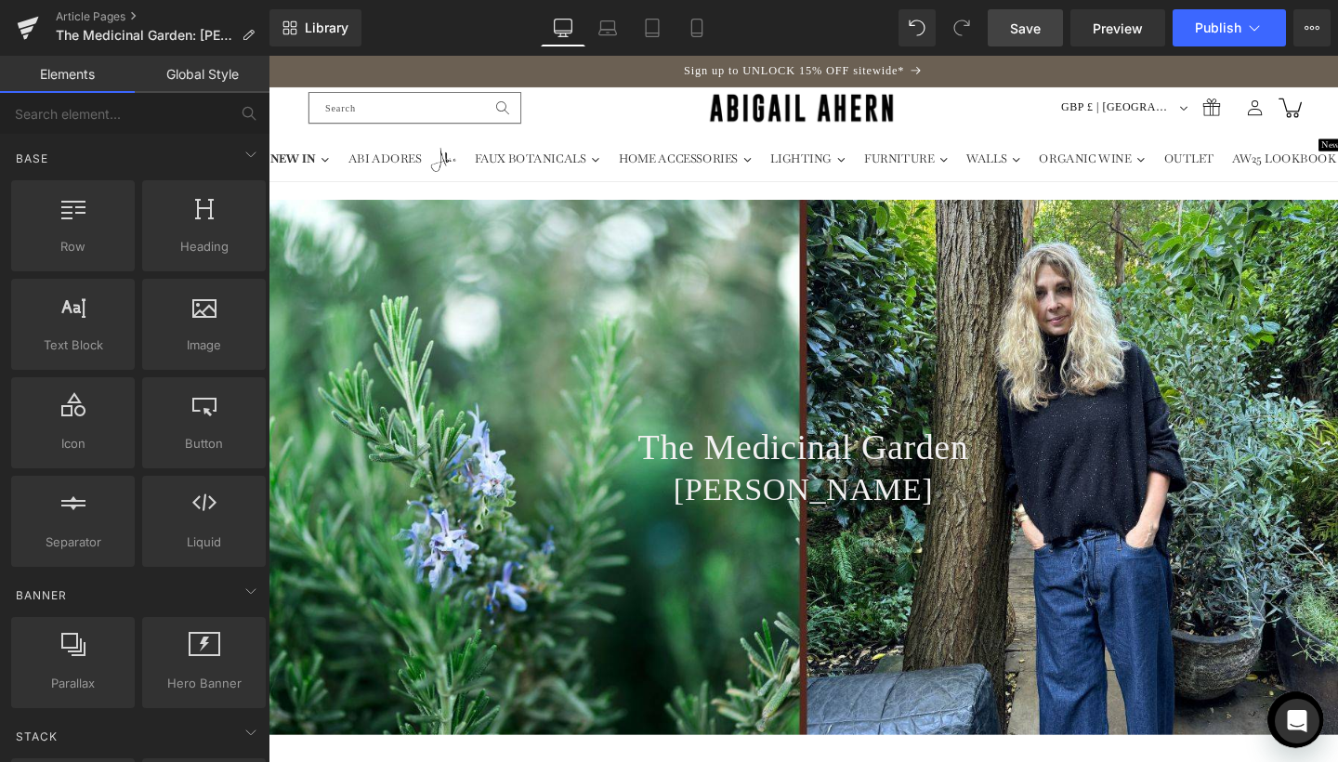
scroll to position [0, 0]
click at [33, 40] on icon at bounding box center [28, 28] width 22 height 46
